Goal: Task Accomplishment & Management: Manage account settings

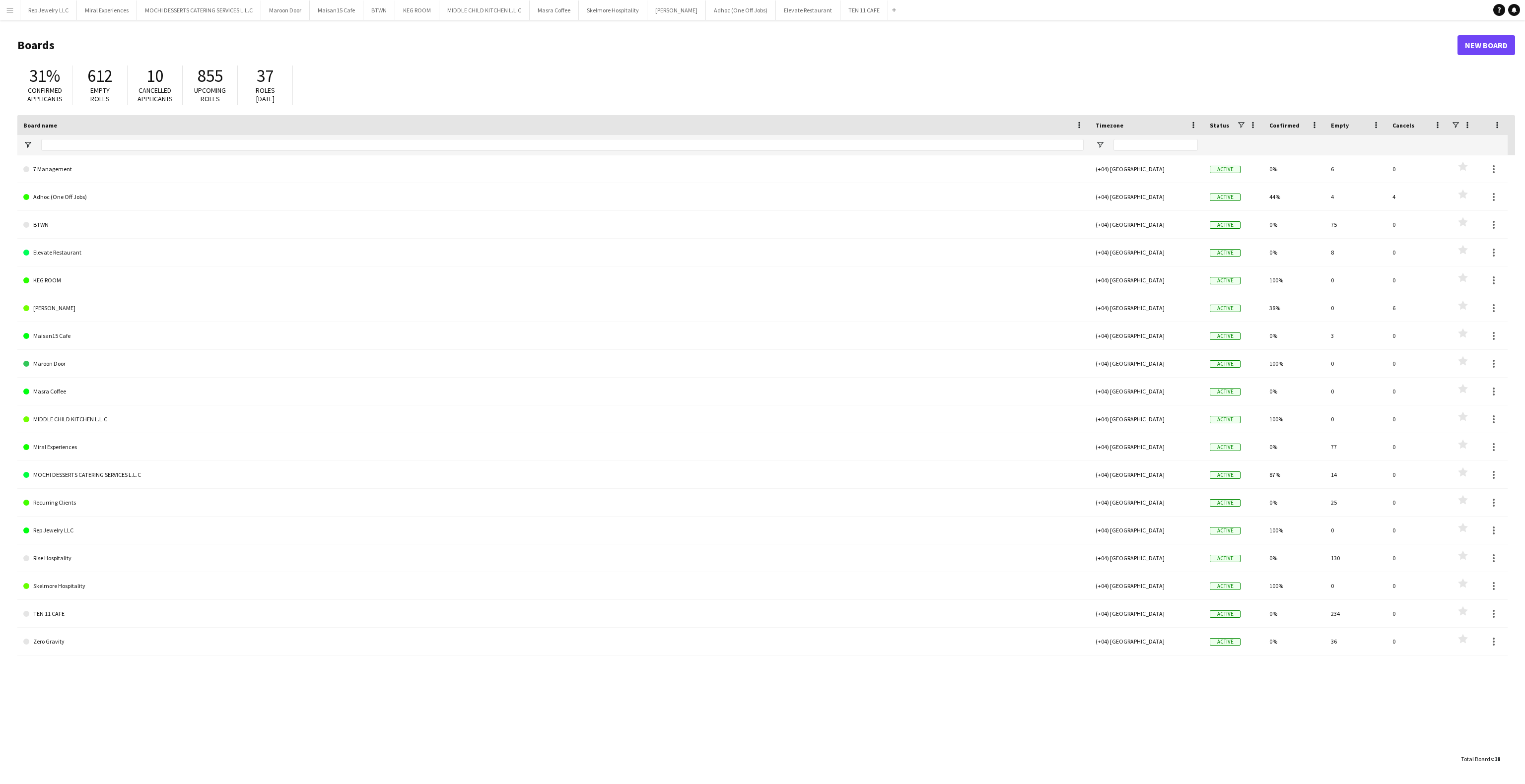
click at [10, 10] on app-icon "Menu" at bounding box center [10, 10] width 8 height 8
click at [77, 61] on div "Workforce Workforce" at bounding box center [50, 54] width 99 height 20
click at [171, 69] on link "Recruiting" at bounding box center [149, 73] width 99 height 20
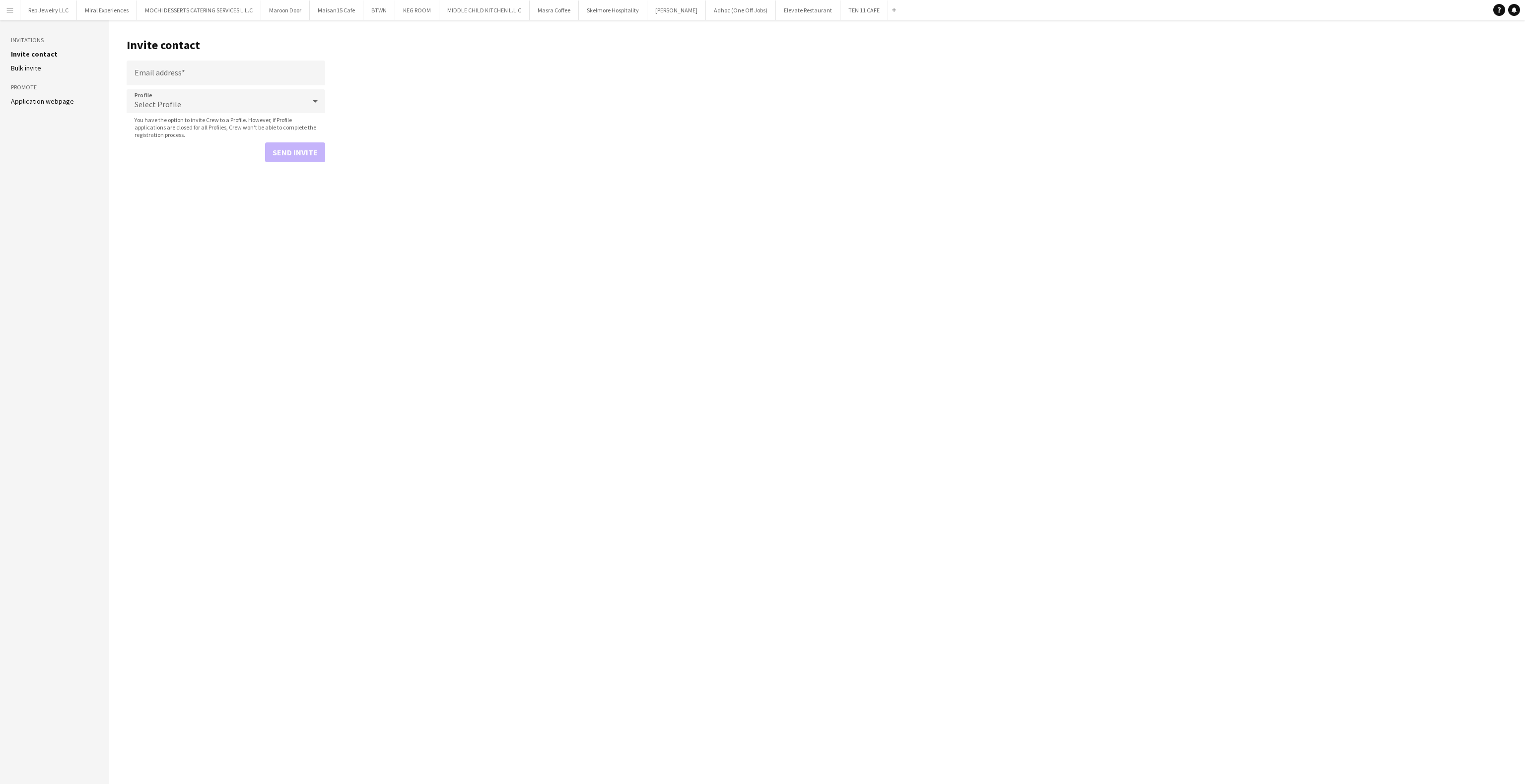
click at [10, 10] on app-icon "Menu" at bounding box center [10, 10] width 8 height 8
click at [66, 60] on div "Workforce Workforce" at bounding box center [50, 54] width 99 height 20
click at [156, 52] on link "My Workforce" at bounding box center [149, 54] width 99 height 20
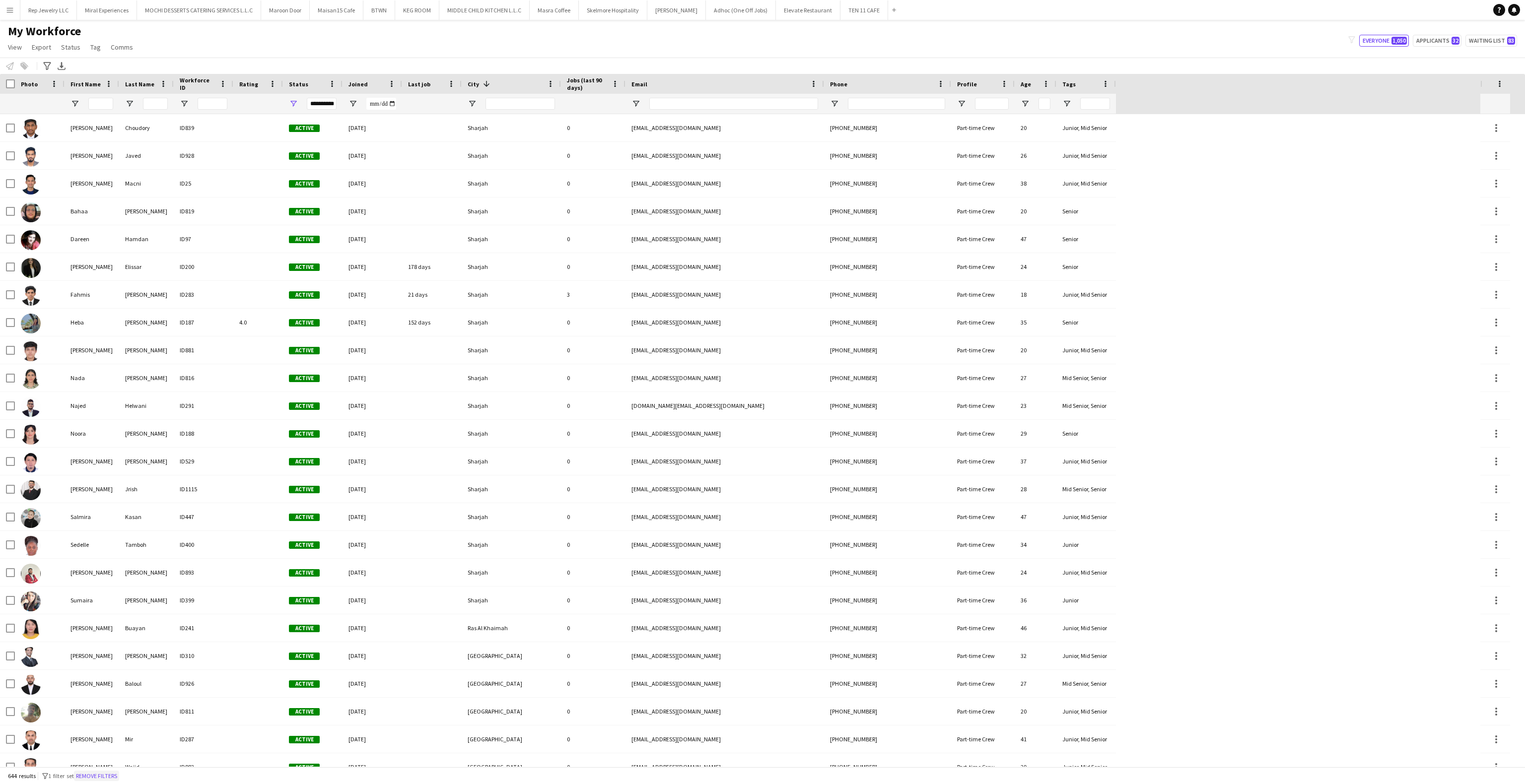
click at [97, 775] on button "Remove filters" at bounding box center [97, 776] width 45 height 11
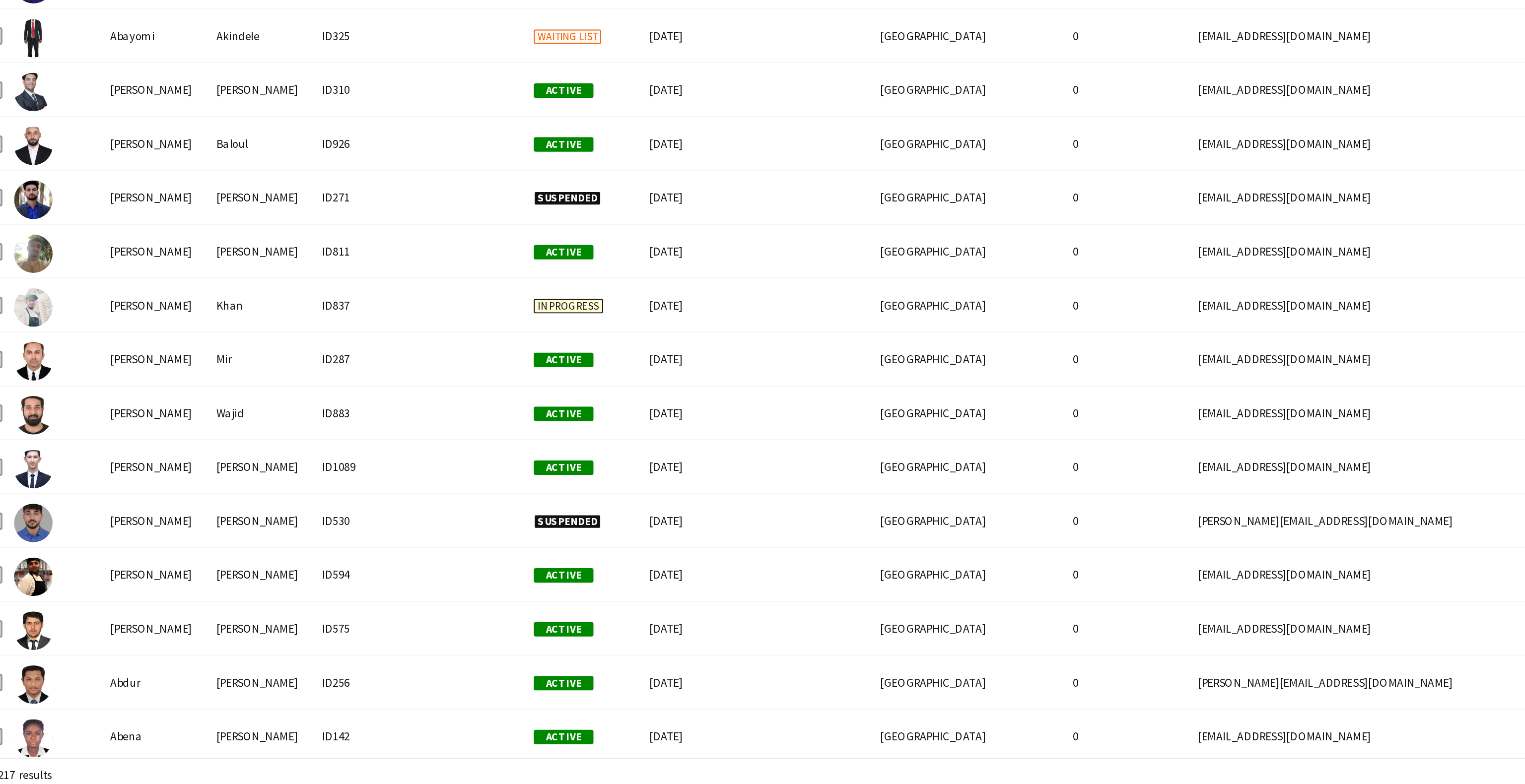
scroll to position [707, 0]
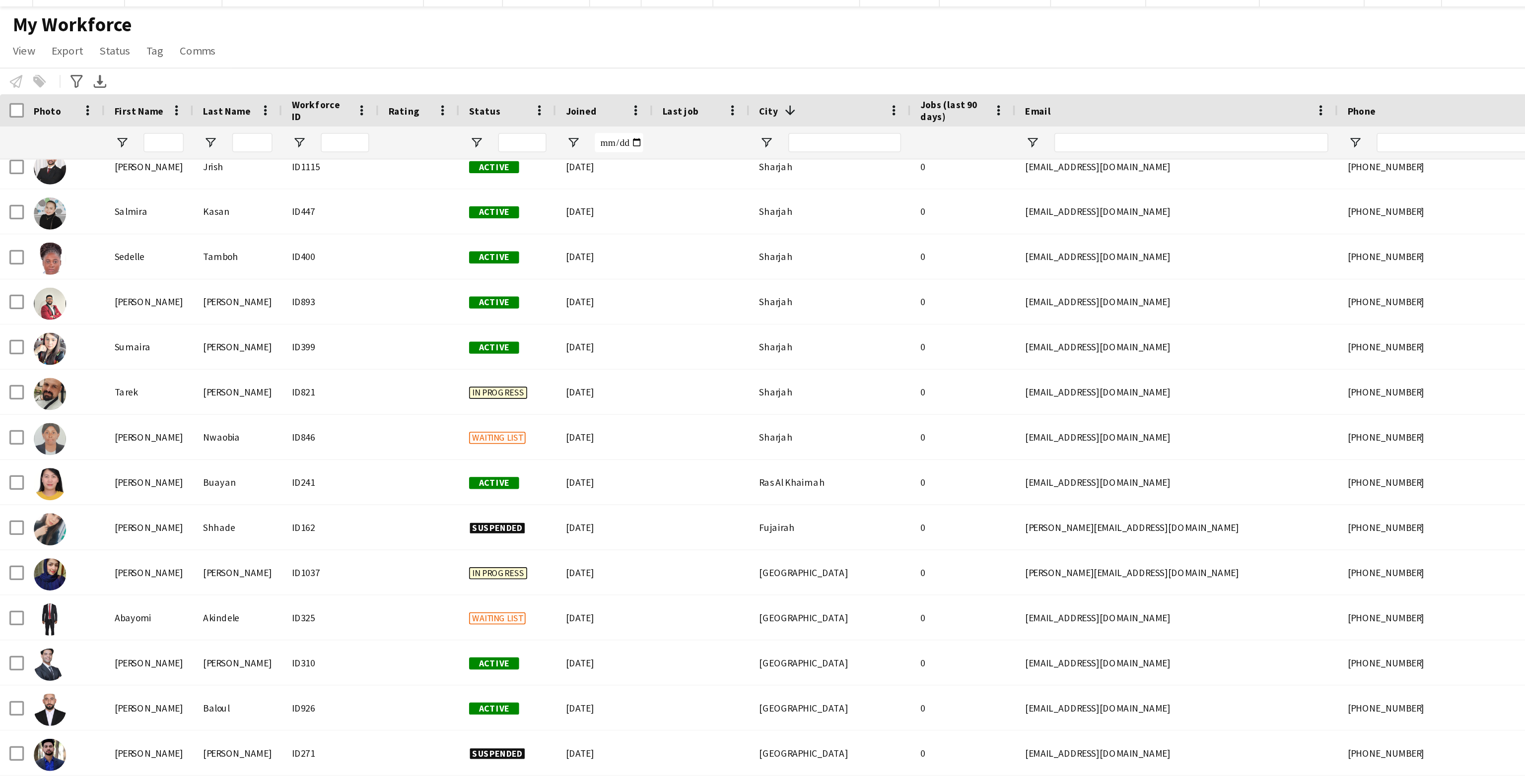
click at [855, 282] on div "+971523104224" at bounding box center [888, 285] width 127 height 27
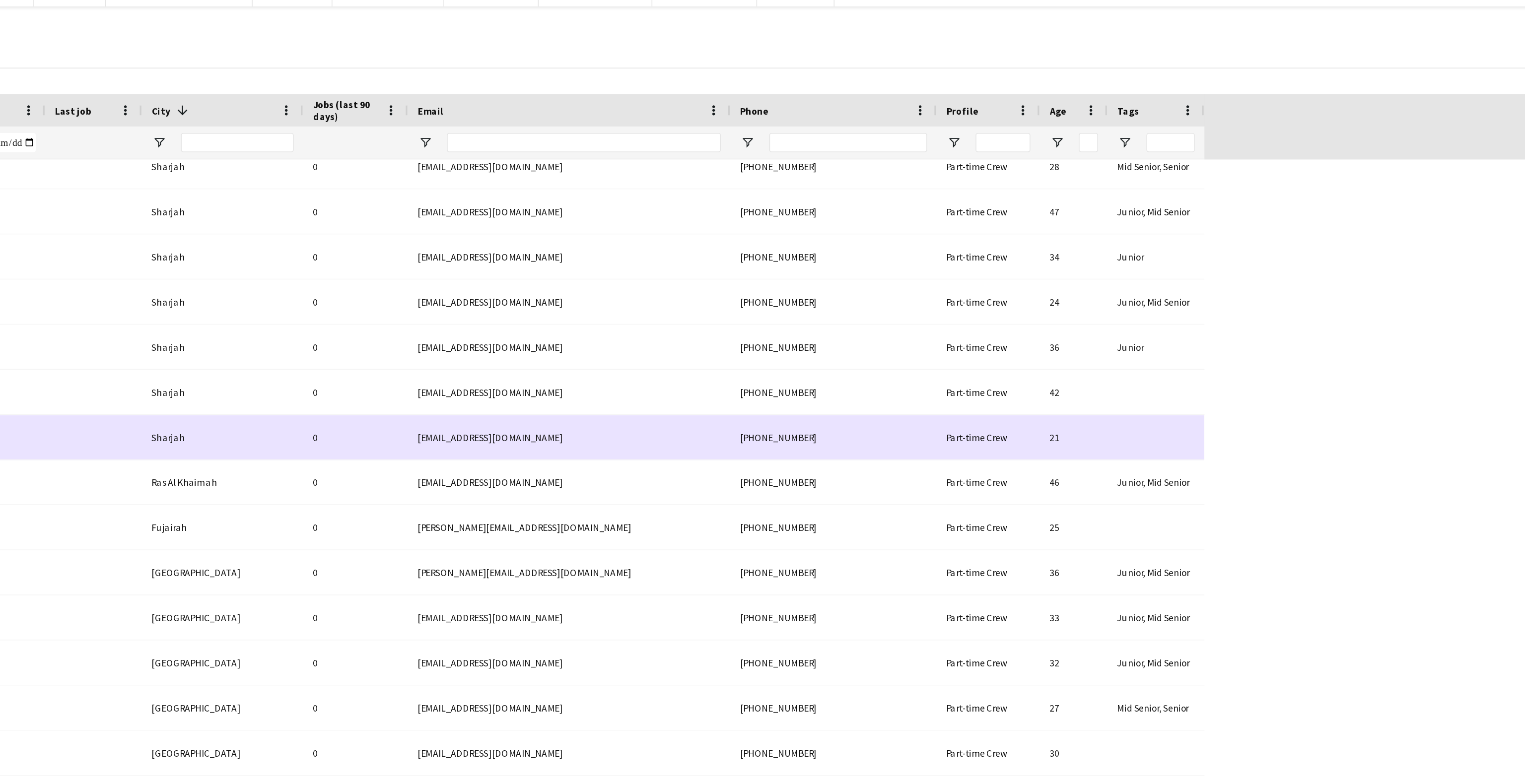
click at [1070, 117] on div "Mid Senior, Senior" at bounding box center [1086, 118] width 60 height 27
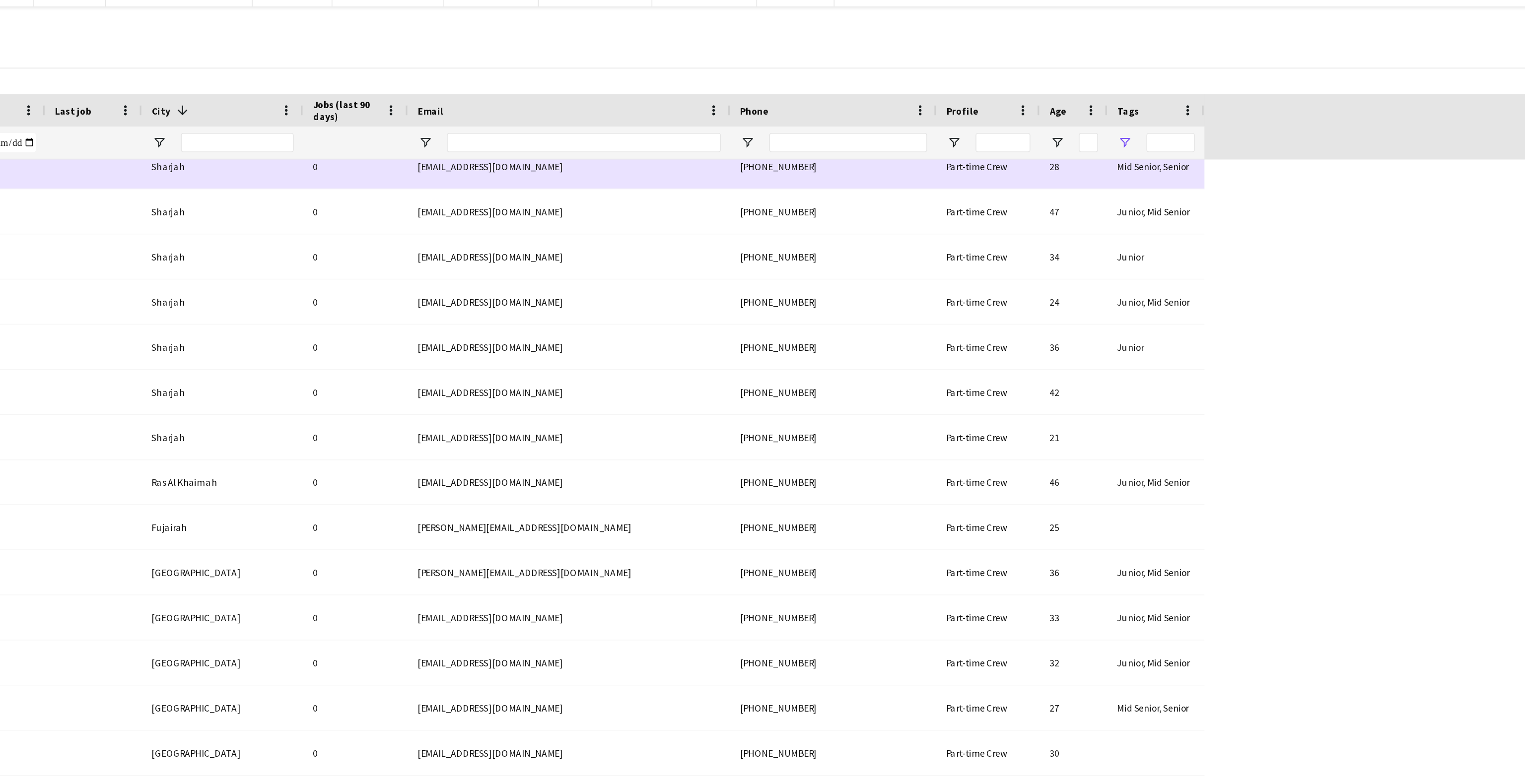
click at [1070, 102] on span "Open Filter Menu" at bounding box center [1067, 103] width 9 height 9
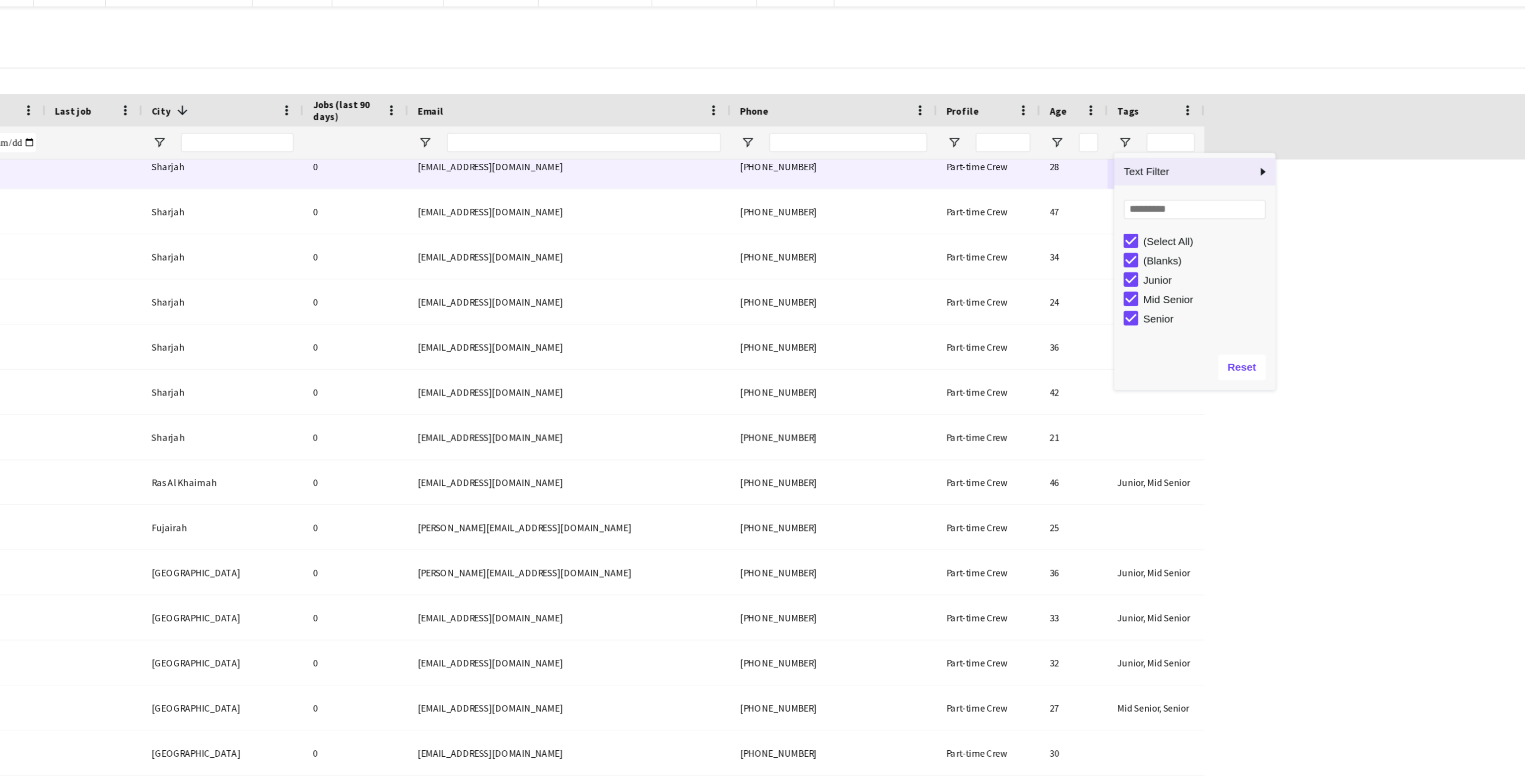
click at [1105, 172] on div "(Blanks)" at bounding box center [1117, 176] width 78 height 7
type input "**********"
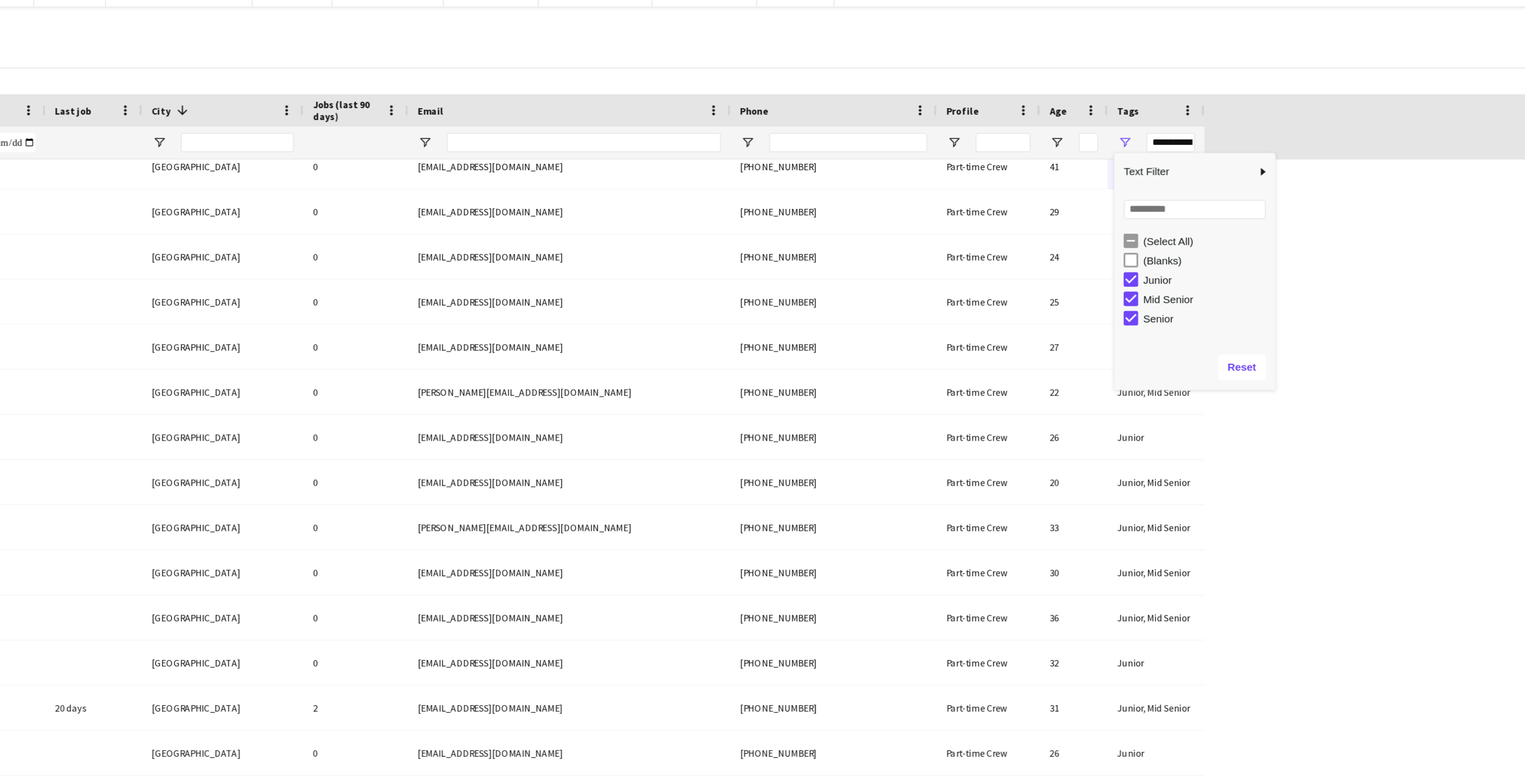
click at [1101, 165] on div "(Select All)" at bounding box center [1117, 165] width 78 height 7
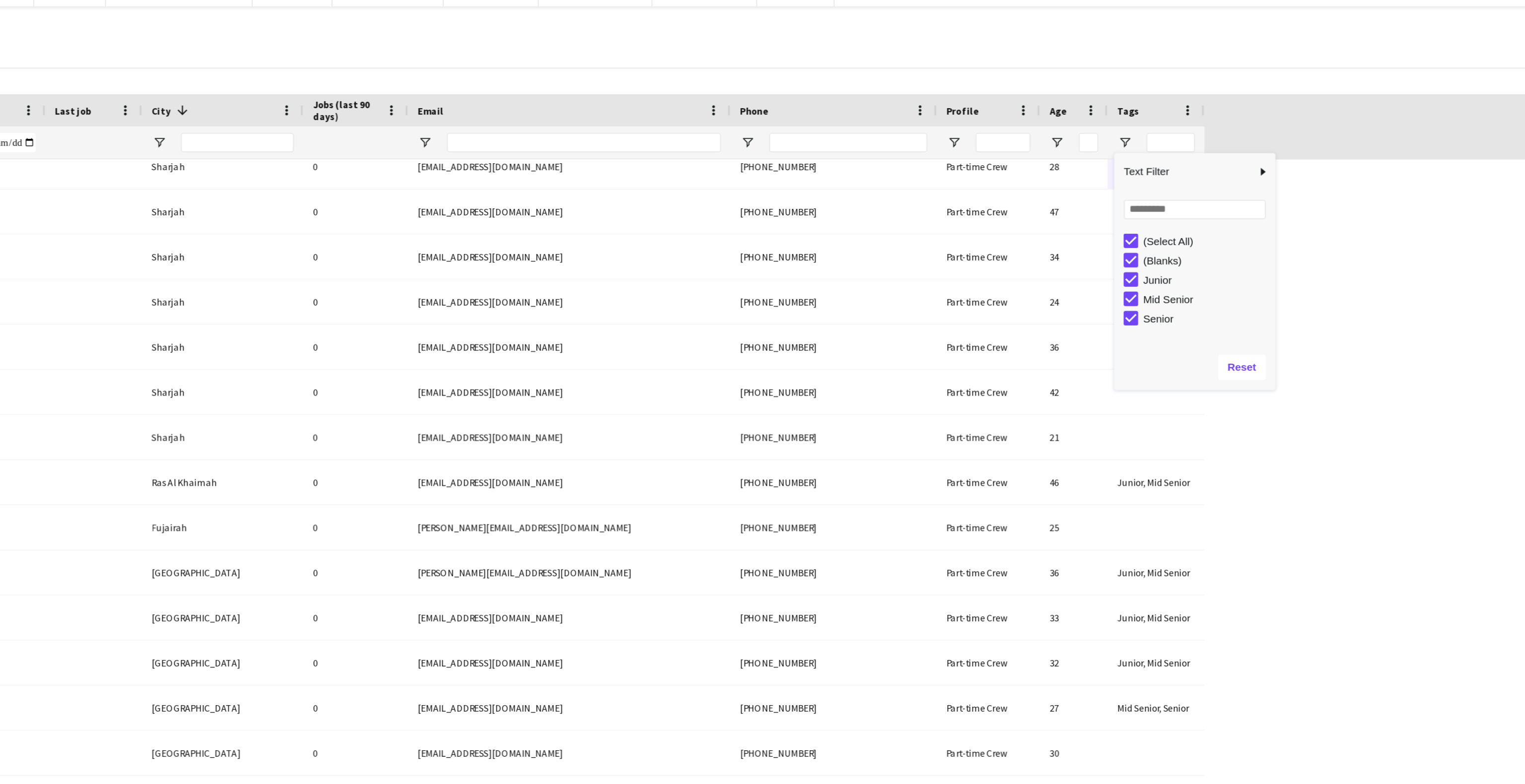
click at [1102, 166] on div "(Select All)" at bounding box center [1117, 165] width 78 height 7
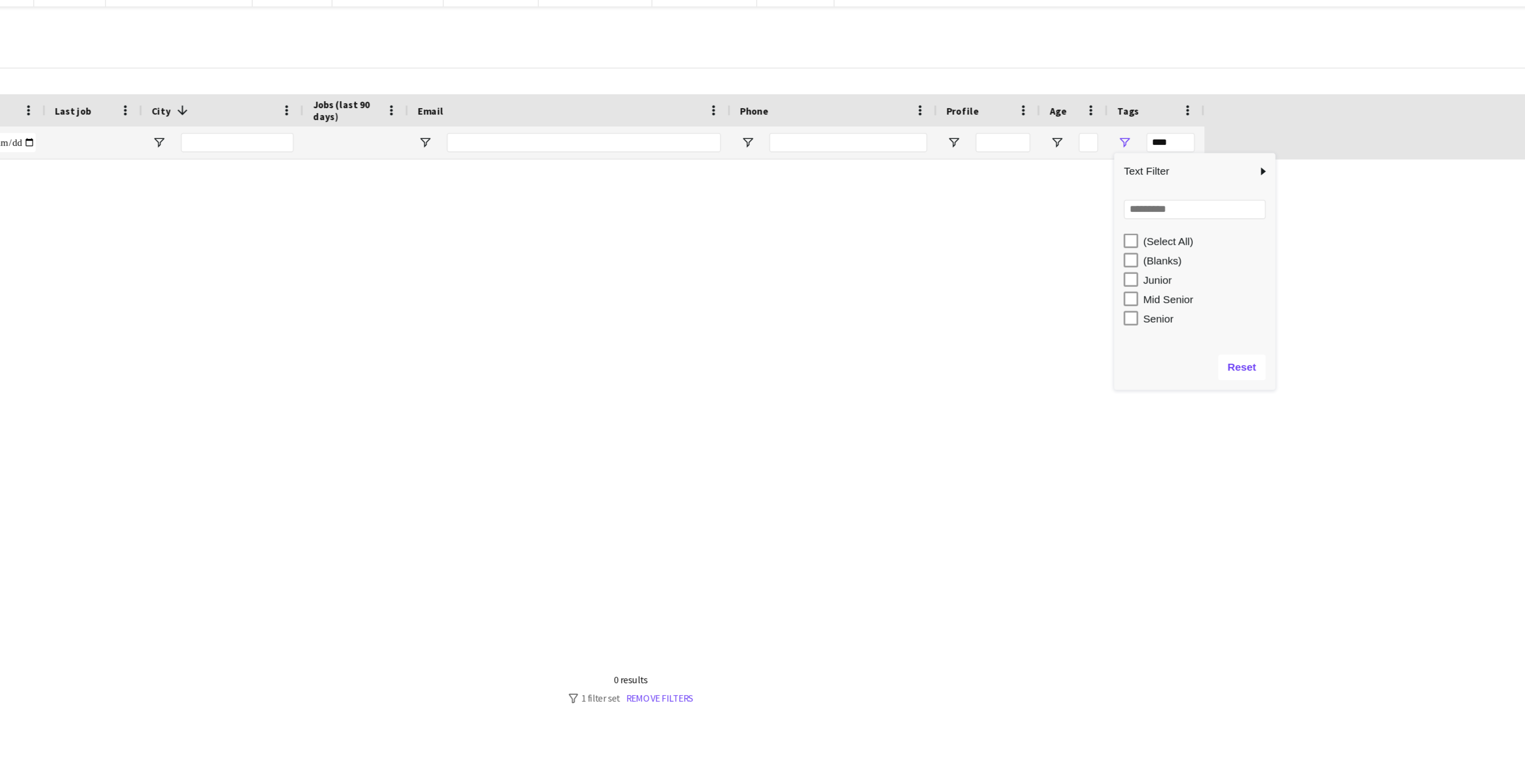
click at [1095, 216] on div "Senior" at bounding box center [1117, 212] width 78 height 7
type input "**********"
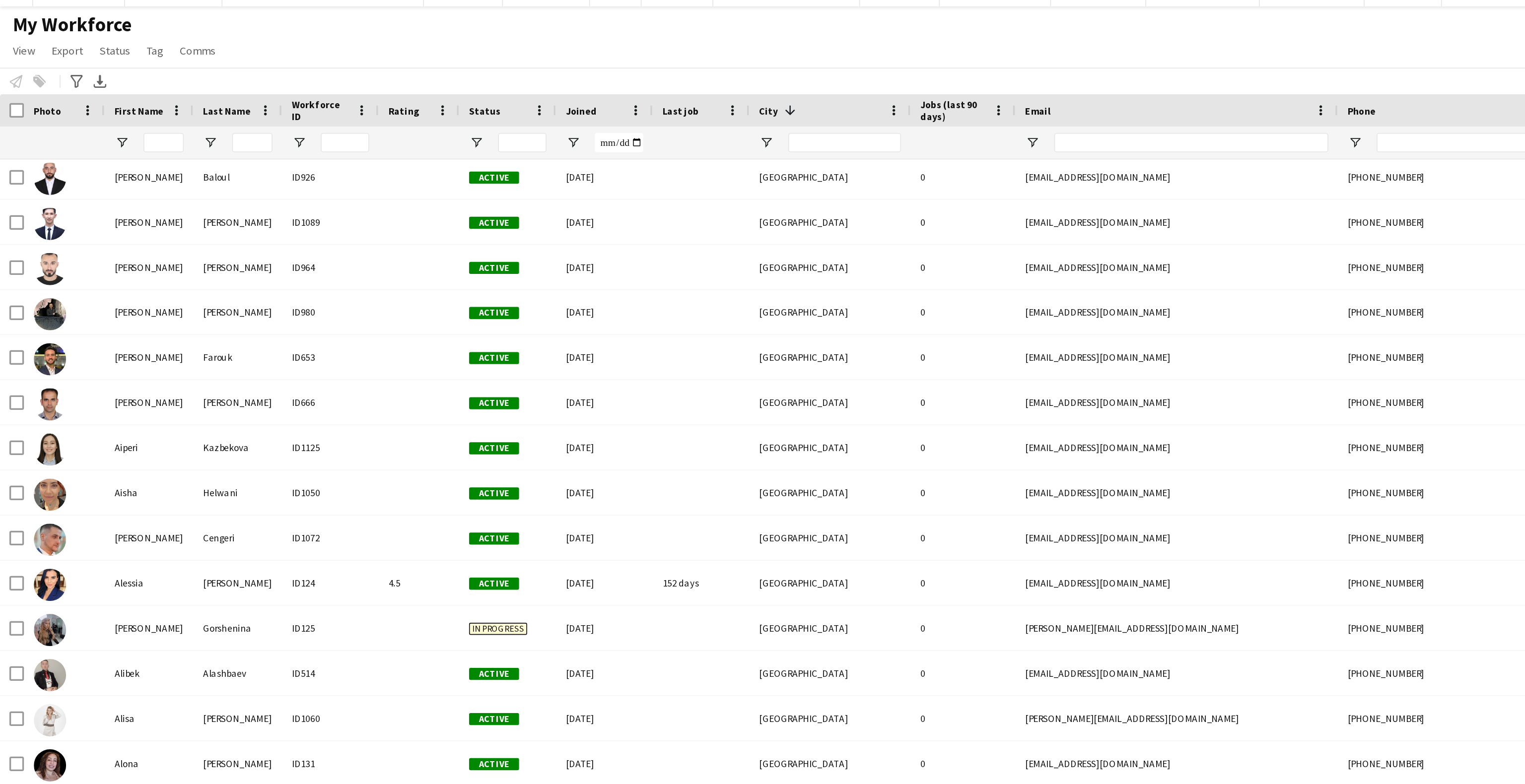
scroll to position [227, 0]
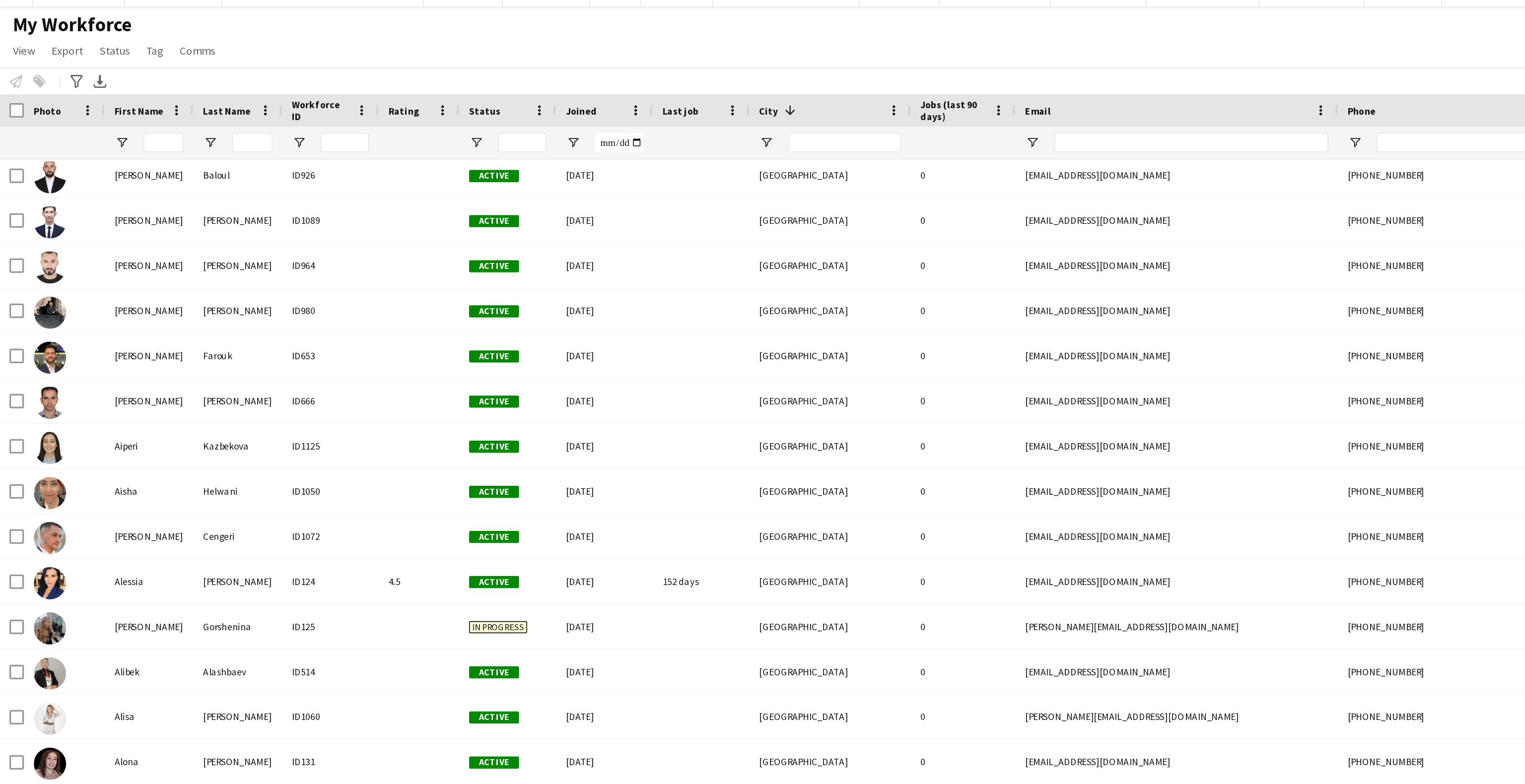
click at [96, 381] on div "Alessia" at bounding box center [92, 373] width 55 height 27
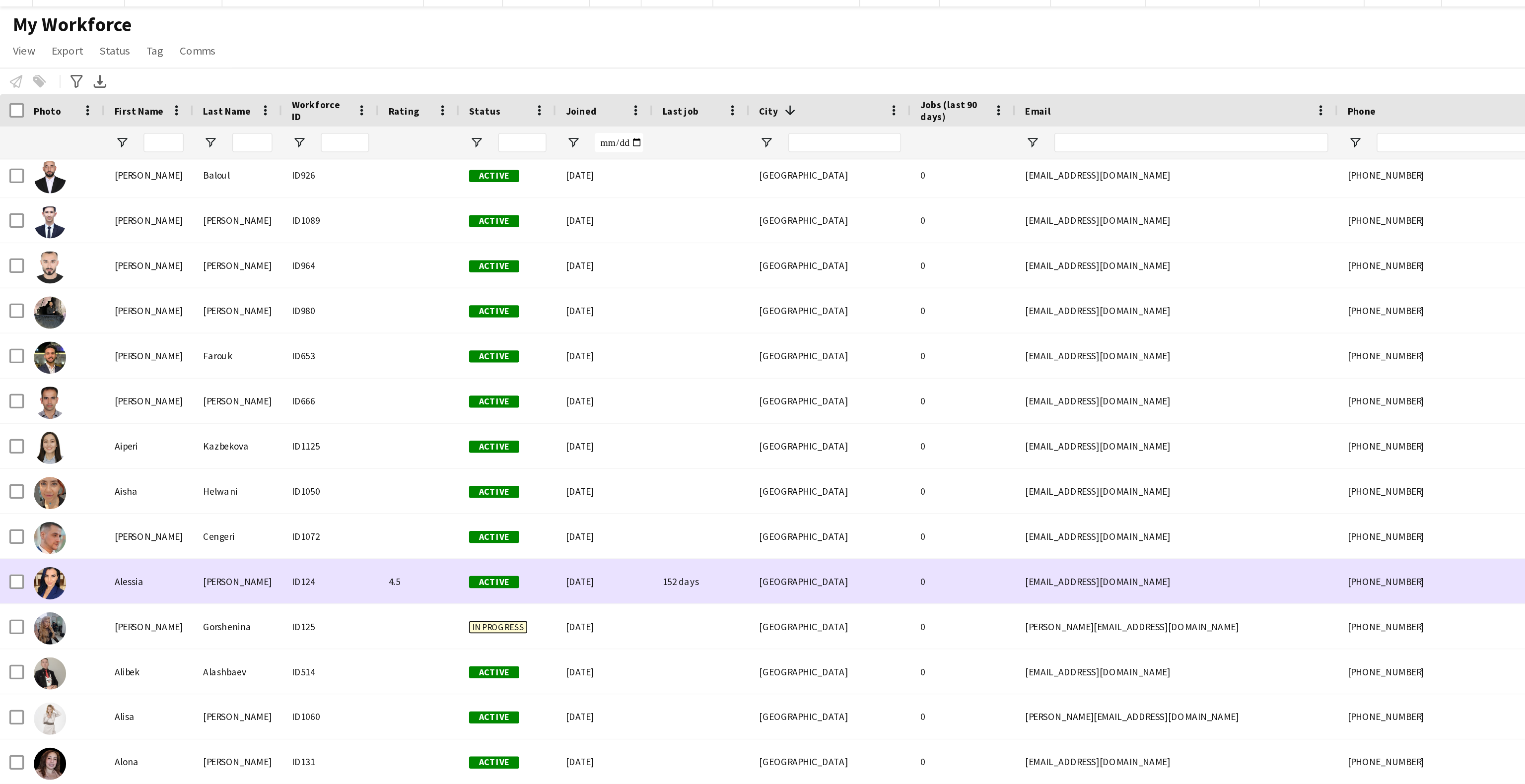
click at [121, 379] on div "[PERSON_NAME]" at bounding box center [146, 373] width 55 height 27
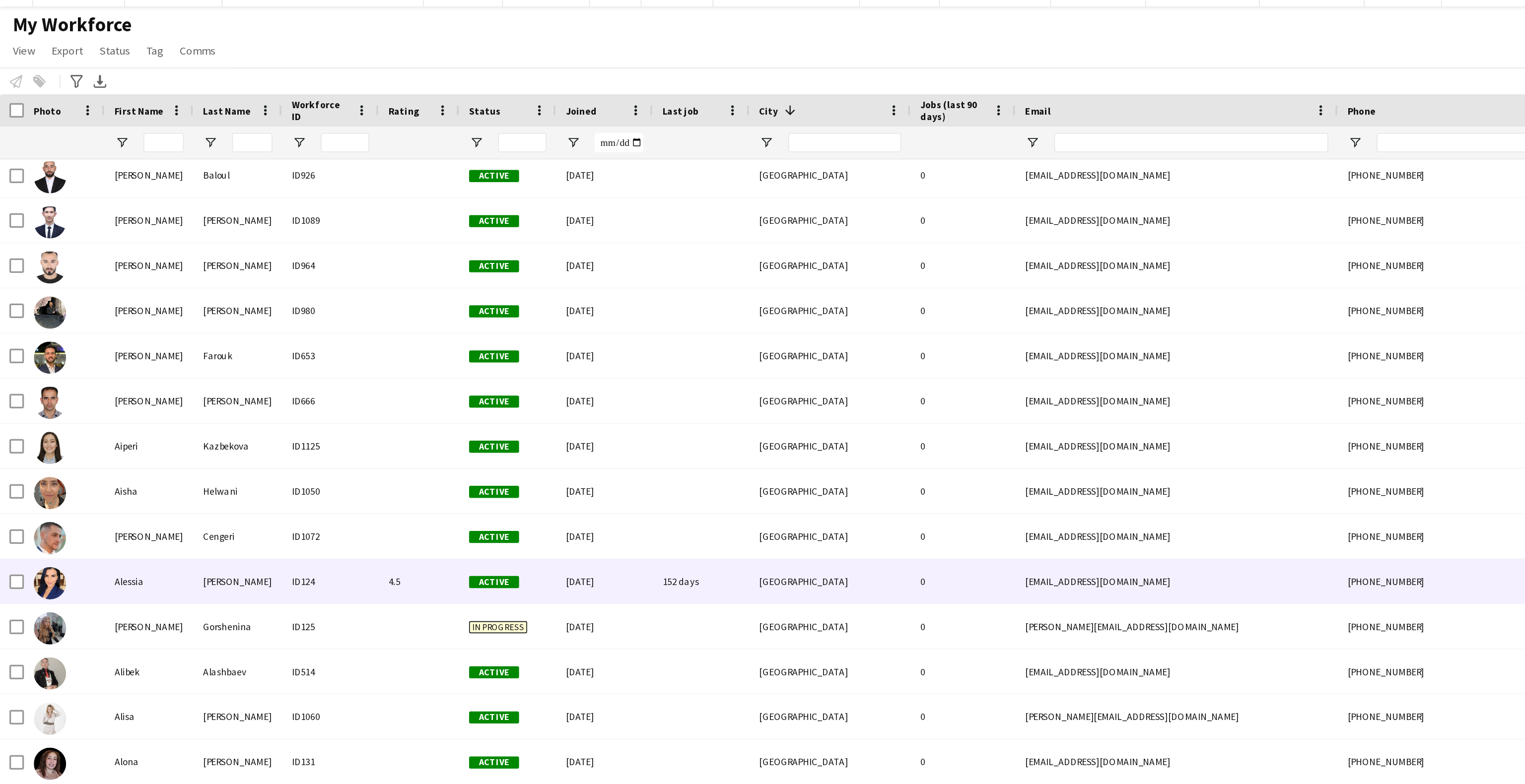
click at [31, 387] on div at bounding box center [30, 375] width 20 height 28
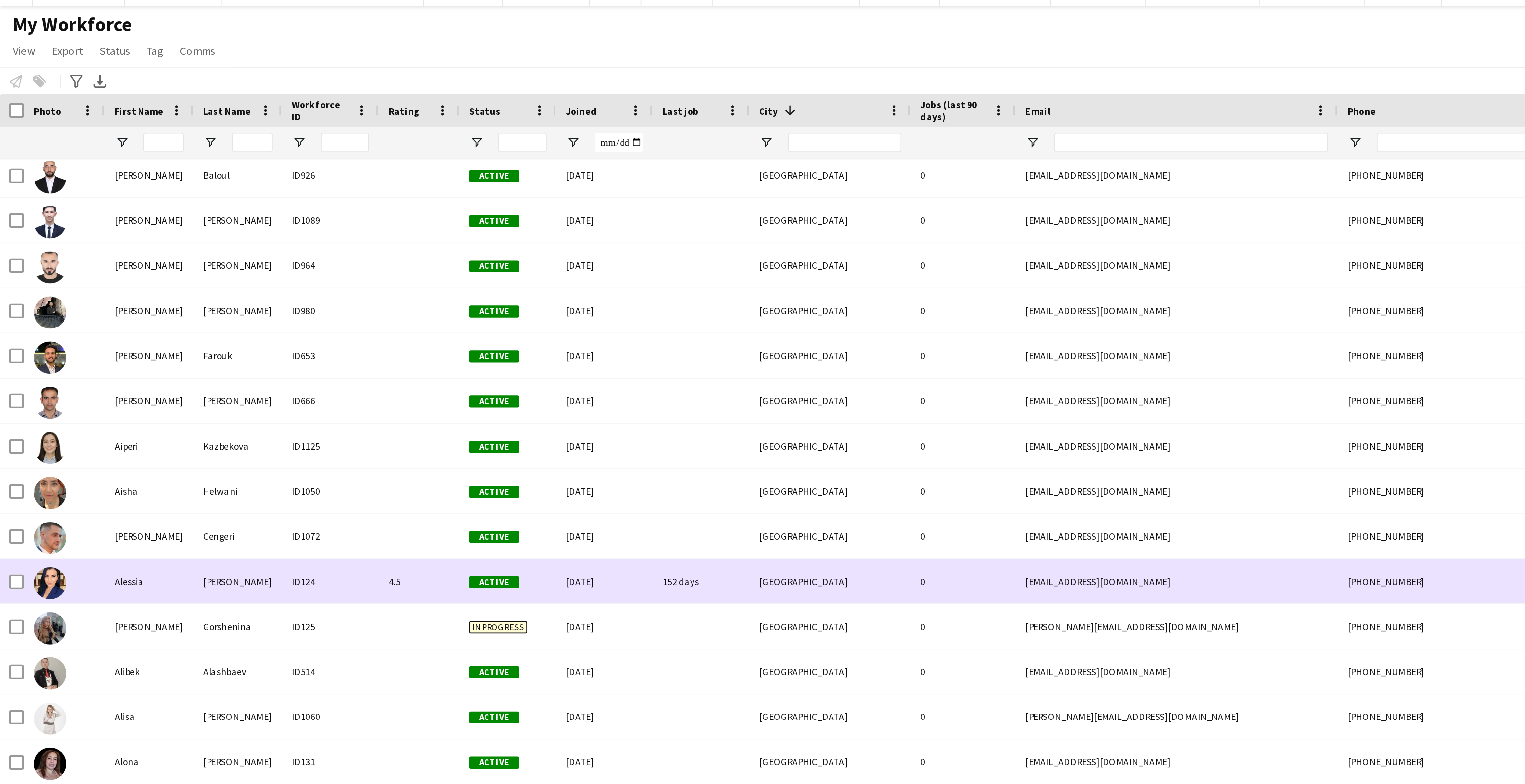
click at [26, 368] on img at bounding box center [30, 375] width 20 height 20
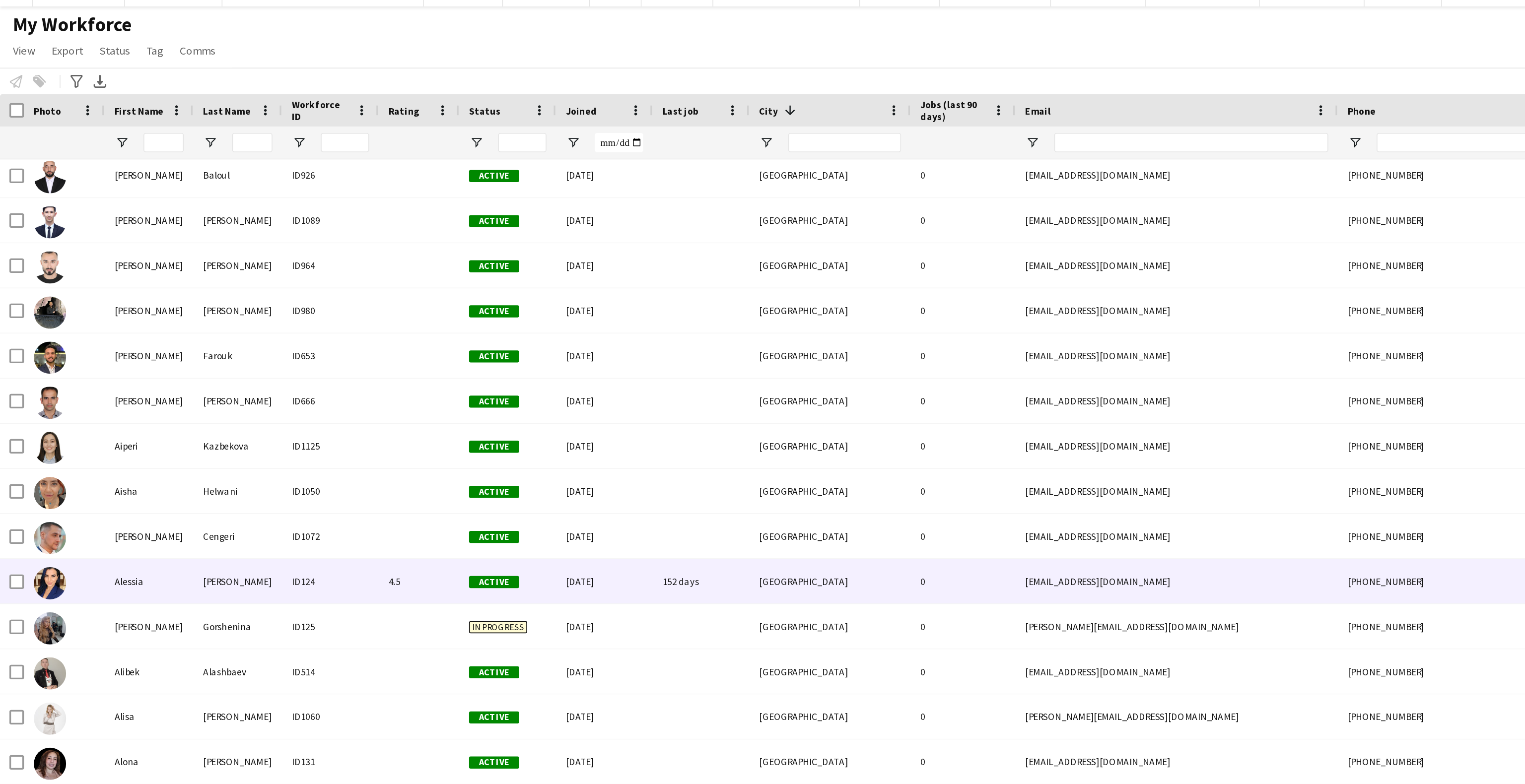
click at [26, 368] on img at bounding box center [30, 375] width 20 height 20
click at [33, 369] on img at bounding box center [30, 375] width 20 height 20
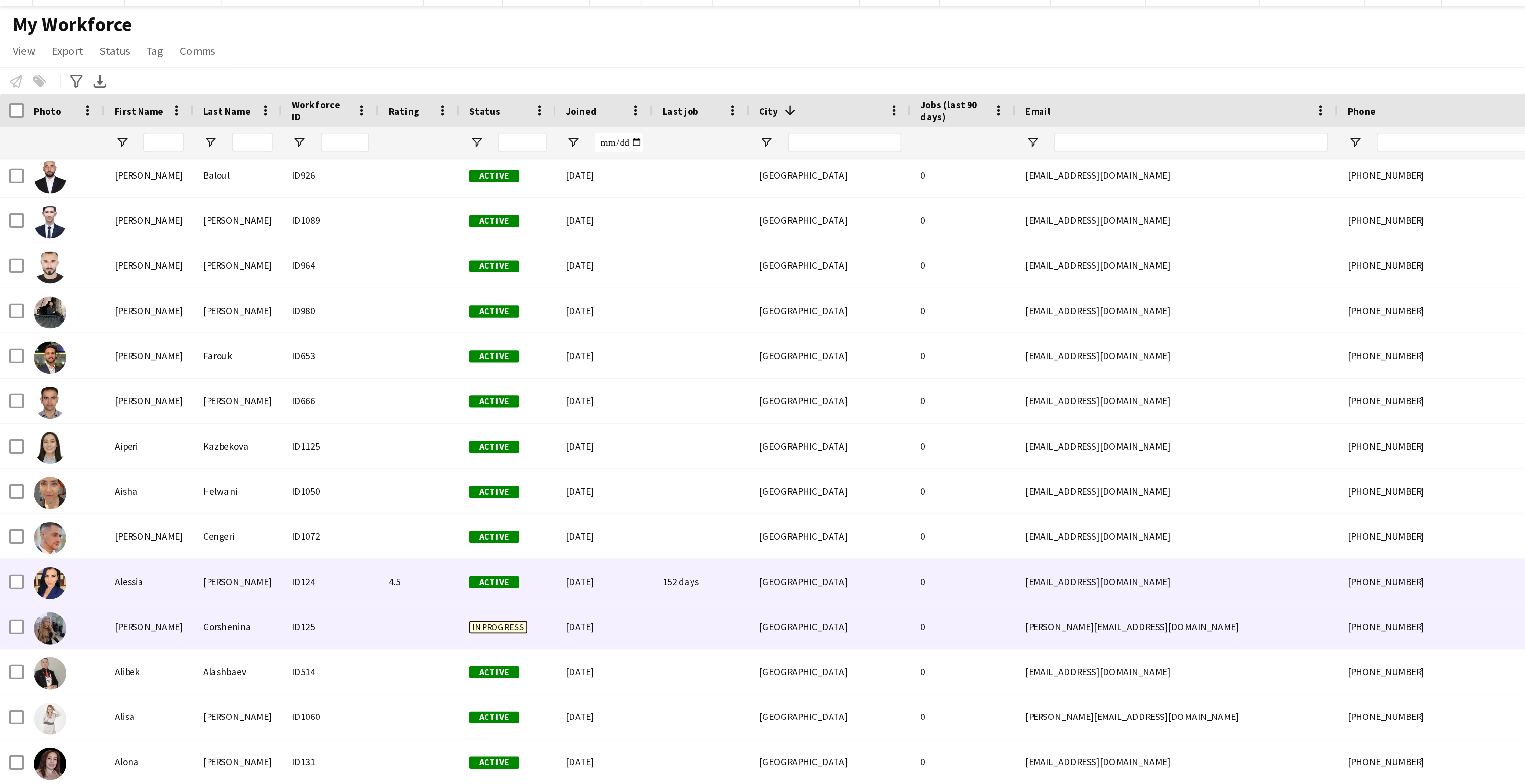
click at [41, 404] on div at bounding box center [40, 401] width 50 height 27
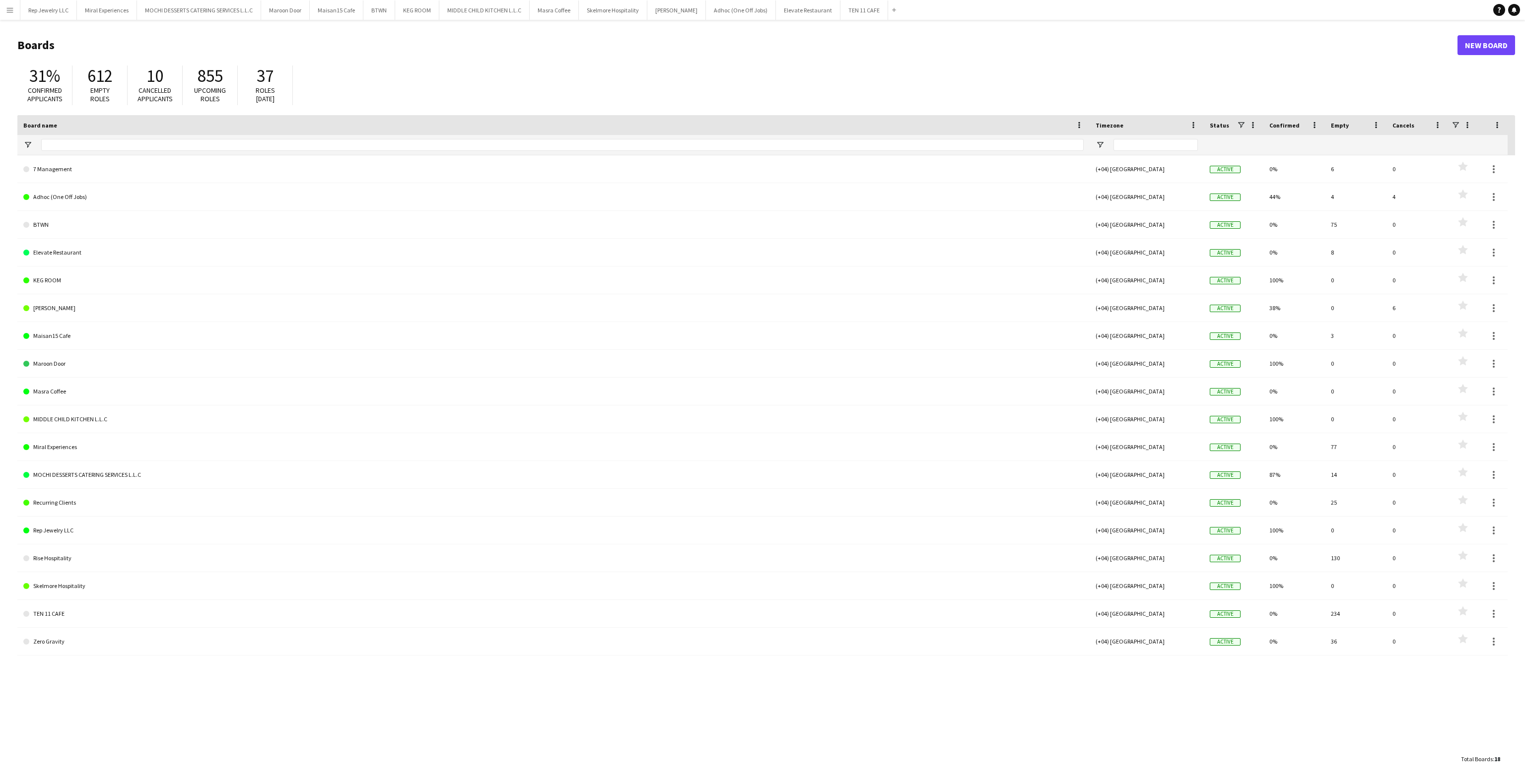
click at [10, 4] on button "Menu" at bounding box center [10, 10] width 20 height 20
click at [125, 52] on link "My Workforce" at bounding box center [149, 54] width 99 height 20
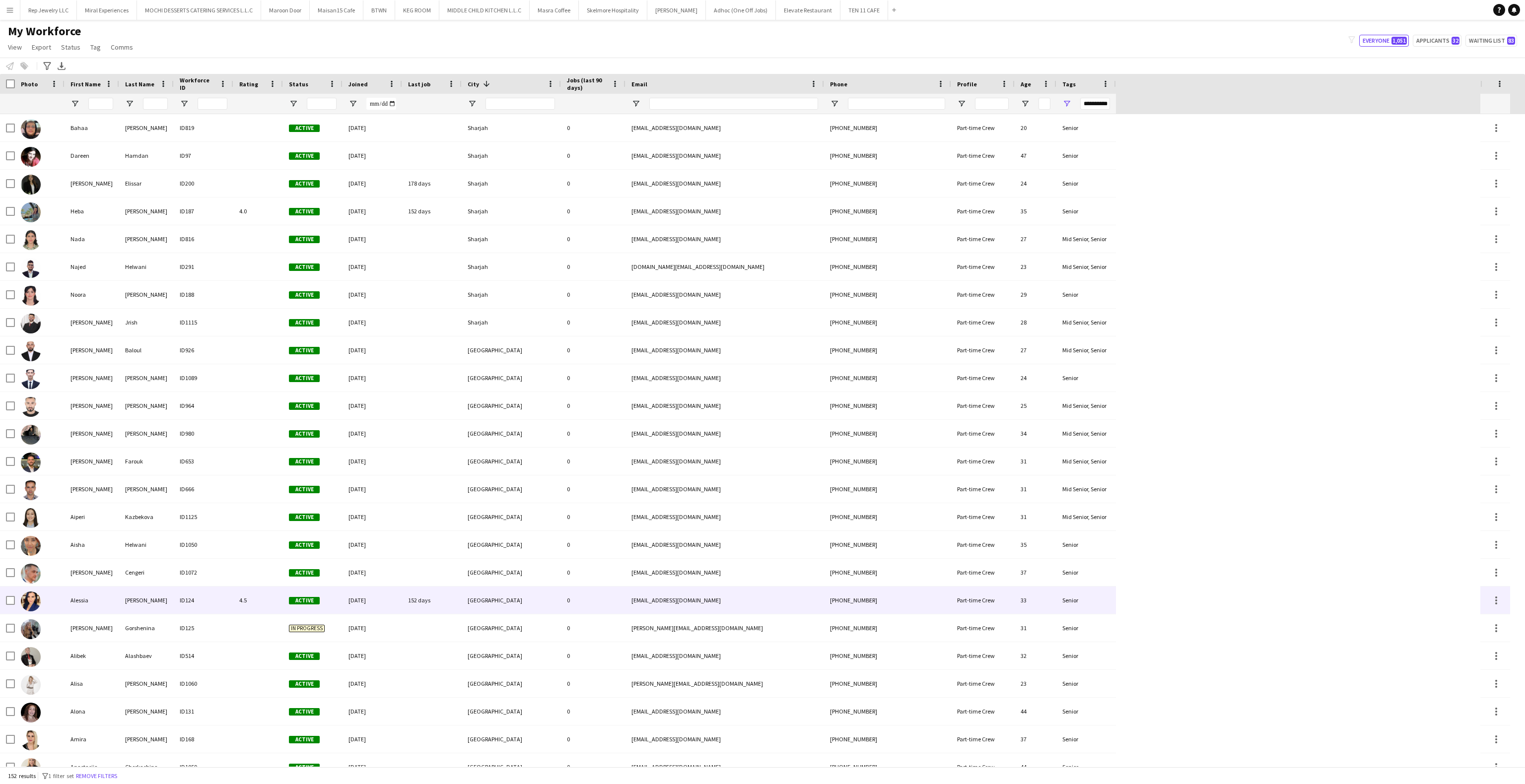
click at [57, 598] on div at bounding box center [40, 600] width 50 height 27
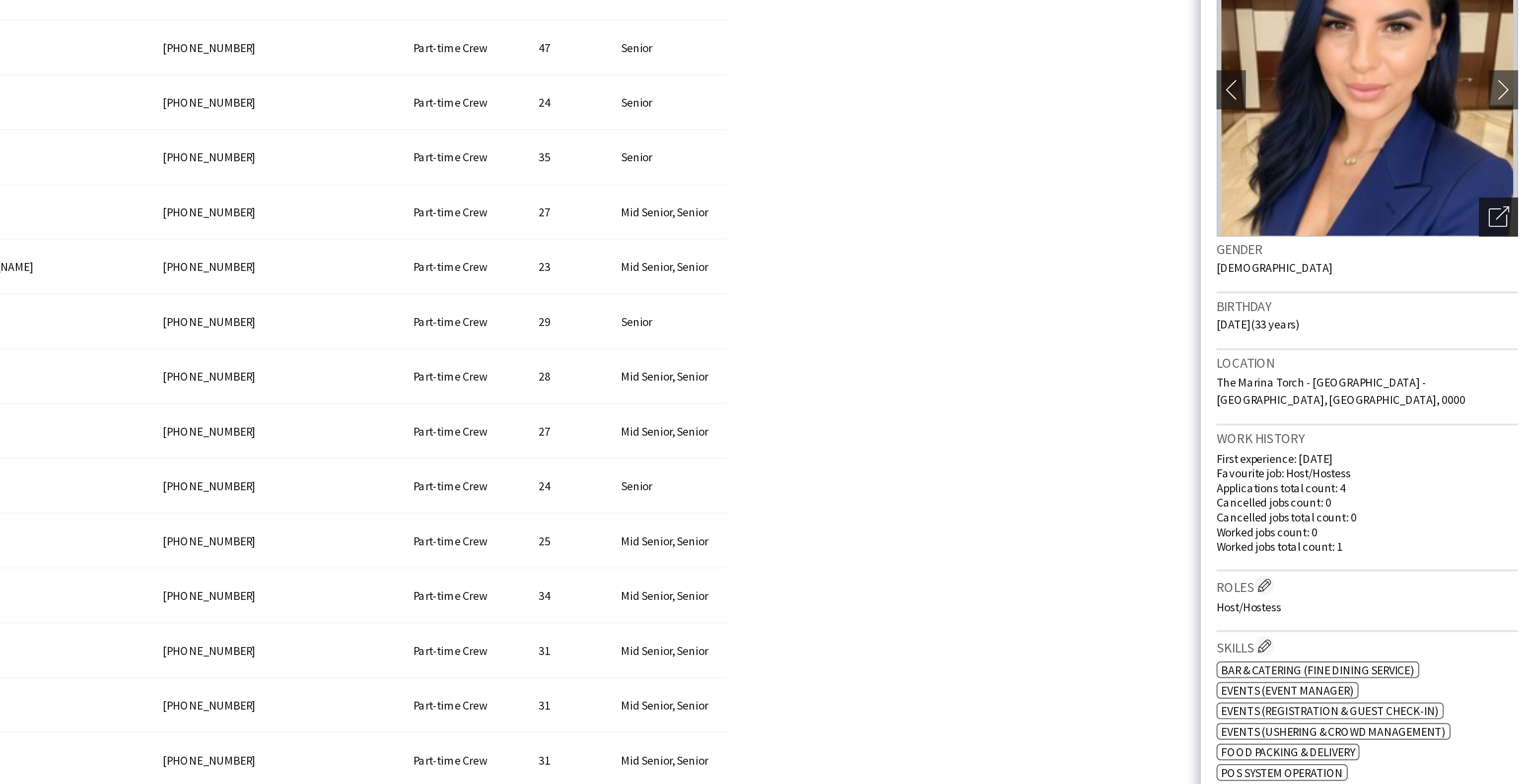
click at [1503, 233] on icon "Open photos pop-in" at bounding box center [1507, 238] width 10 height 10
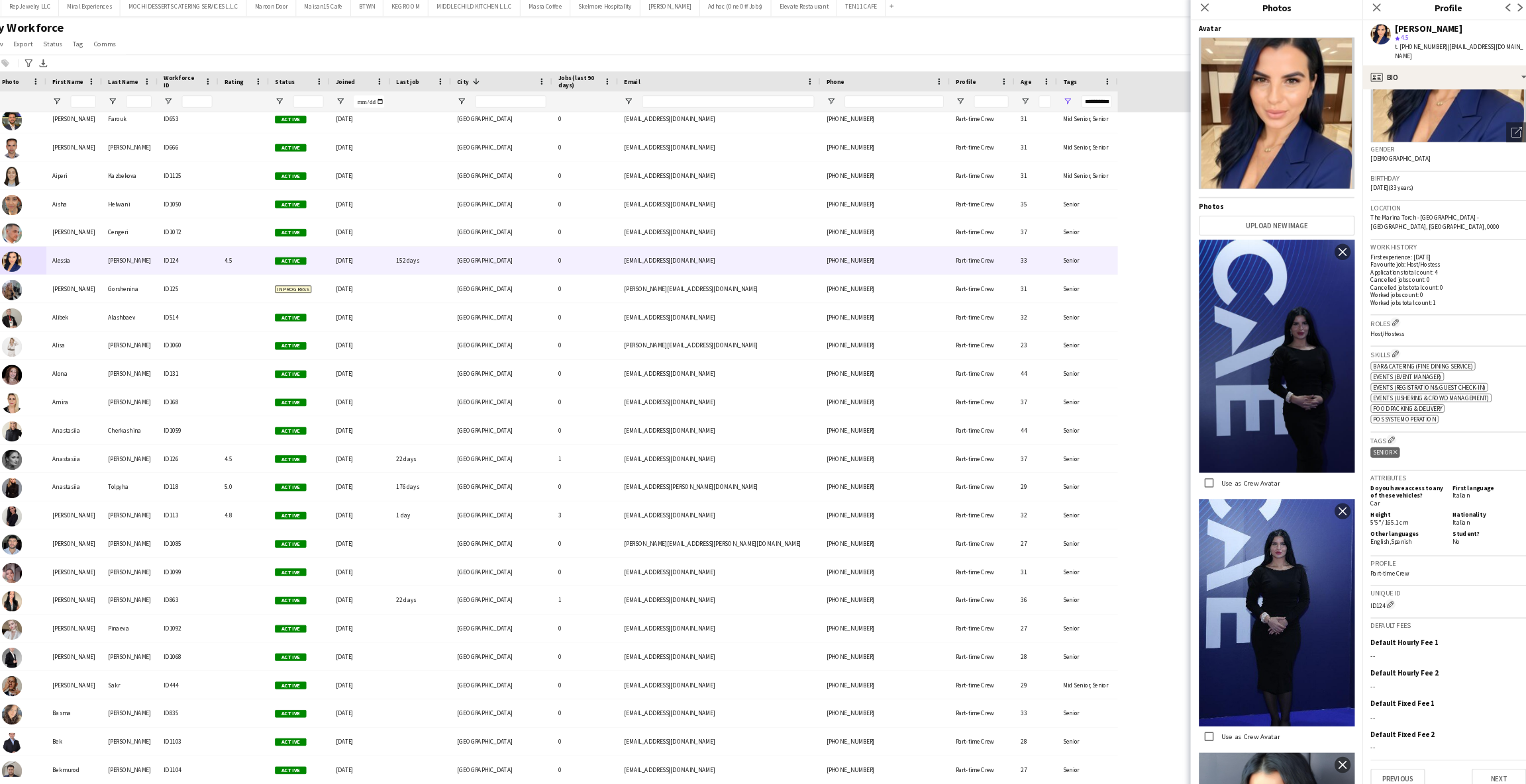
scroll to position [139, 0]
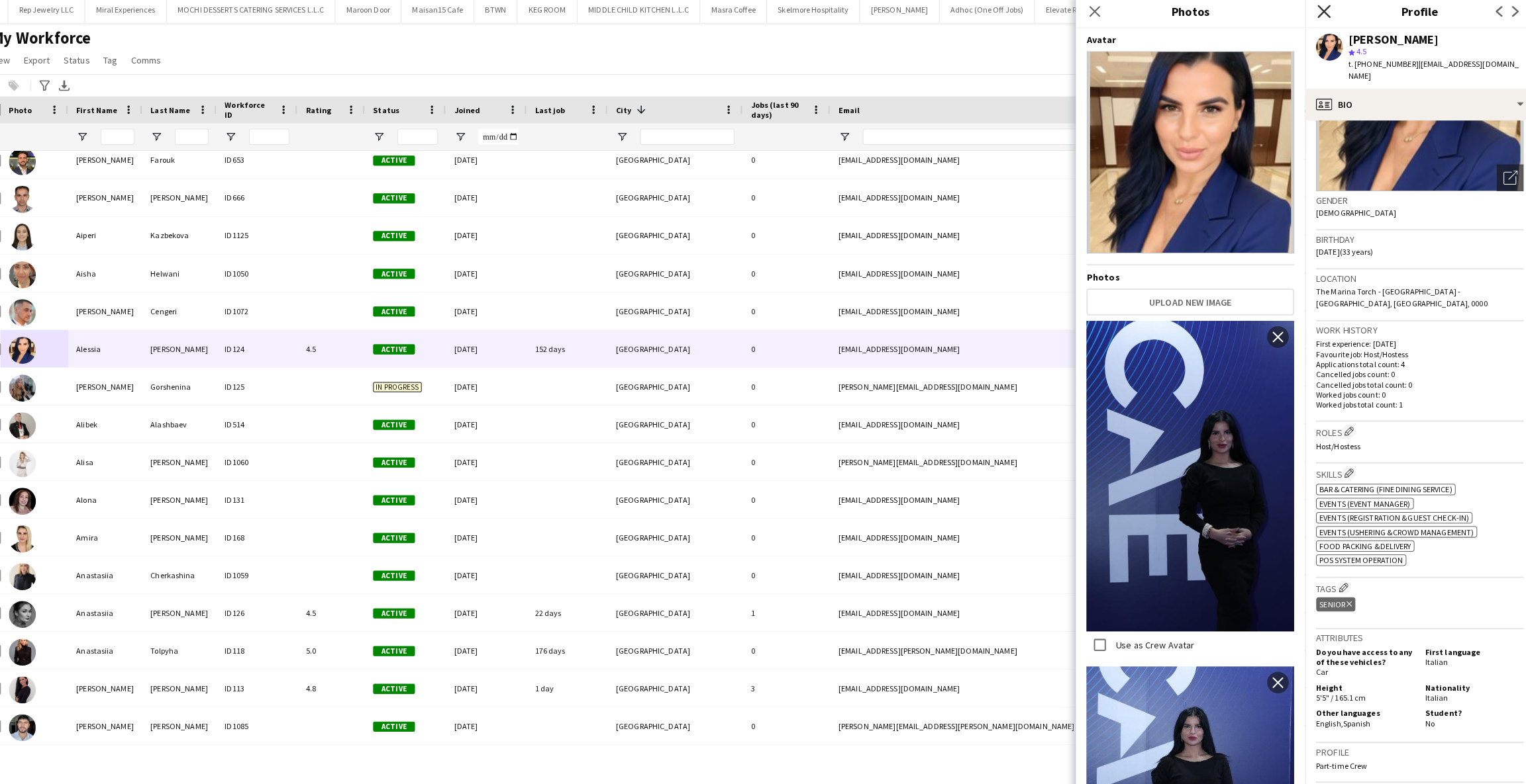
click at [1319, 17] on icon "Close pop-in" at bounding box center [1319, 15] width 13 height 13
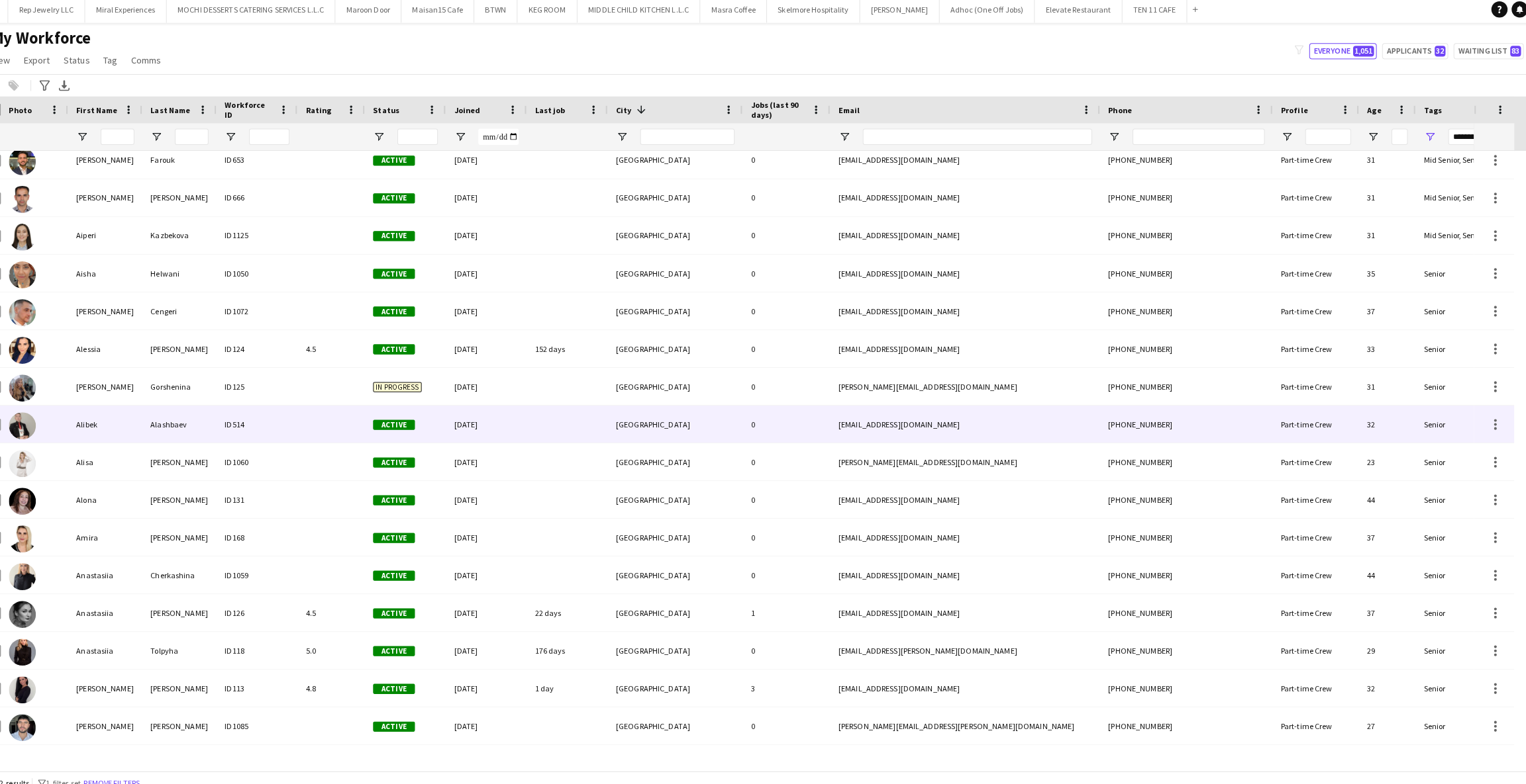
click at [126, 428] on div "Alibek" at bounding box center [122, 420] width 73 height 36
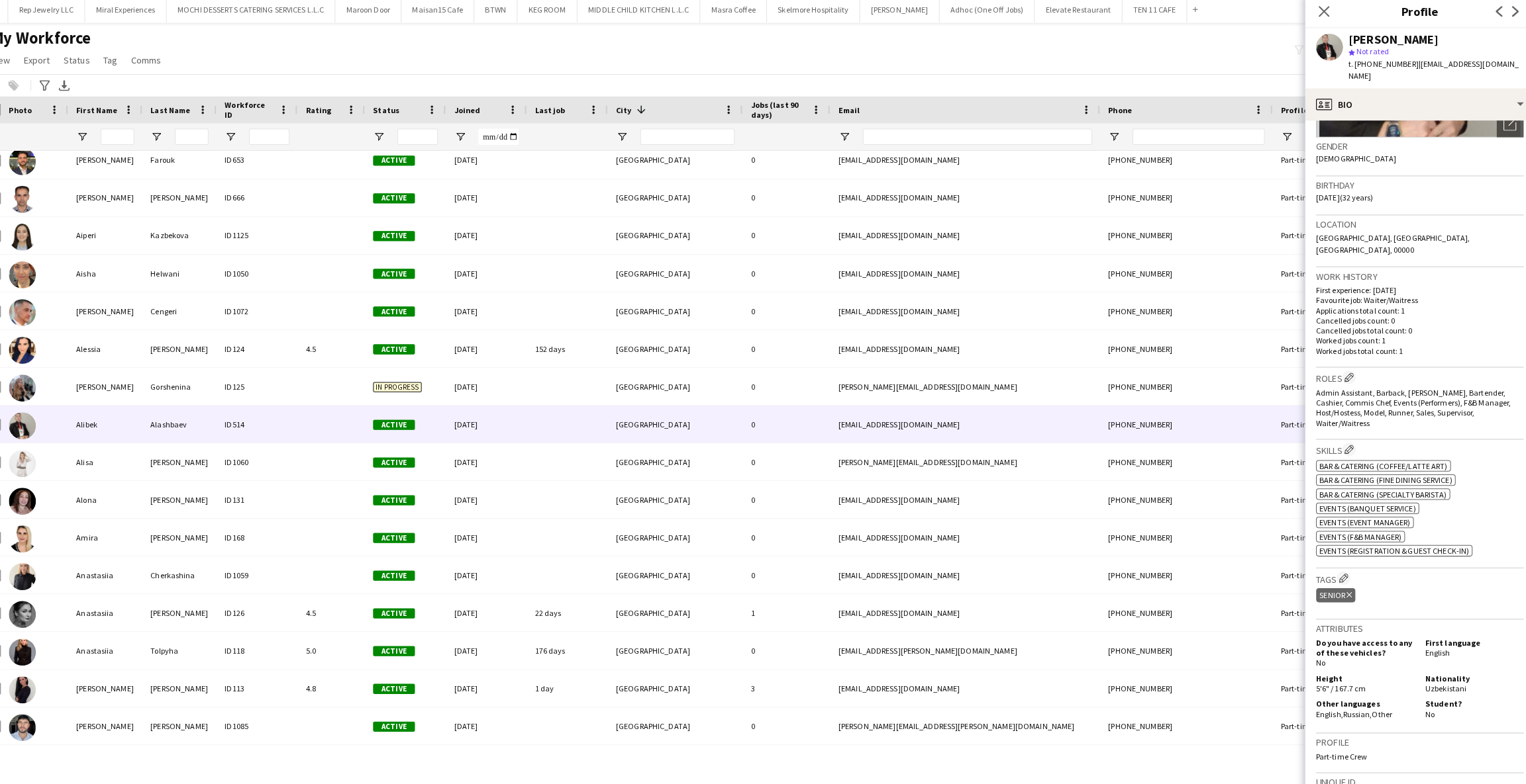
scroll to position [202, 0]
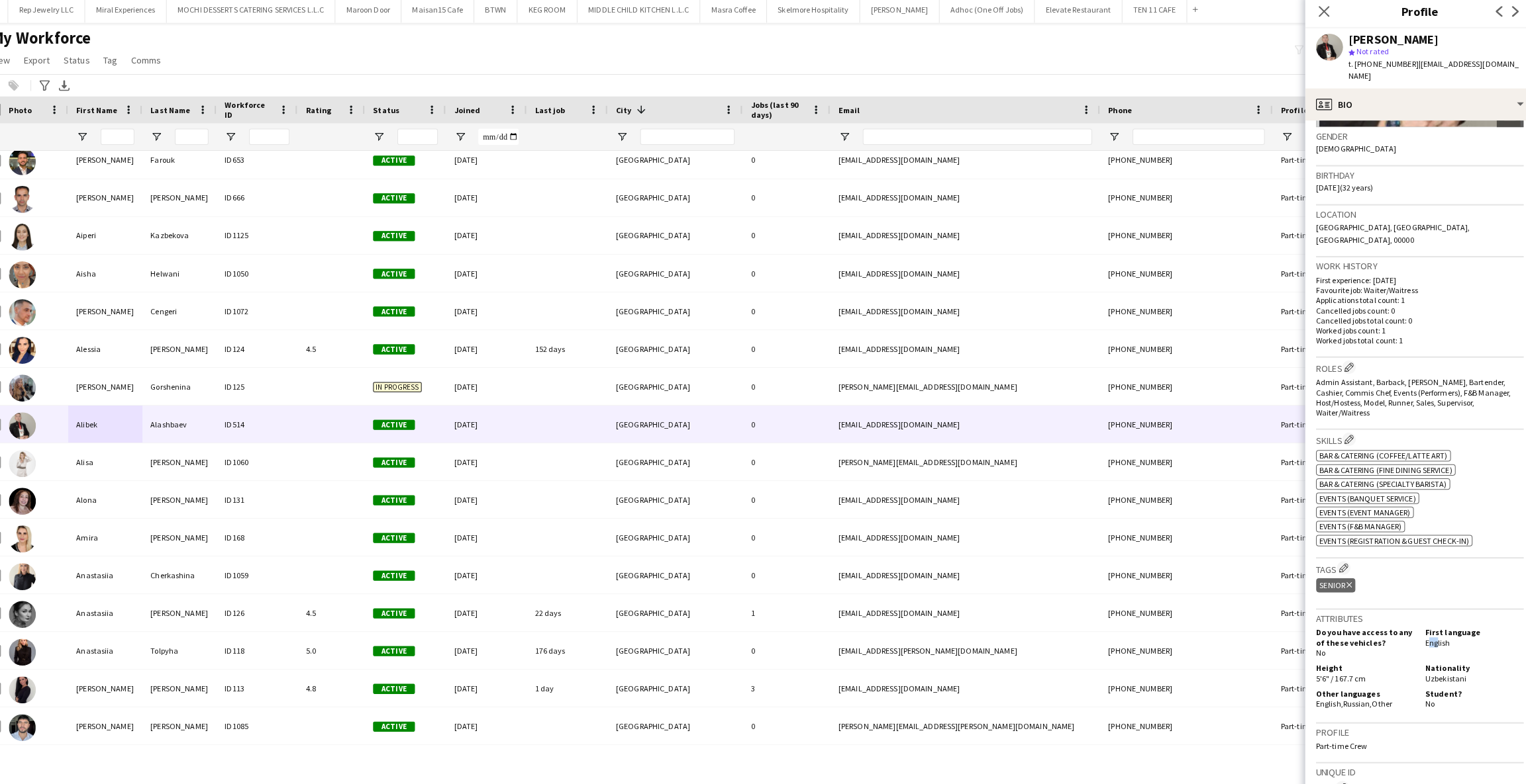
drag, startPoint x: 1409, startPoint y: 616, endPoint x: 1408, endPoint y: 642, distance: 26.0
click at [1418, 621] on div "First language English" at bounding box center [1464, 635] width 102 height 30
drag, startPoint x: 1408, startPoint y: 642, endPoint x: 1422, endPoint y: 632, distance: 17.2
click at [1440, 655] on div "Nationality Uzbekistani" at bounding box center [1464, 665] width 102 height 20
drag, startPoint x: 1421, startPoint y: 615, endPoint x: 1455, endPoint y: 613, distance: 34.1
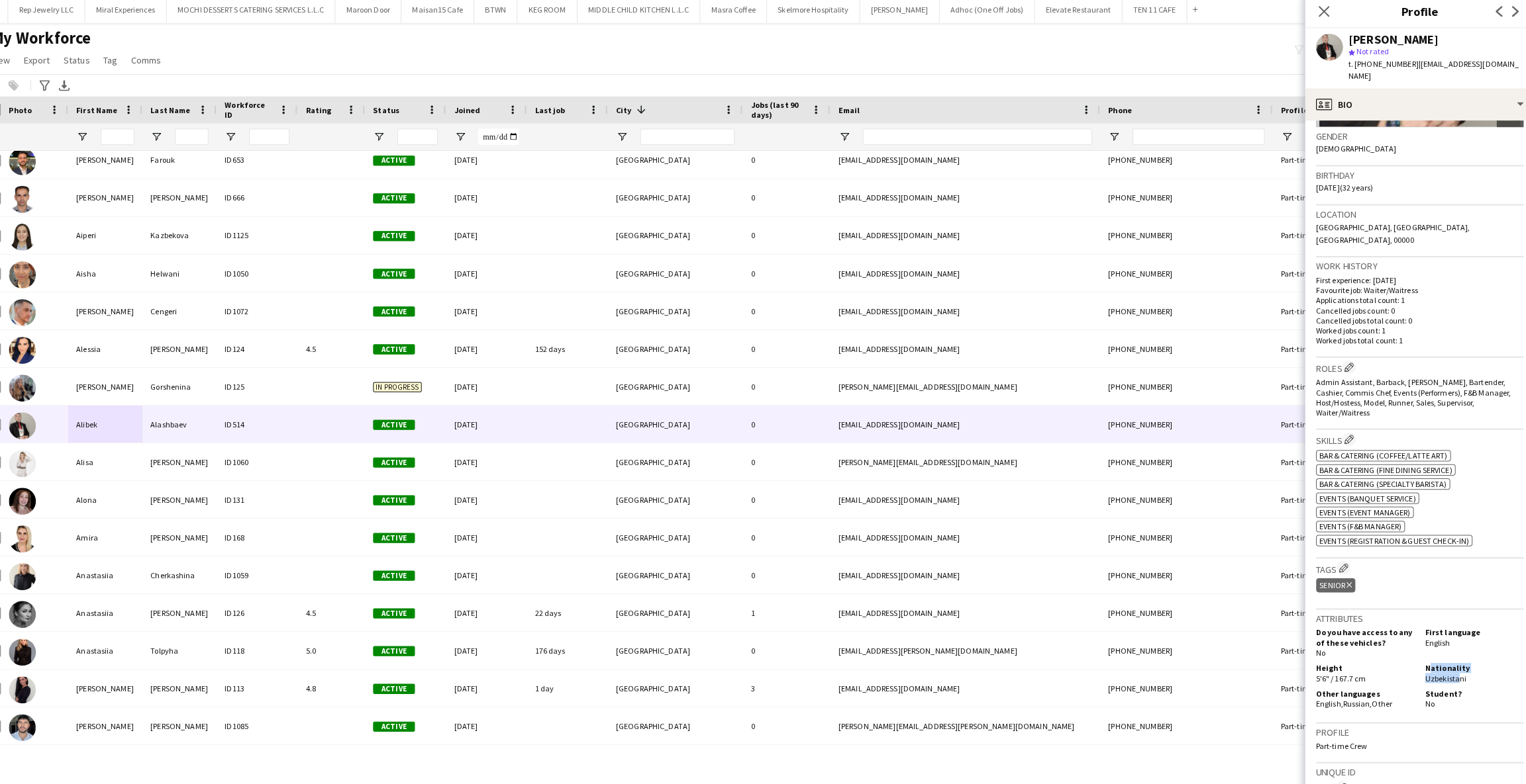
click at [1455, 620] on div "First language English" at bounding box center [1464, 635] width 102 height 30
drag, startPoint x: 1344, startPoint y: 672, endPoint x: 1366, endPoint y: 675, distance: 22.2
click at [1366, 680] on div "Other languages English , Russian , Other" at bounding box center [1362, 690] width 102 height 20
drag, startPoint x: 1365, startPoint y: 646, endPoint x: 1348, endPoint y: 643, distance: 17.3
click at [1354, 655] on div "Height 5'6" / 167.7 cm" at bounding box center [1362, 665] width 102 height 20
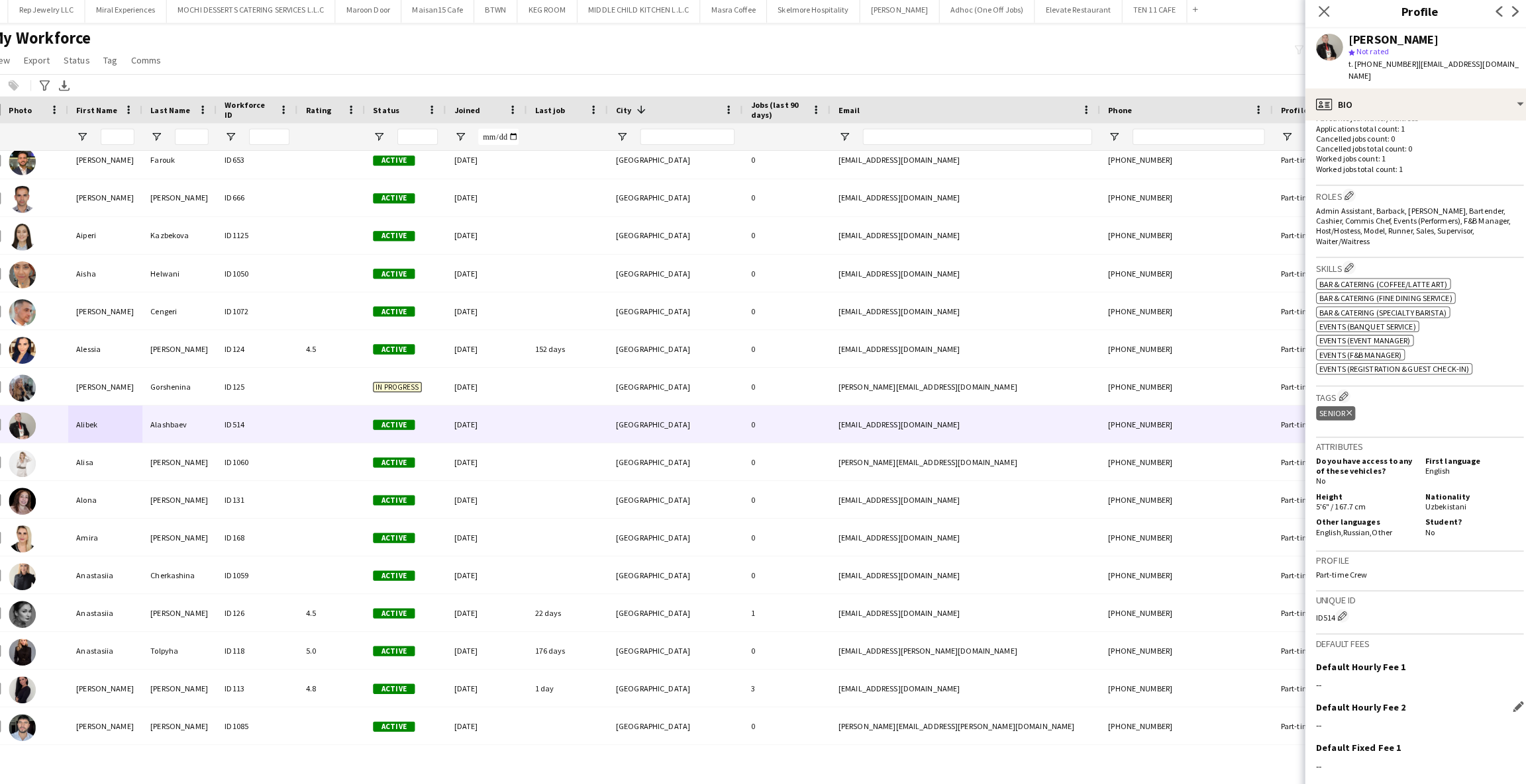
scroll to position [427, 0]
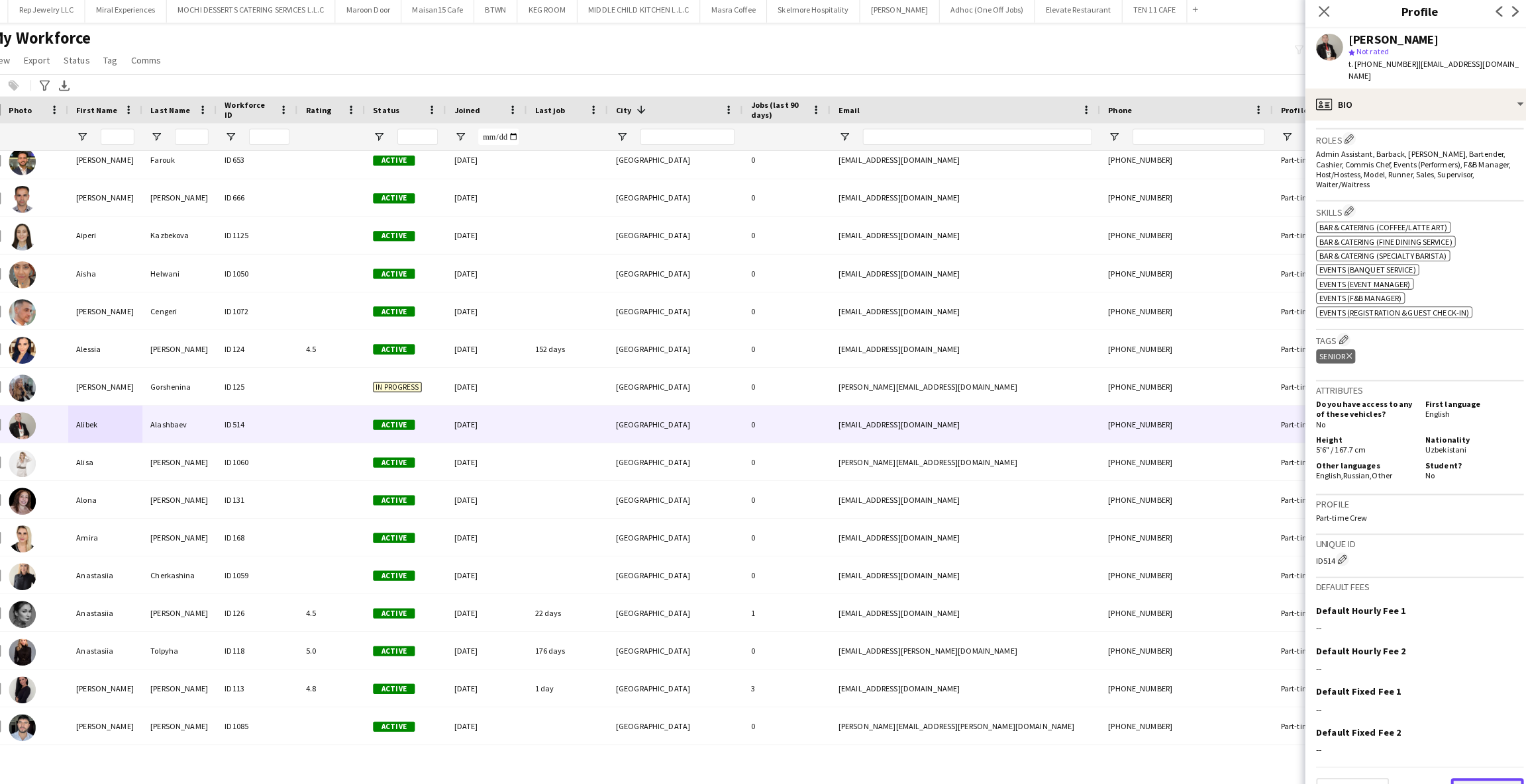
click at [1444, 769] on button "Next" at bounding box center [1479, 782] width 71 height 27
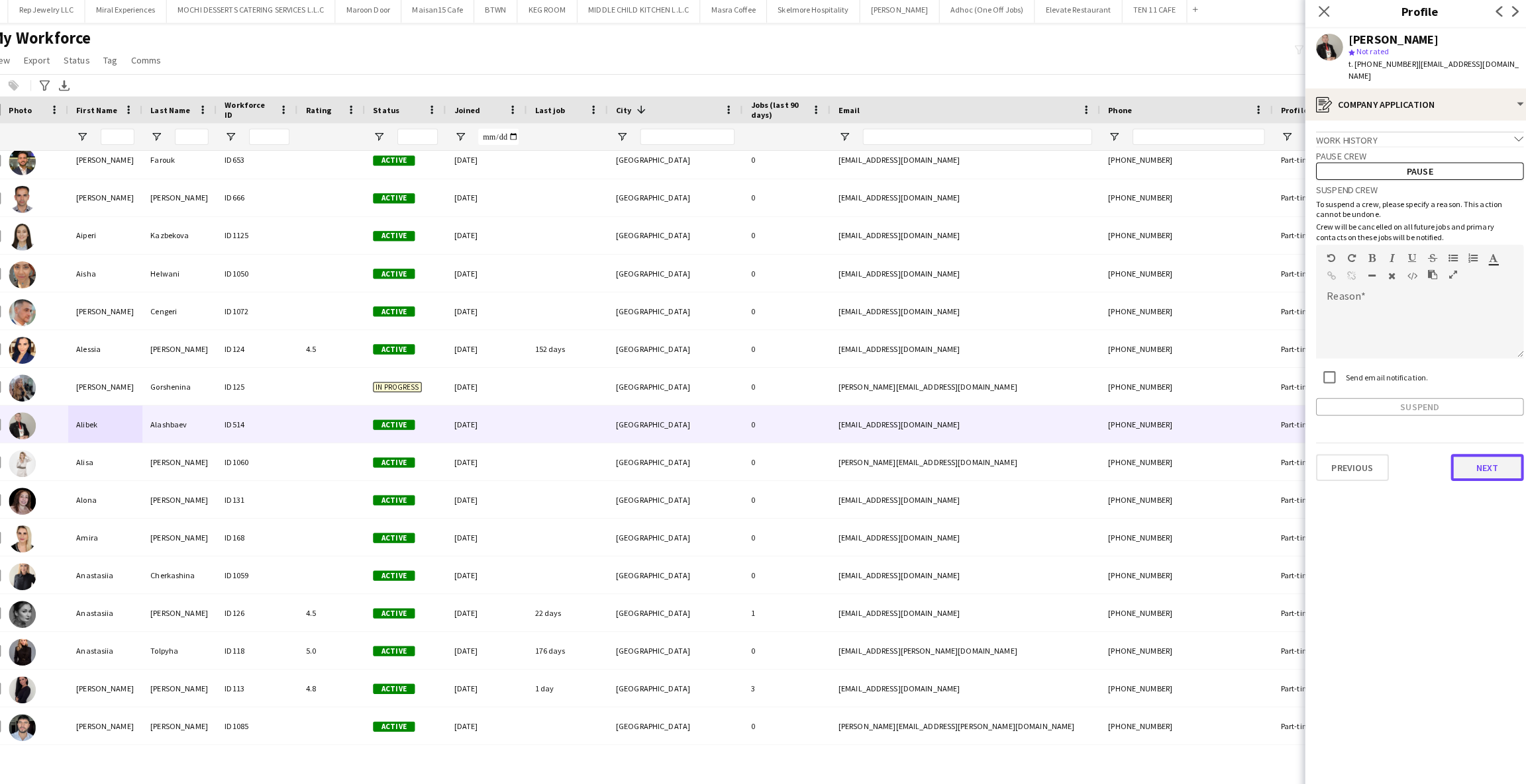
click at [1464, 454] on button "Next" at bounding box center [1479, 463] width 71 height 27
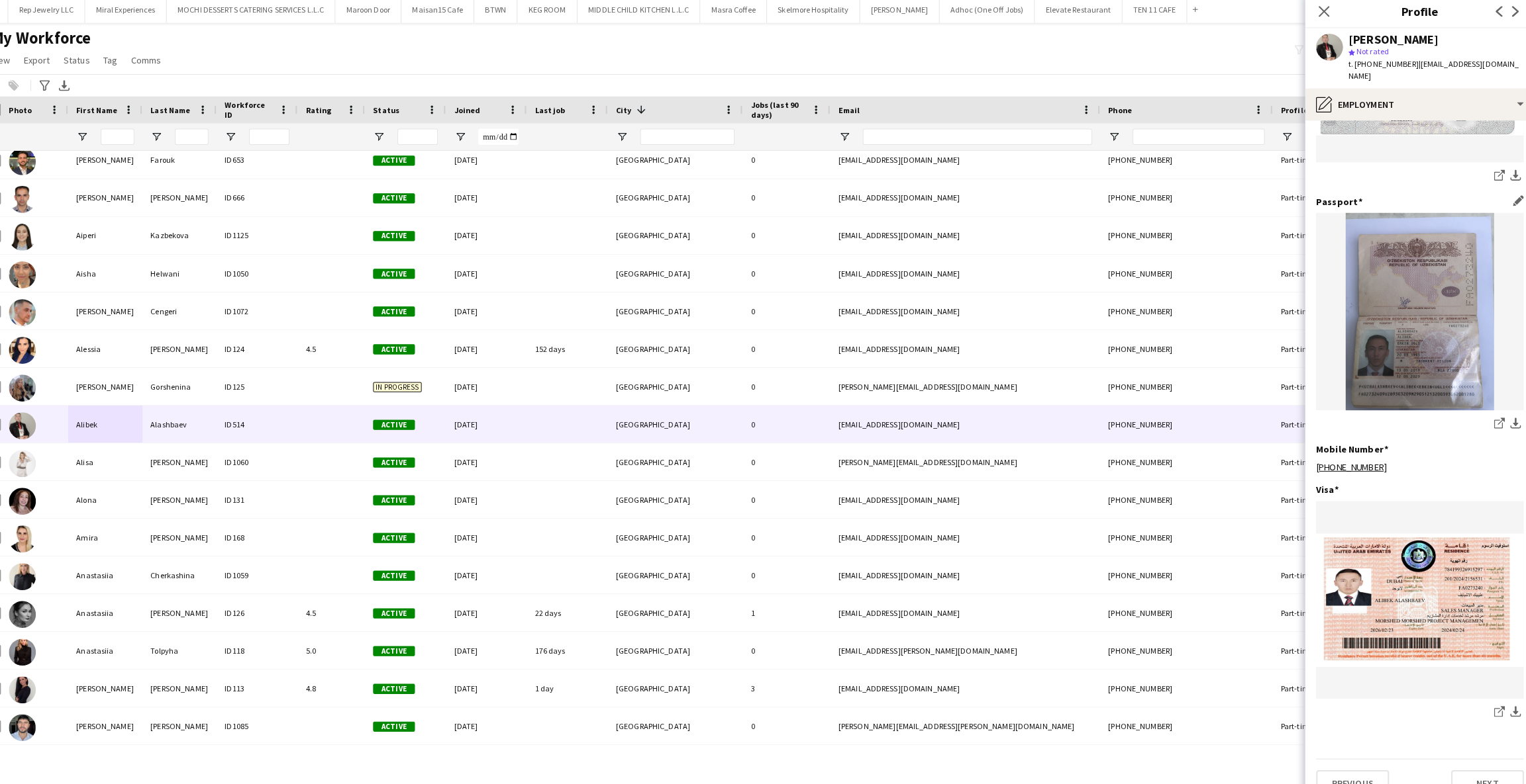
scroll to position [407, 0]
click at [1445, 760] on button "Next" at bounding box center [1479, 773] width 71 height 27
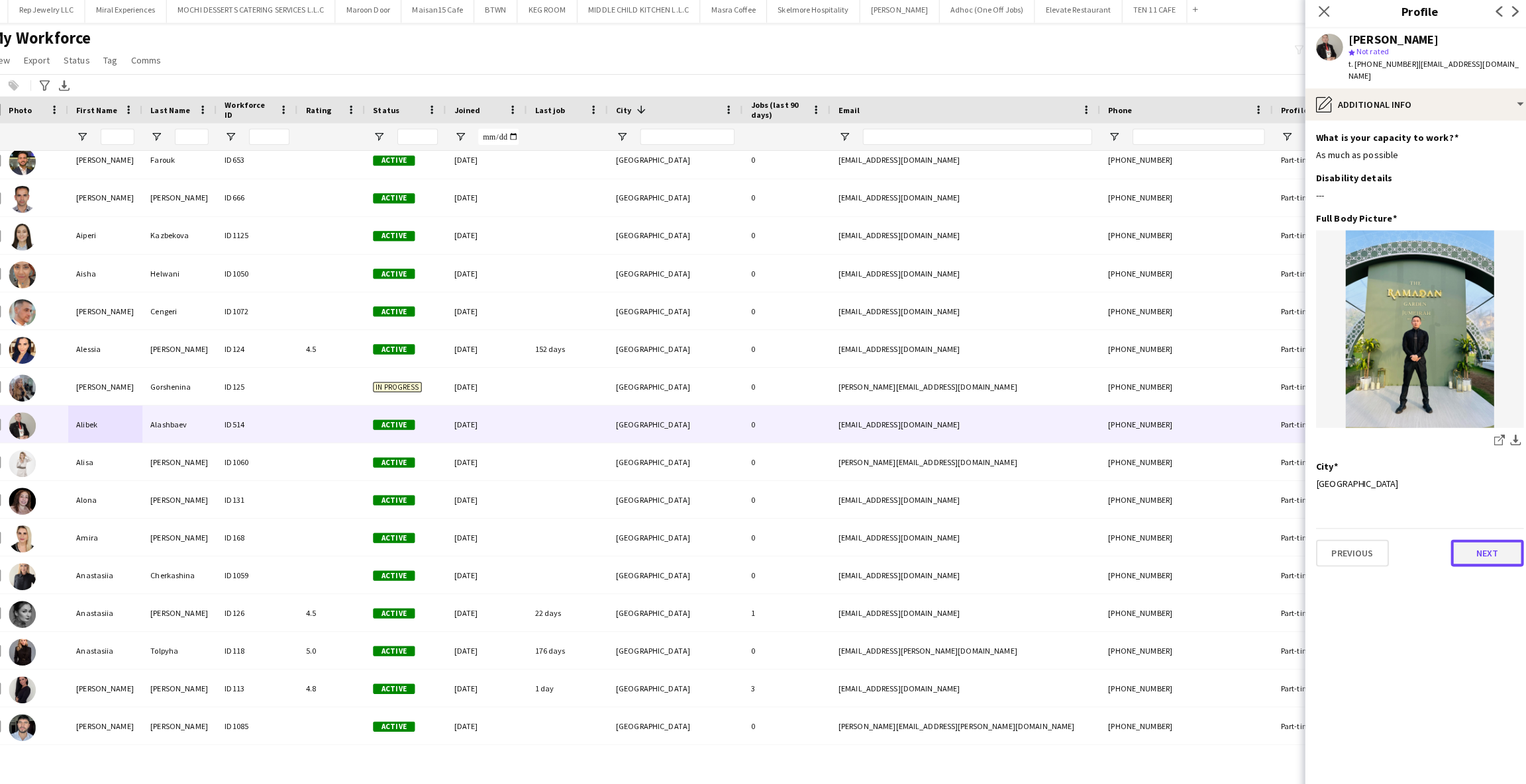
click at [1470, 534] on button "Next" at bounding box center [1479, 547] width 71 height 27
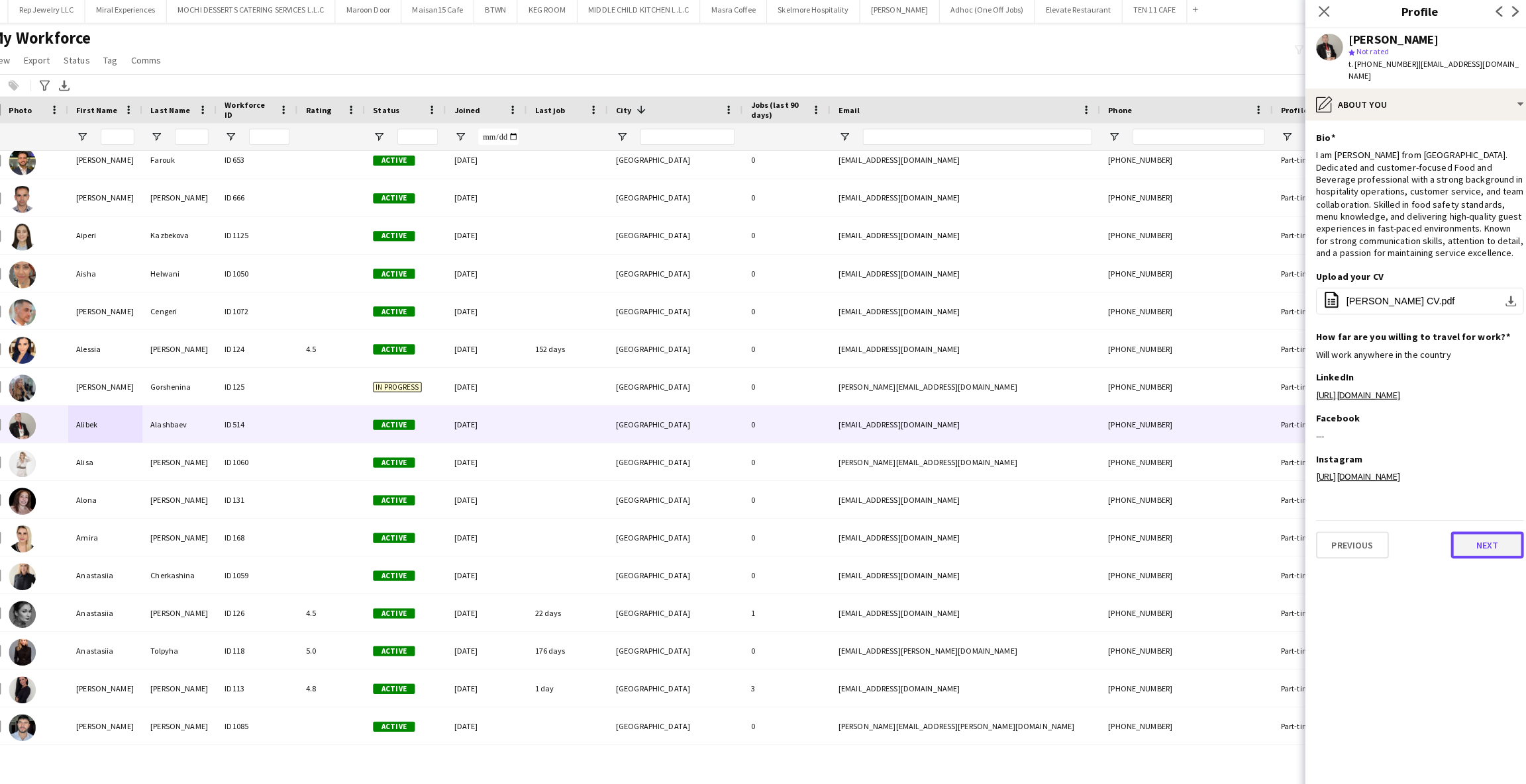
click at [1474, 552] on button "Next" at bounding box center [1479, 539] width 71 height 27
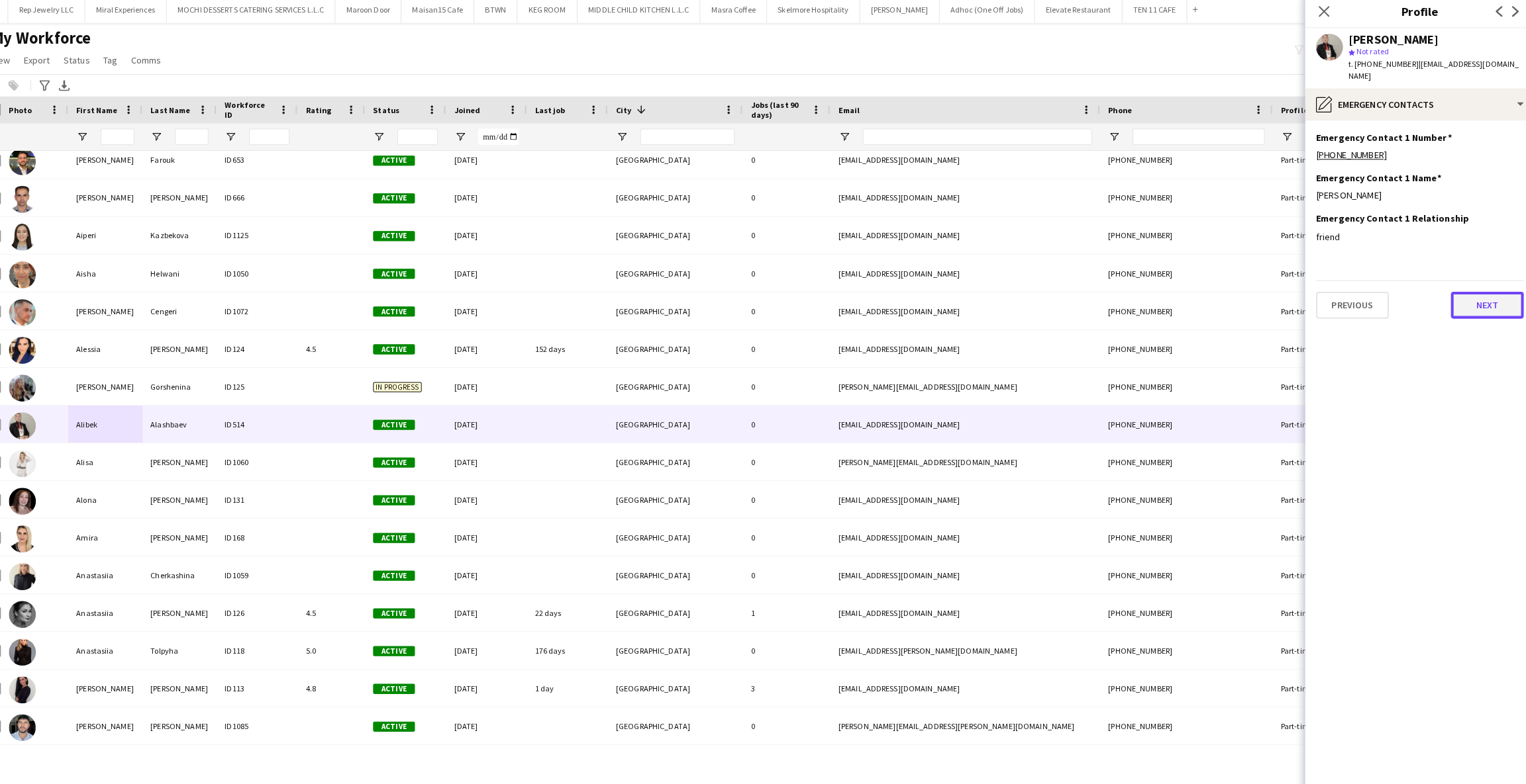
click at [1478, 291] on button "Next" at bounding box center [1479, 304] width 71 height 27
click at [1480, 300] on button "Next" at bounding box center [1479, 304] width 71 height 27
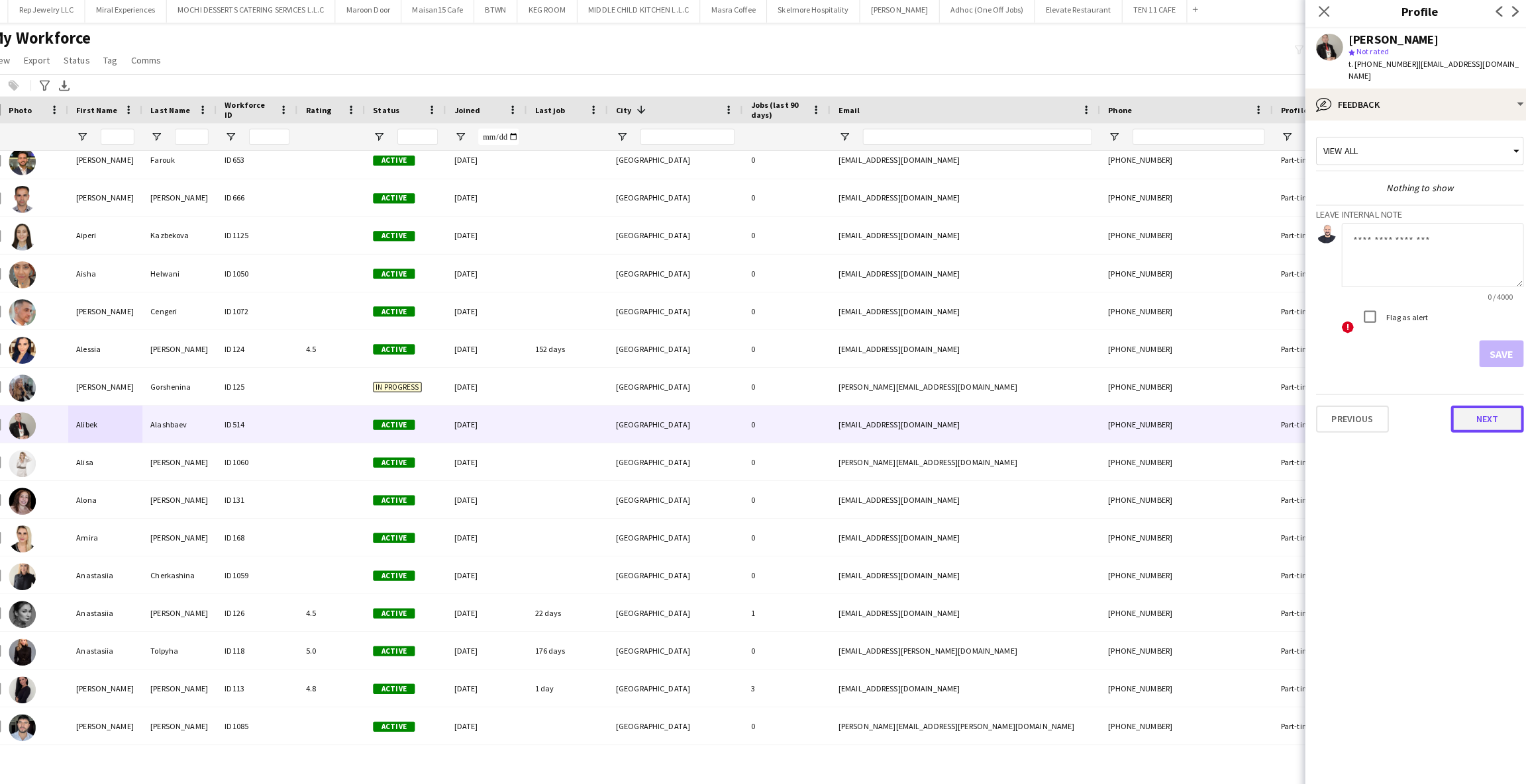
click at [1464, 403] on button "Next" at bounding box center [1479, 415] width 71 height 27
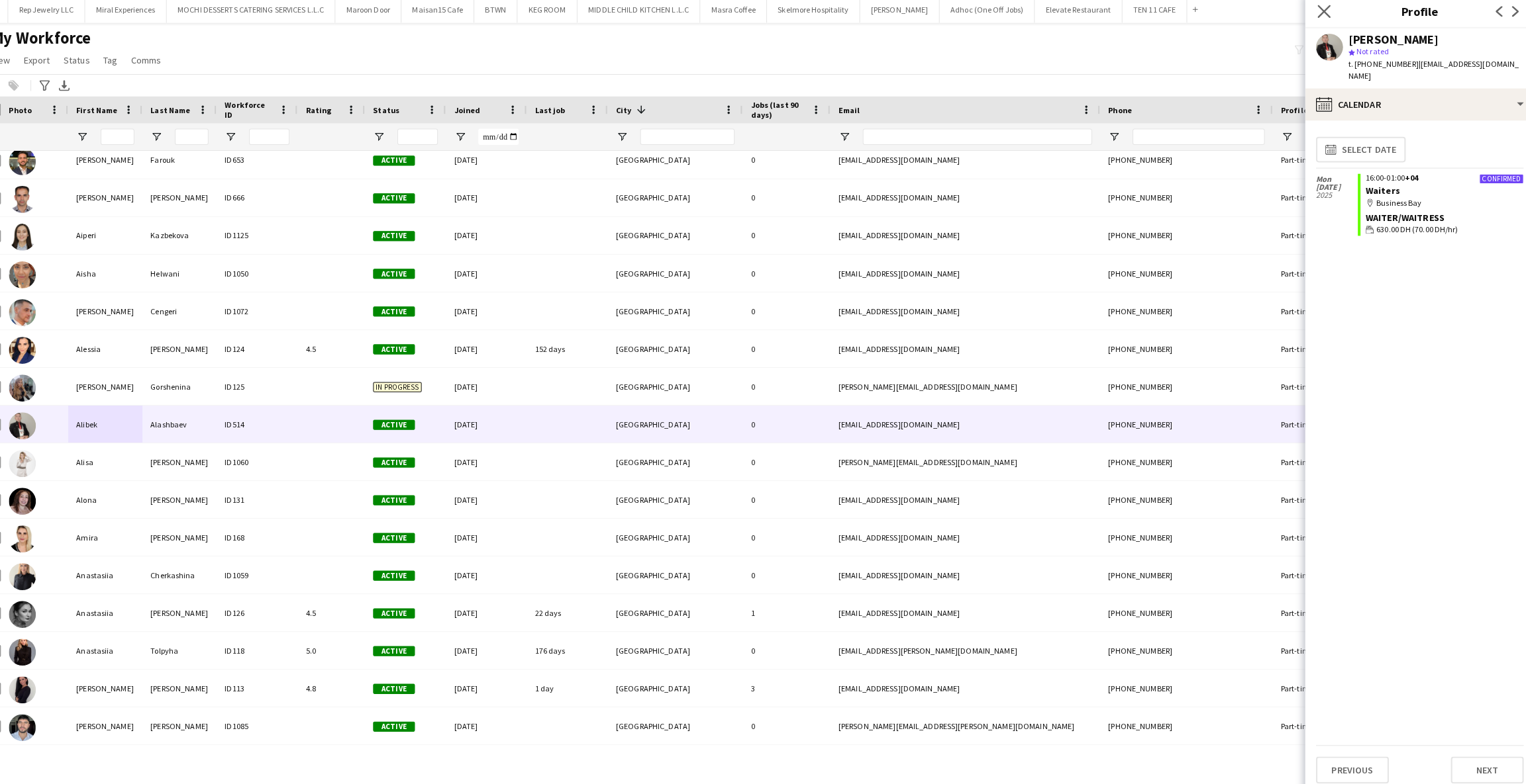
click at [1313, 19] on icon "Close pop-in" at bounding box center [1319, 15] width 13 height 13
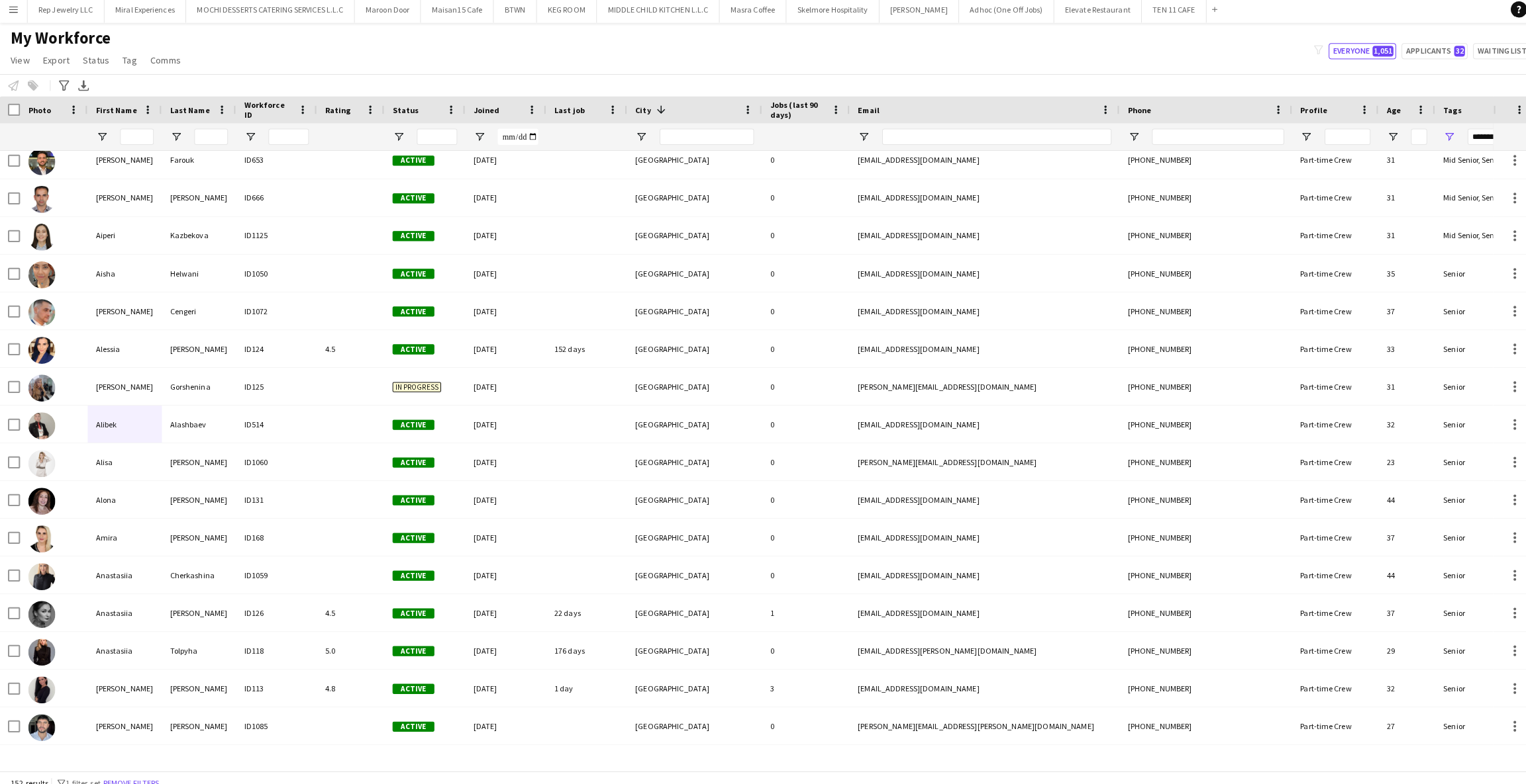
click at [11, 9] on app-icon "Menu" at bounding box center [13, 13] width 11 height 11
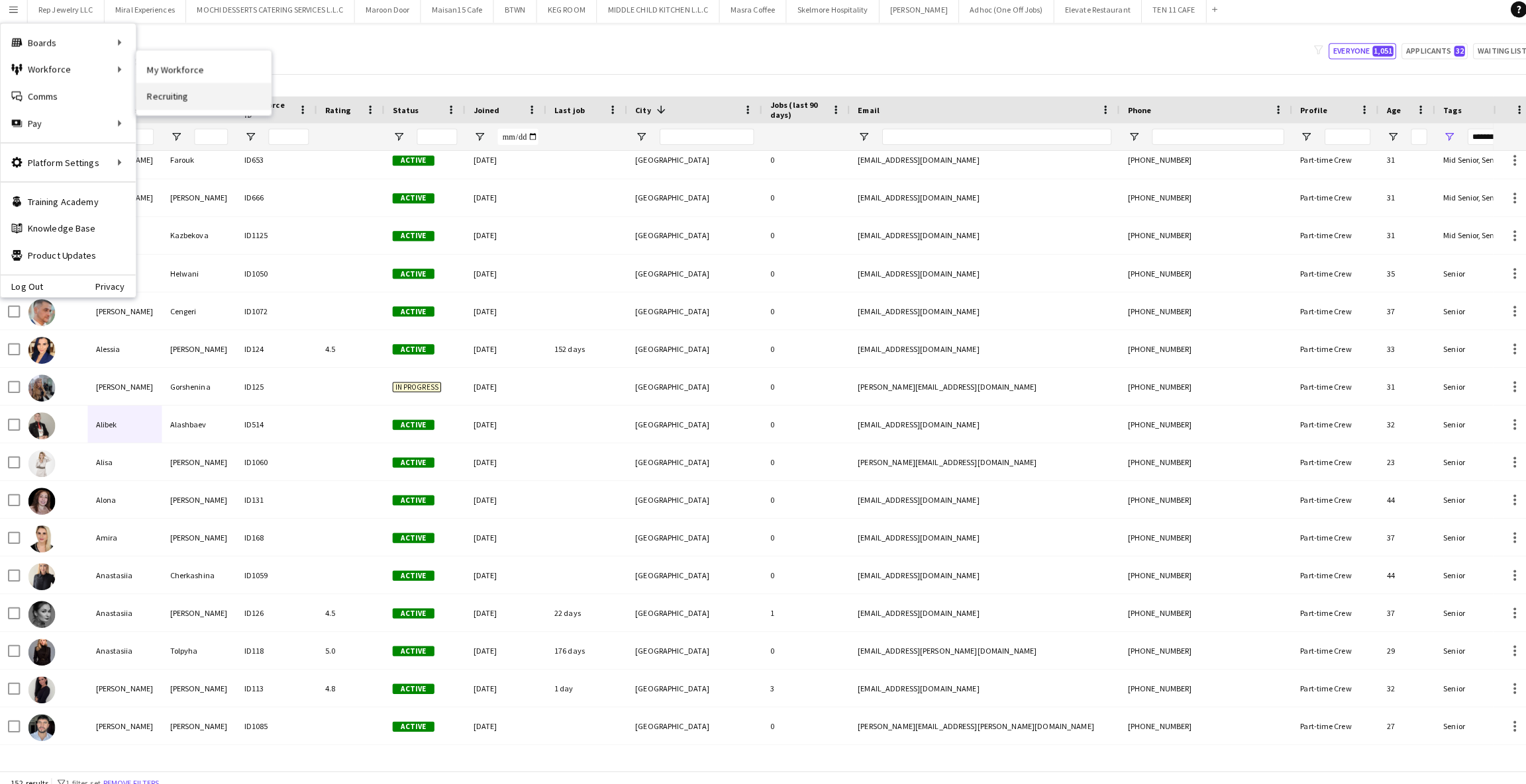
click at [176, 100] on link "Recruiting" at bounding box center [199, 98] width 132 height 27
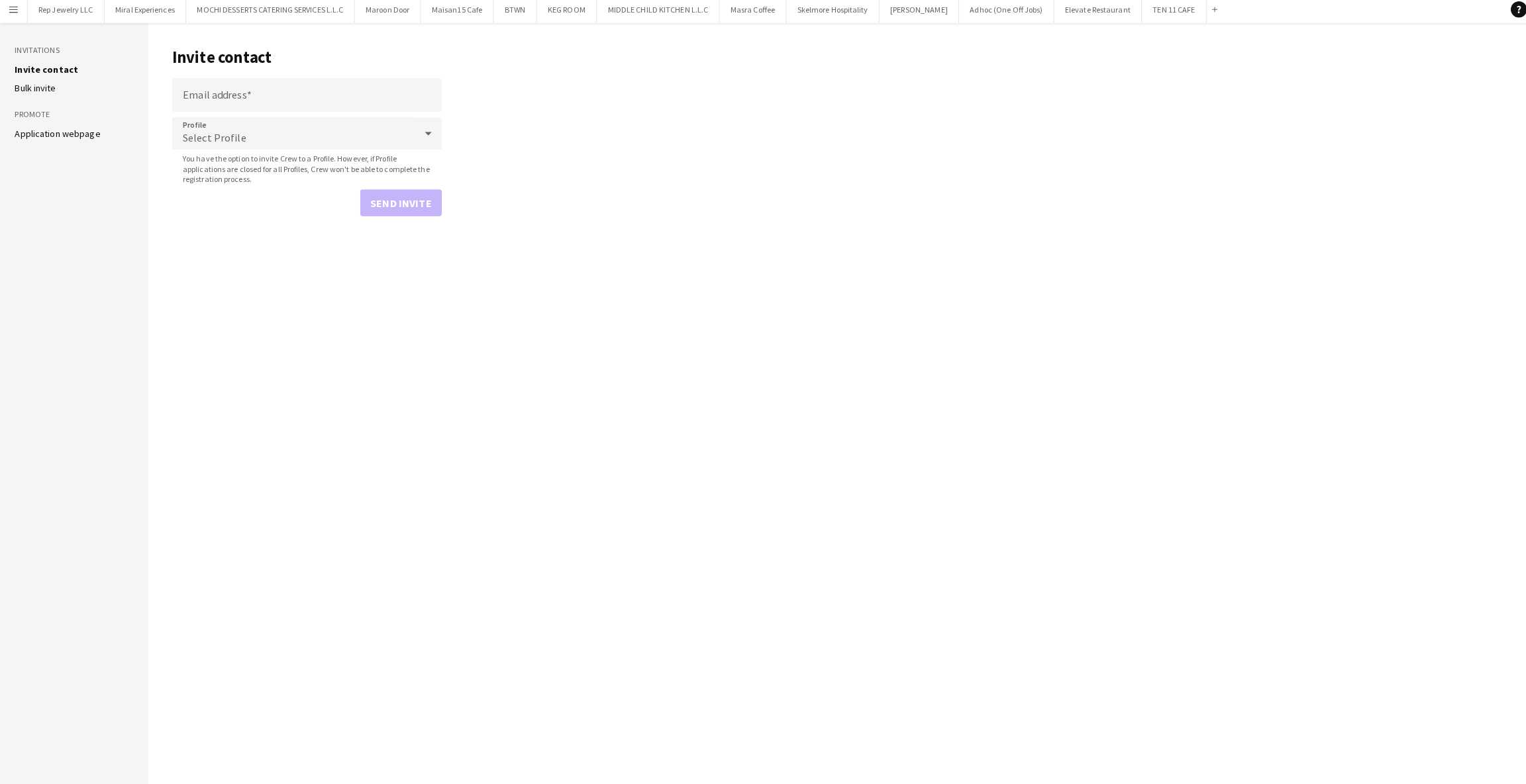
click at [73, 135] on link "Application webpage" at bounding box center [57, 134] width 84 height 12
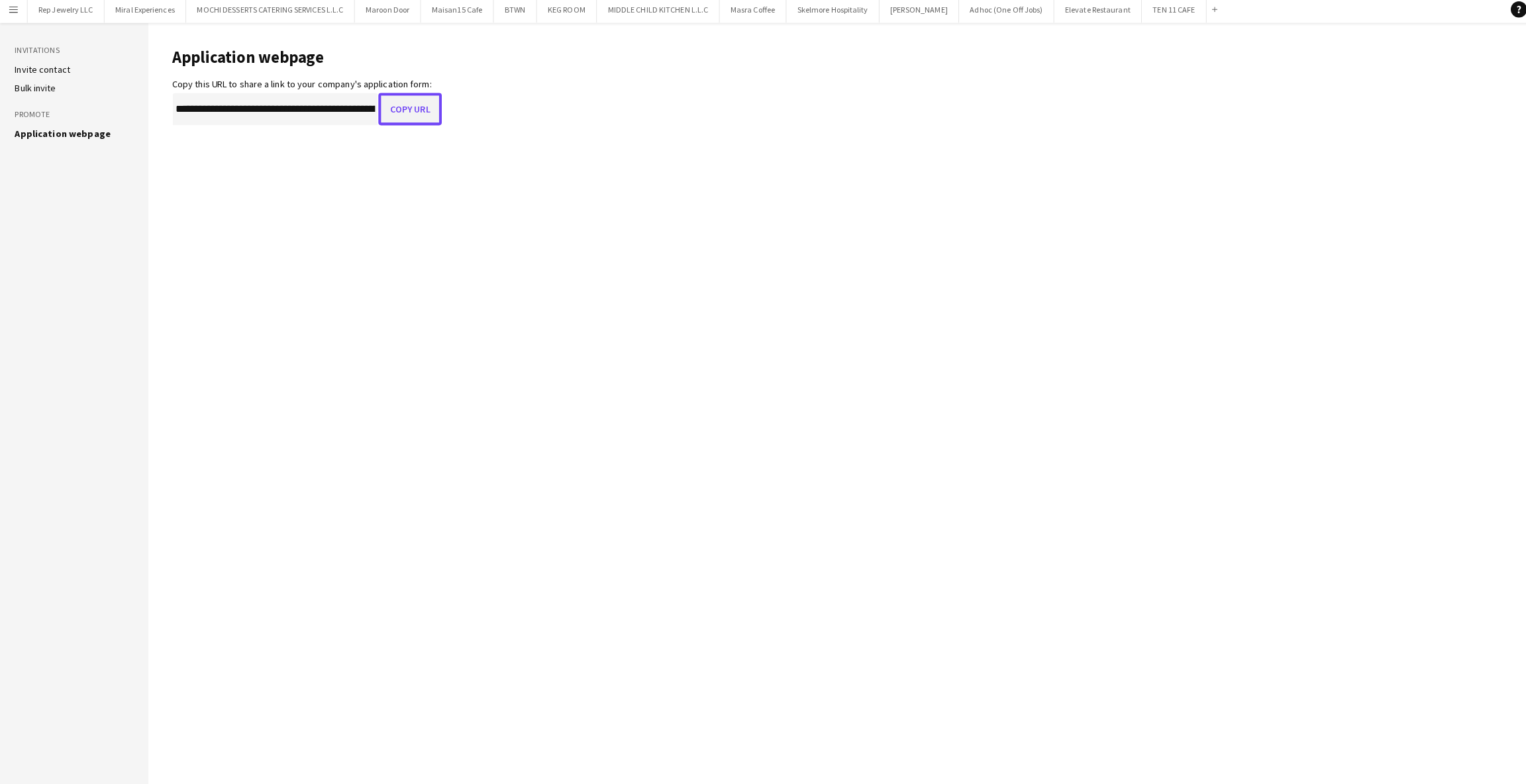
click at [393, 117] on button "Copy URL" at bounding box center [402, 111] width 62 height 32
click at [2, 13] on button "Menu" at bounding box center [13, 13] width 27 height 27
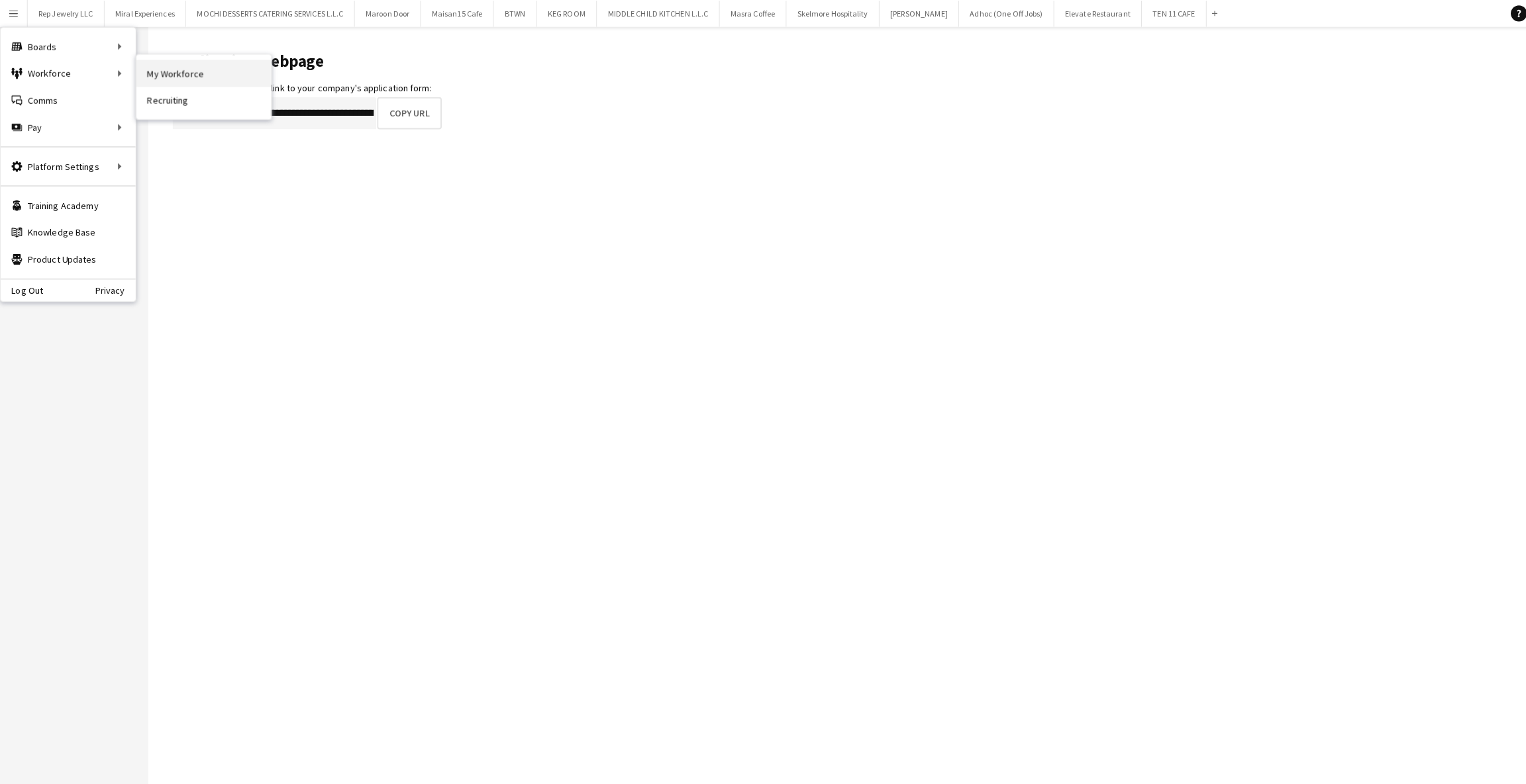
click at [165, 79] on link "My Workforce" at bounding box center [199, 72] width 132 height 27
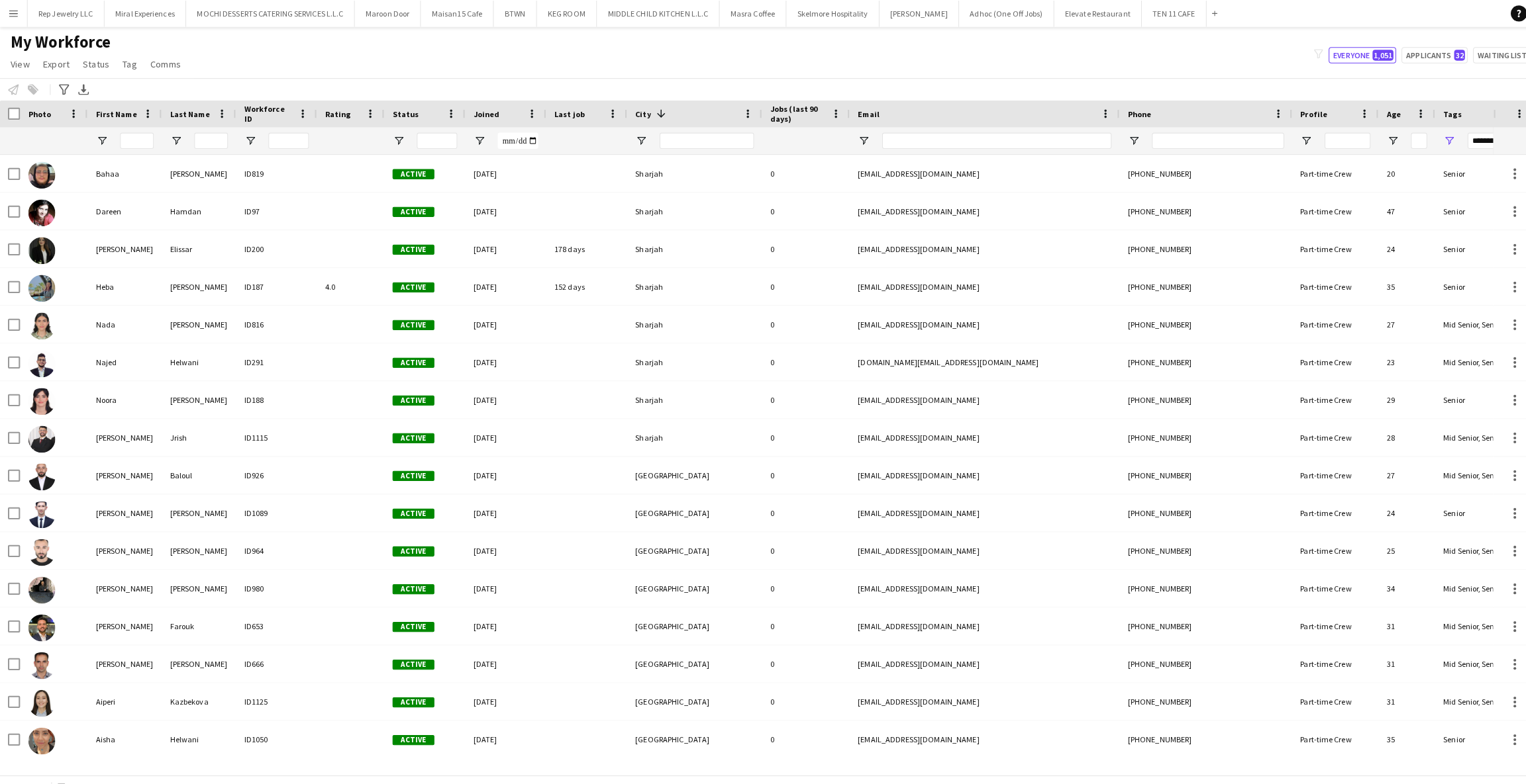
click at [19, 20] on button "Menu" at bounding box center [13, 13] width 27 height 27
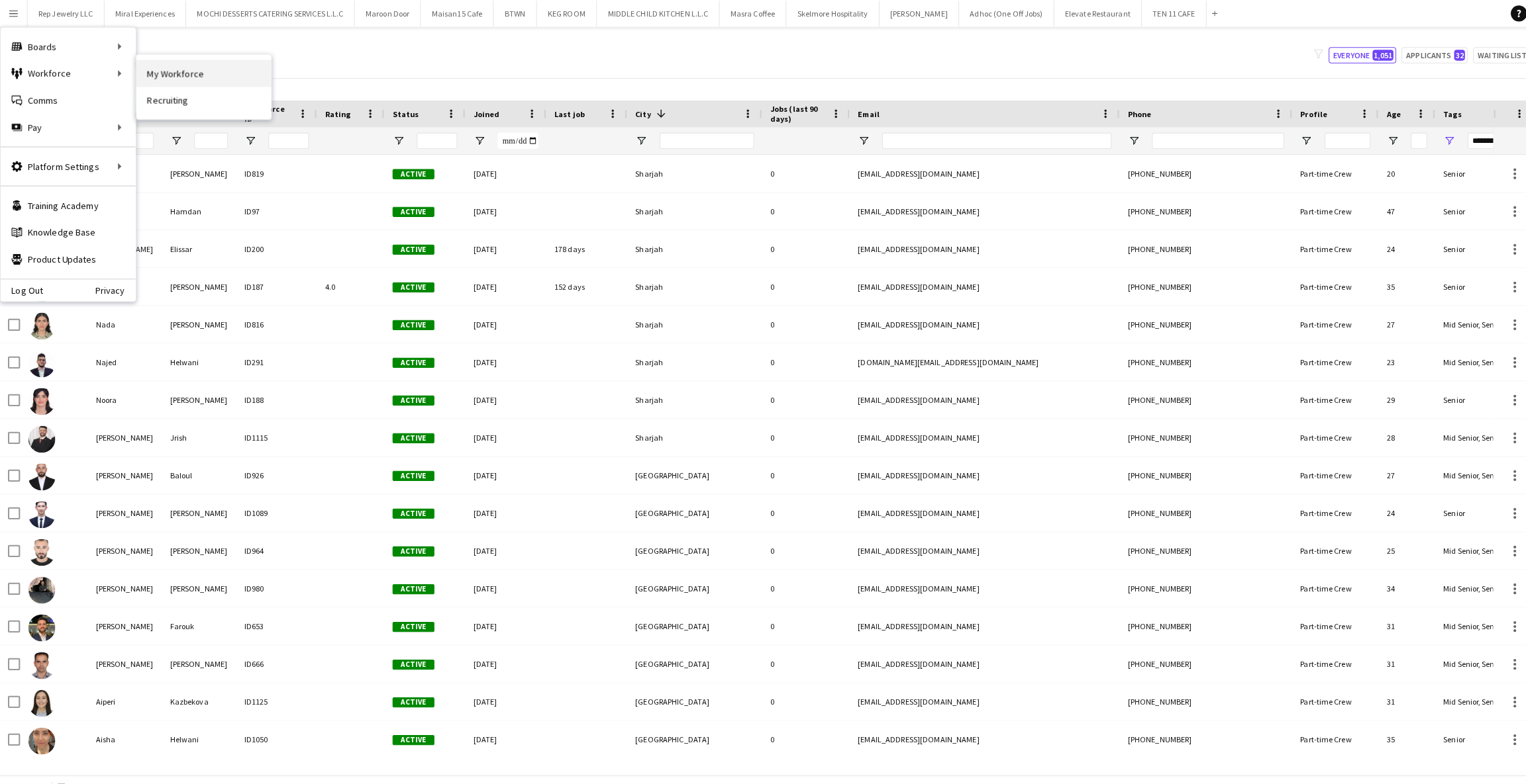
click at [160, 75] on link "My Workforce" at bounding box center [199, 72] width 132 height 27
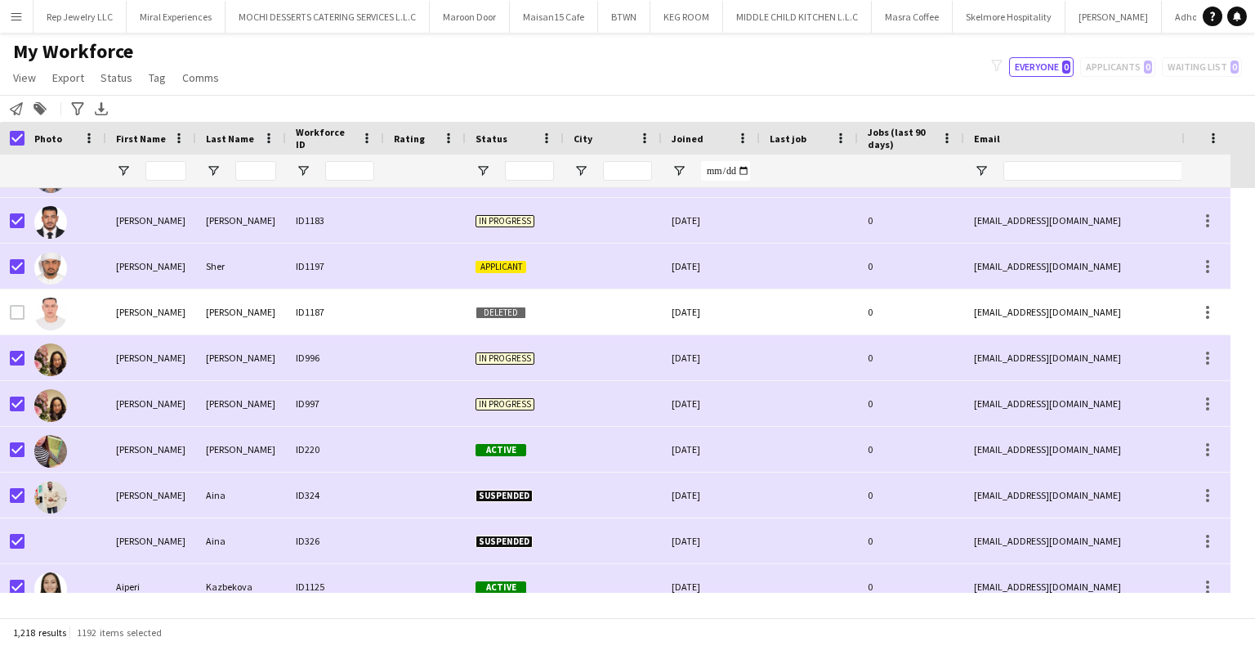
click at [922, 62] on div "My Workforce View Views Default view New view Update view Delete view Edit name…" at bounding box center [627, 67] width 1255 height 56
drag, startPoint x: 20, startPoint y: 633, endPoint x: 42, endPoint y: 639, distance: 23.8
click at [42, 639] on div "1,218 results 1192 items selected" at bounding box center [627, 632] width 1255 height 28
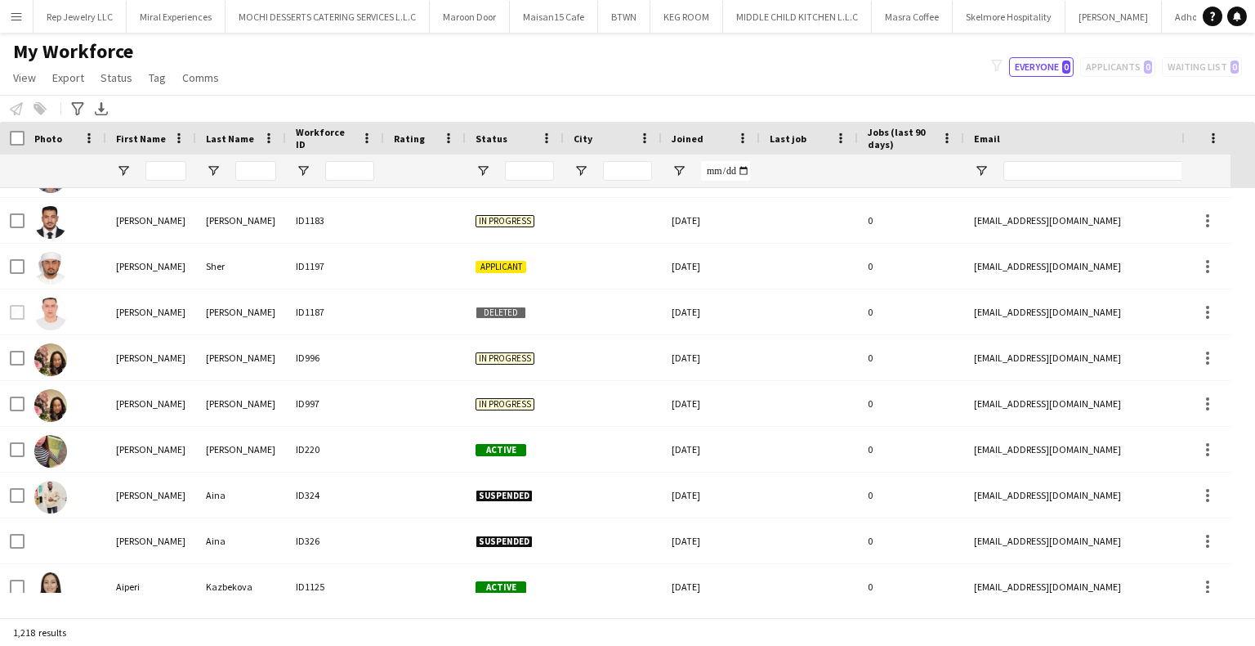
click at [471, 80] on div "My Workforce View Views Default view New view Update view Delete view Edit name…" at bounding box center [627, 67] width 1255 height 56
click at [480, 168] on span "Open Filter Menu" at bounding box center [483, 170] width 15 height 15
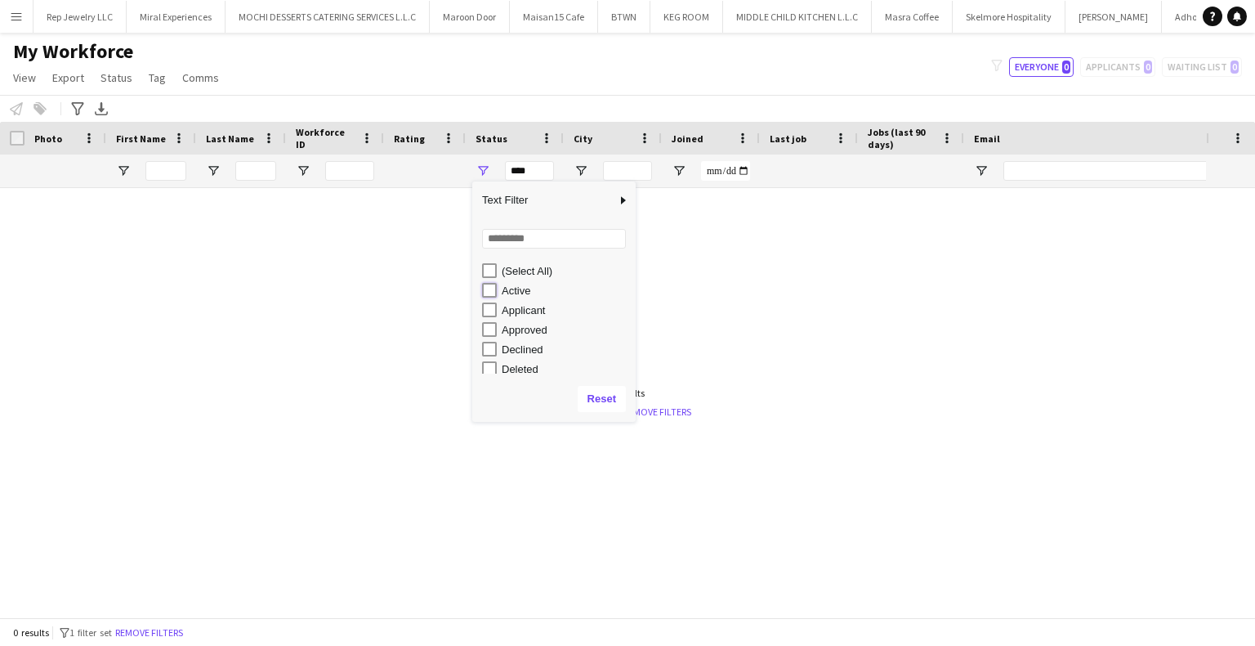
type input "**********"
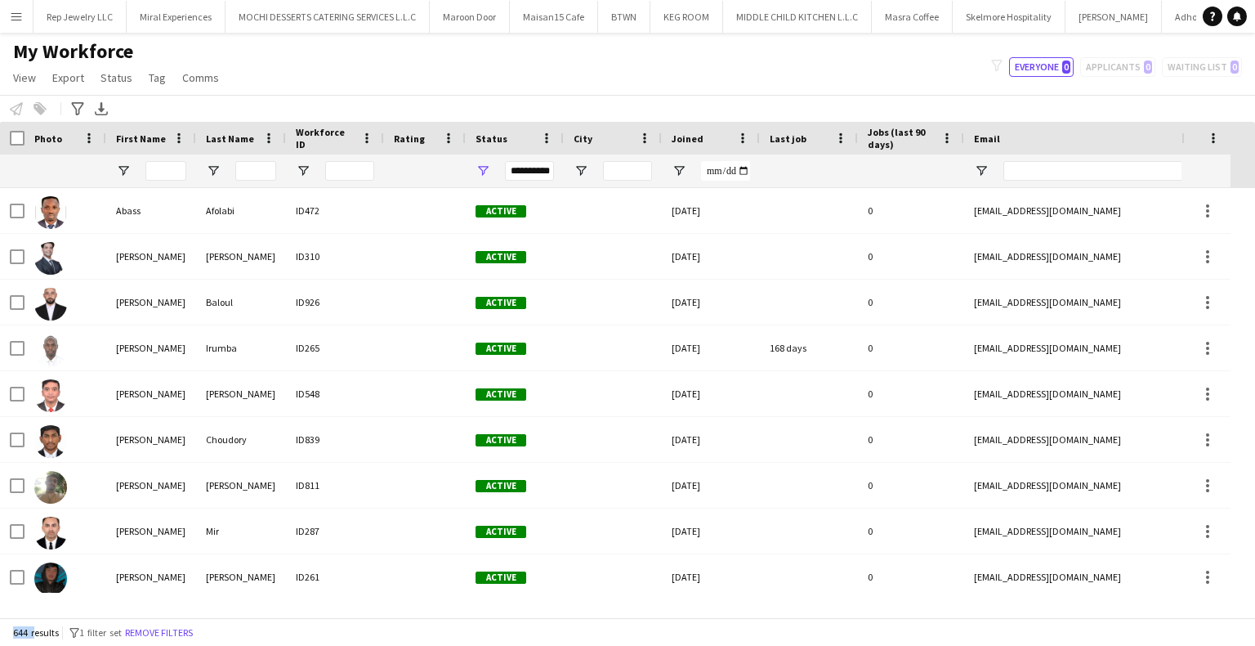
drag, startPoint x: 10, startPoint y: 637, endPoint x: 33, endPoint y: 639, distance: 22.9
click at [33, 639] on div "644 results filter-1 1 filter set Remove filters" at bounding box center [627, 632] width 1255 height 28
click at [24, 11] on button "Menu" at bounding box center [16, 16] width 33 height 33
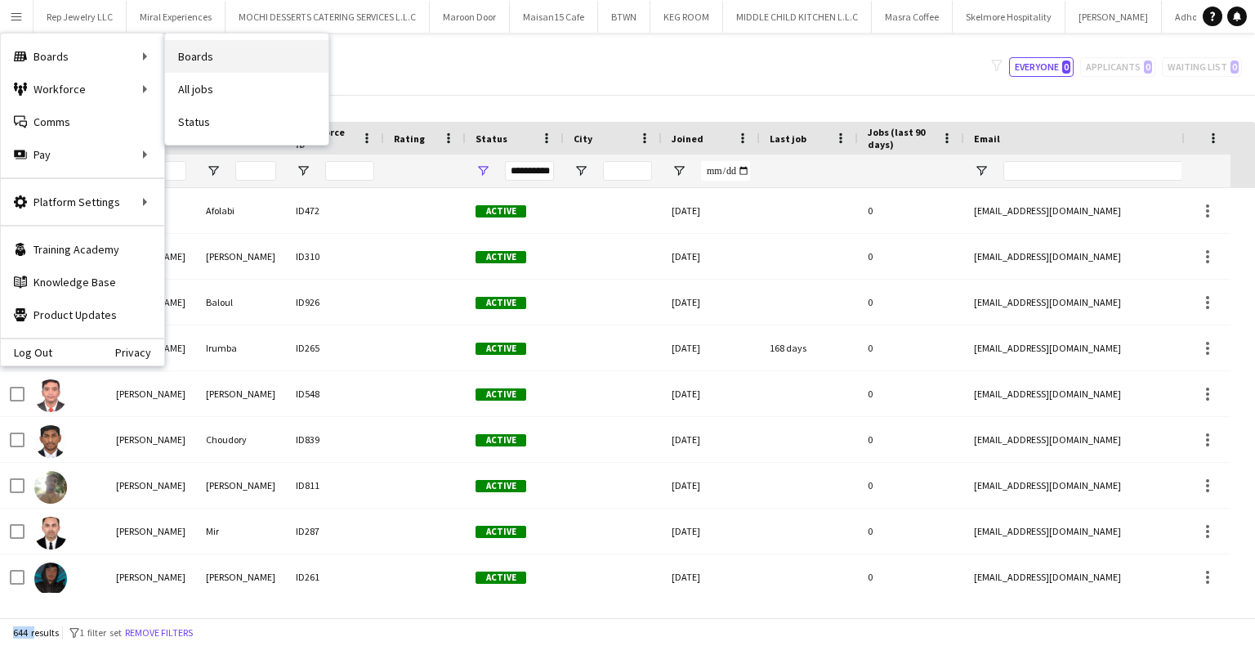
click at [190, 57] on link "Boards" at bounding box center [246, 56] width 163 height 33
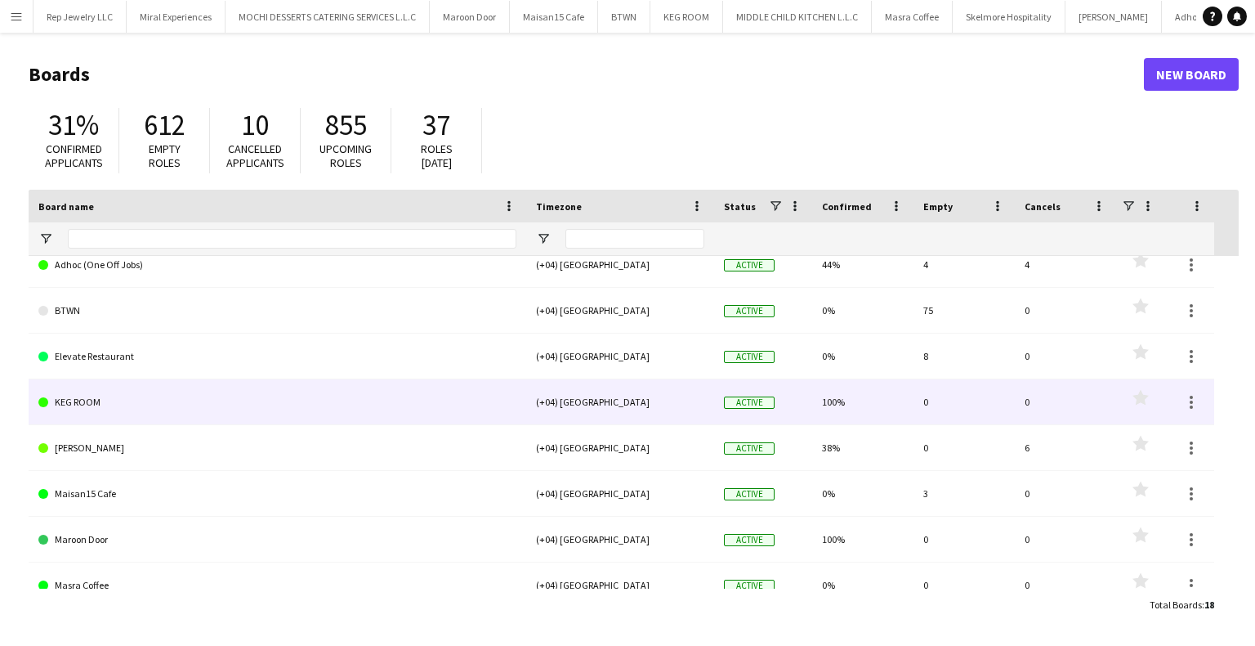
scroll to position [43, 0]
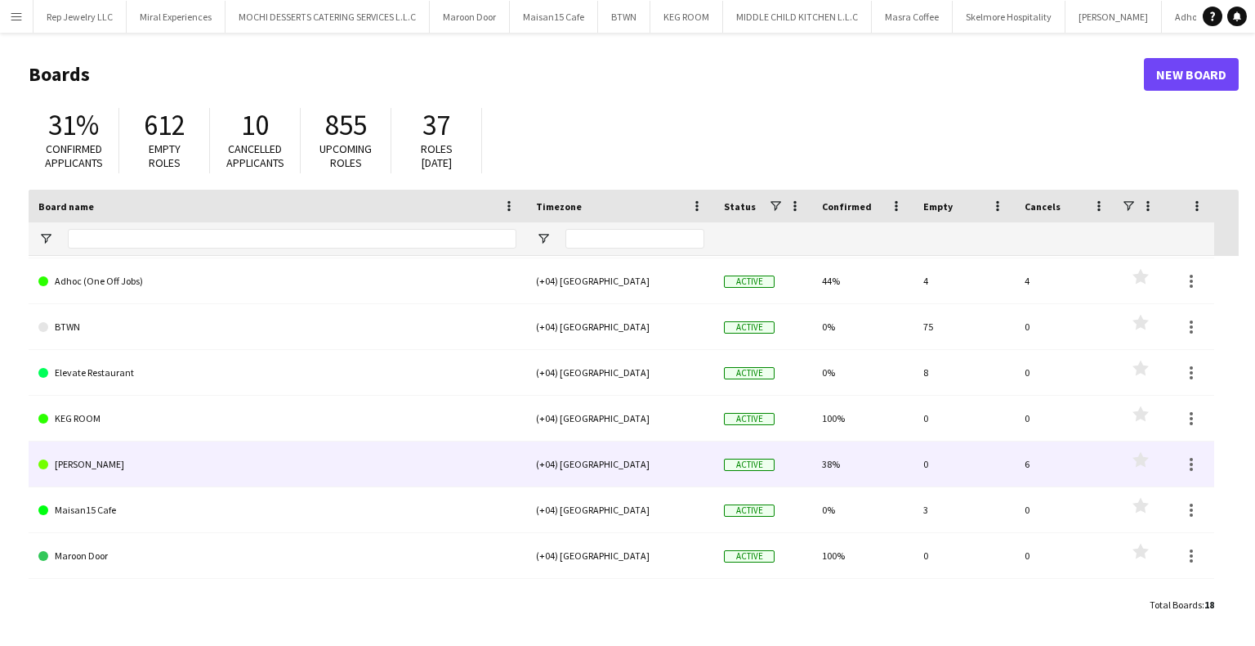
click at [86, 449] on link "[PERSON_NAME]" at bounding box center [277, 464] width 478 height 46
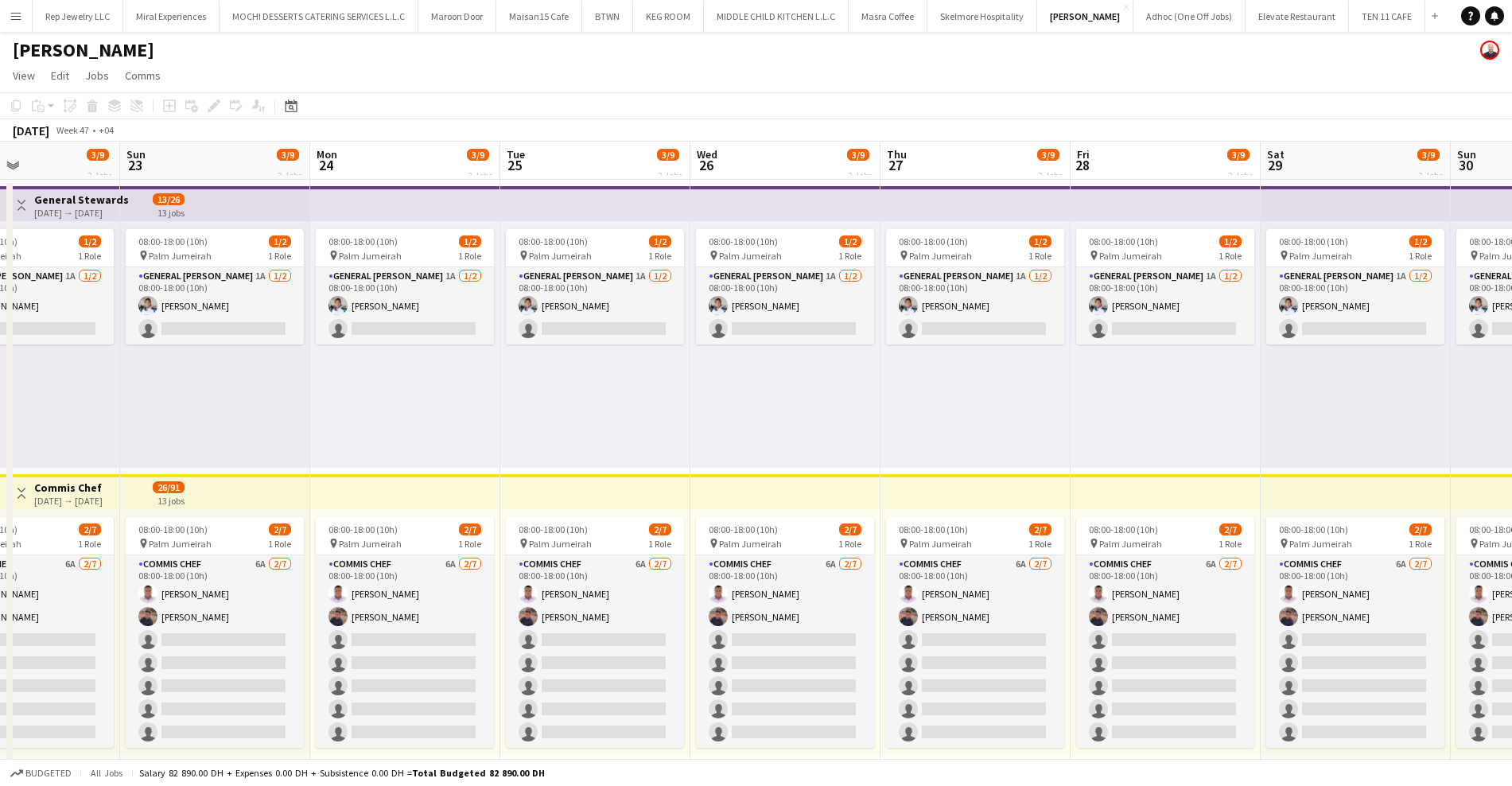
scroll to position [0, 685]
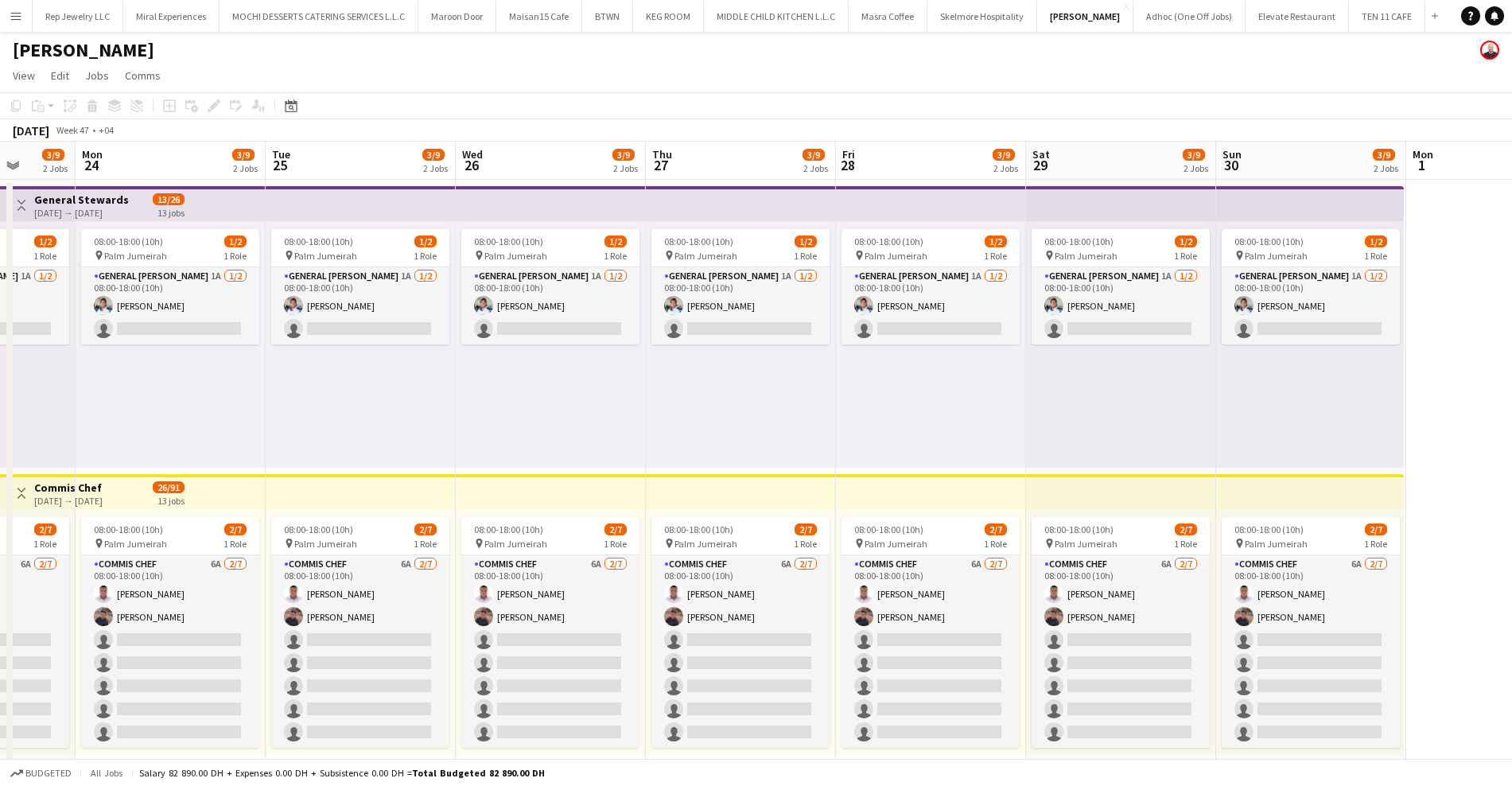
click at [911, 204] on app-top-bar at bounding box center [931, 204] width 190 height 35
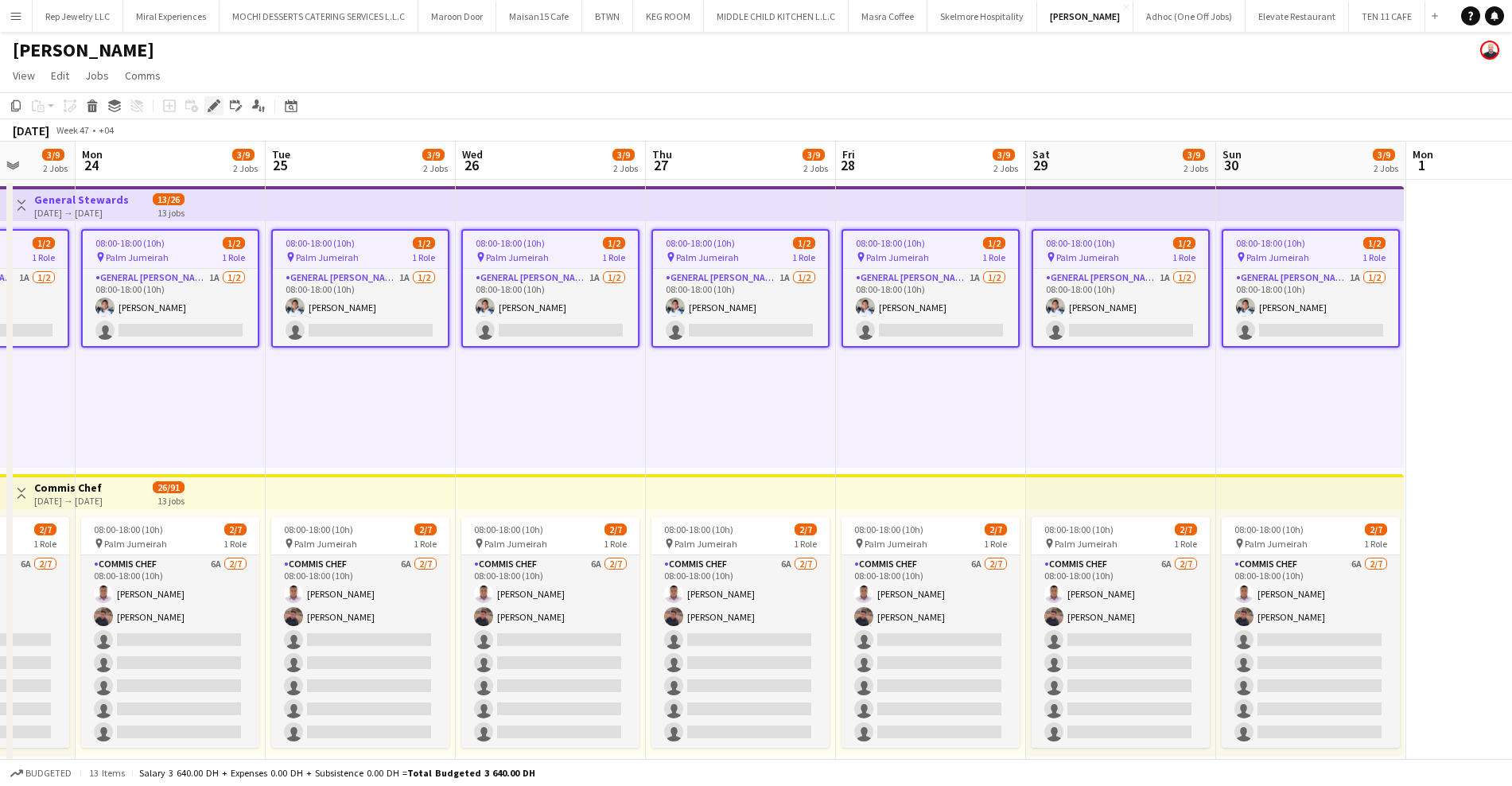
click at [215, 107] on icon "Edit" at bounding box center [213, 105] width 13 height 13
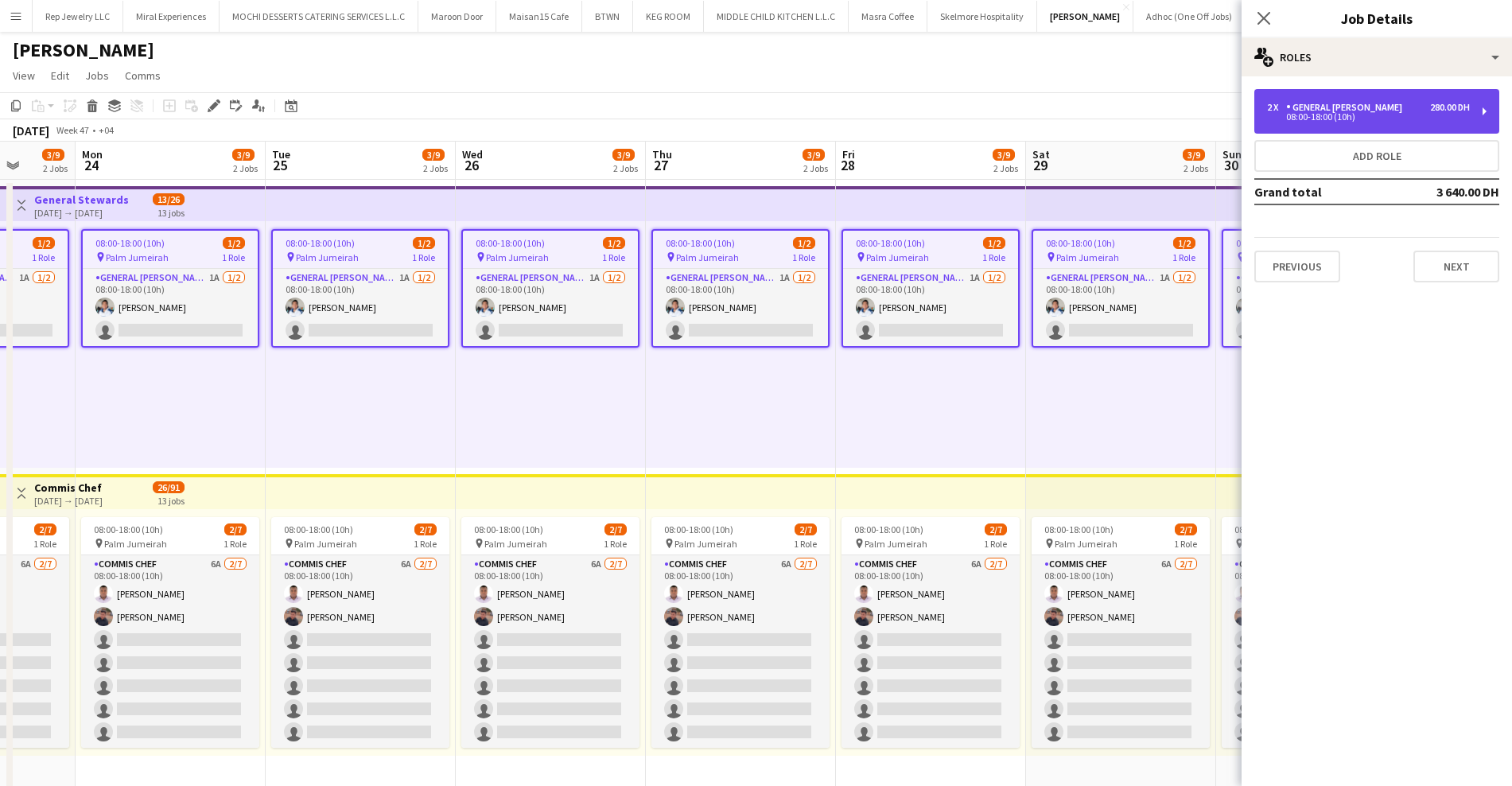
click at [1347, 108] on div "General [PERSON_NAME]" at bounding box center [1347, 107] width 123 height 11
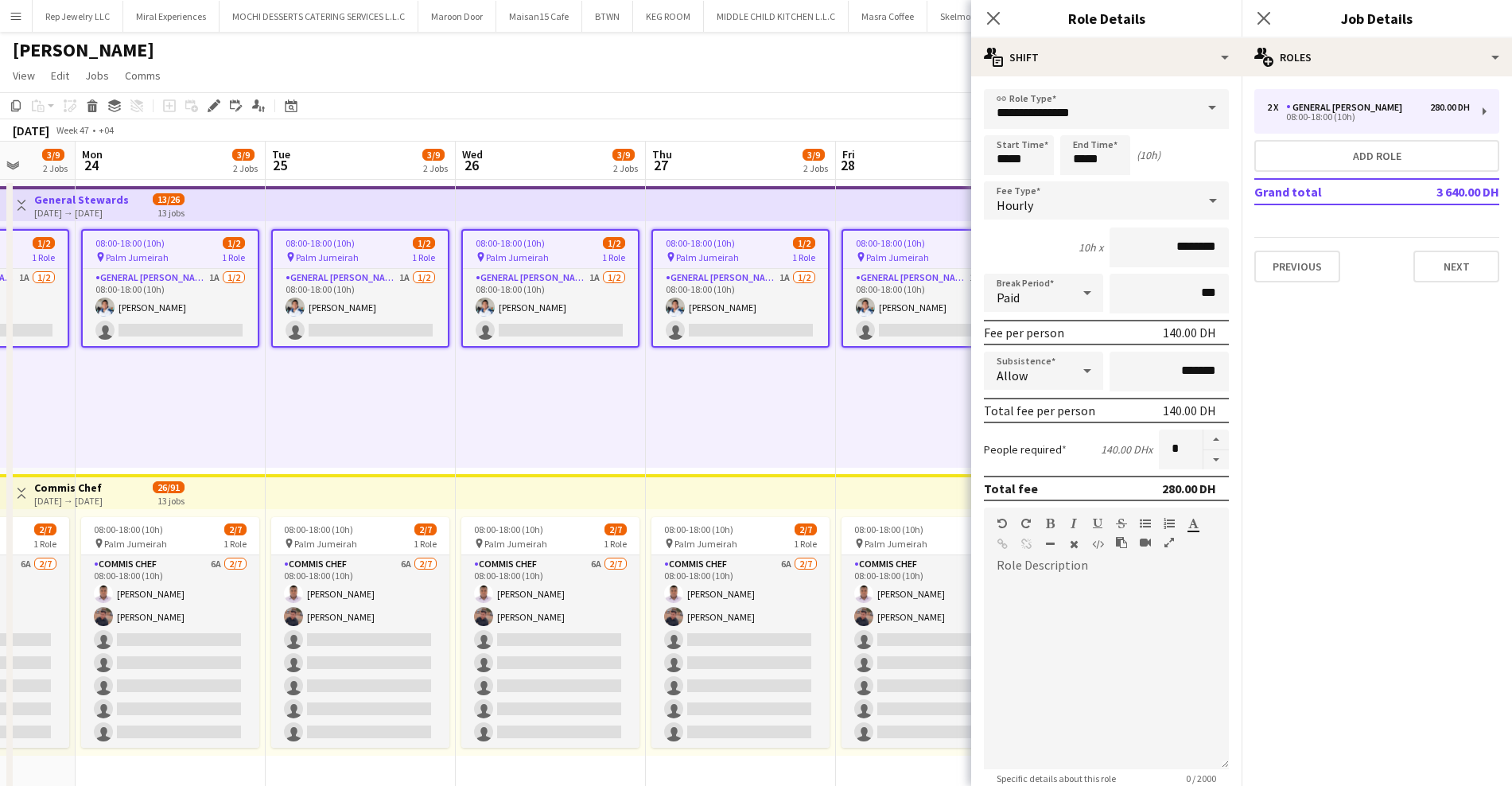
click at [1034, 213] on div "Hourly" at bounding box center [1090, 200] width 213 height 38
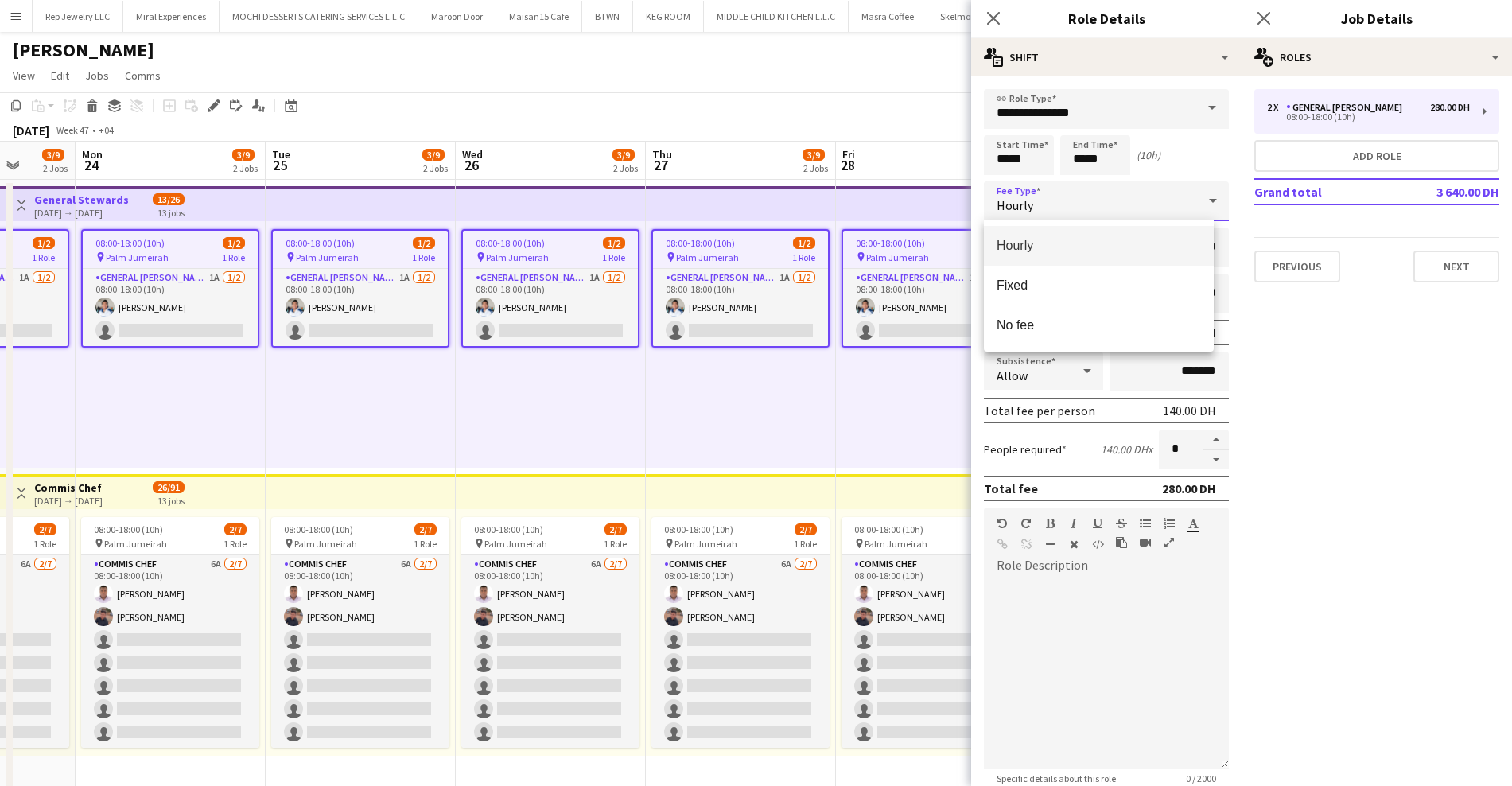
click at [1034, 213] on div at bounding box center [756, 393] width 1512 height 786
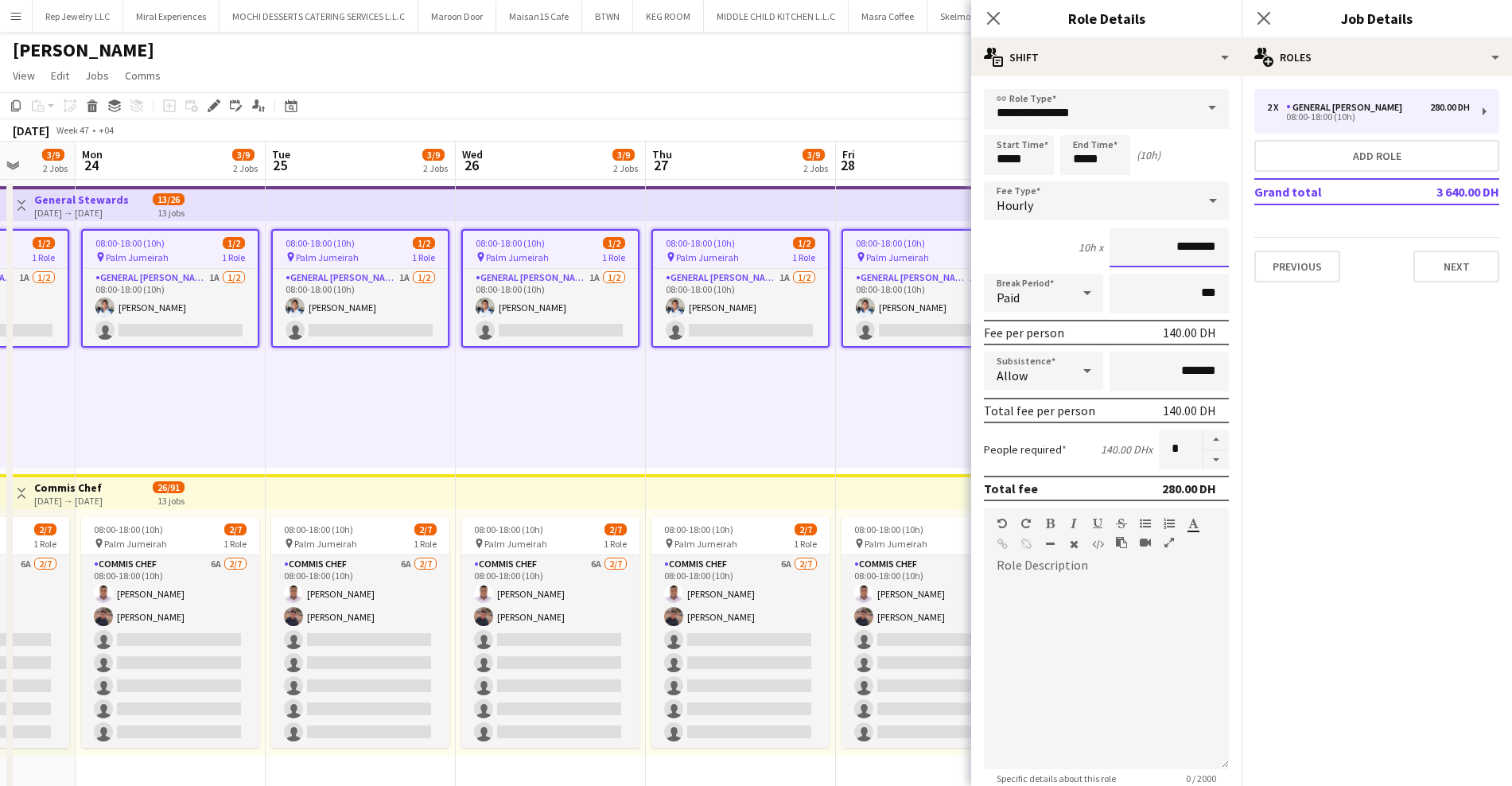
drag, startPoint x: 1138, startPoint y: 250, endPoint x: 1203, endPoint y: 258, distance: 65.5
click at [1203, 258] on input "********" at bounding box center [1169, 247] width 120 height 40
drag, startPoint x: 1147, startPoint y: 333, endPoint x: 1180, endPoint y: 333, distance: 33.0
click at [1180, 333] on div "Fee per person 140.00 DH" at bounding box center [1107, 333] width 245 height 25
click at [1437, 278] on button "Next" at bounding box center [1457, 266] width 86 height 32
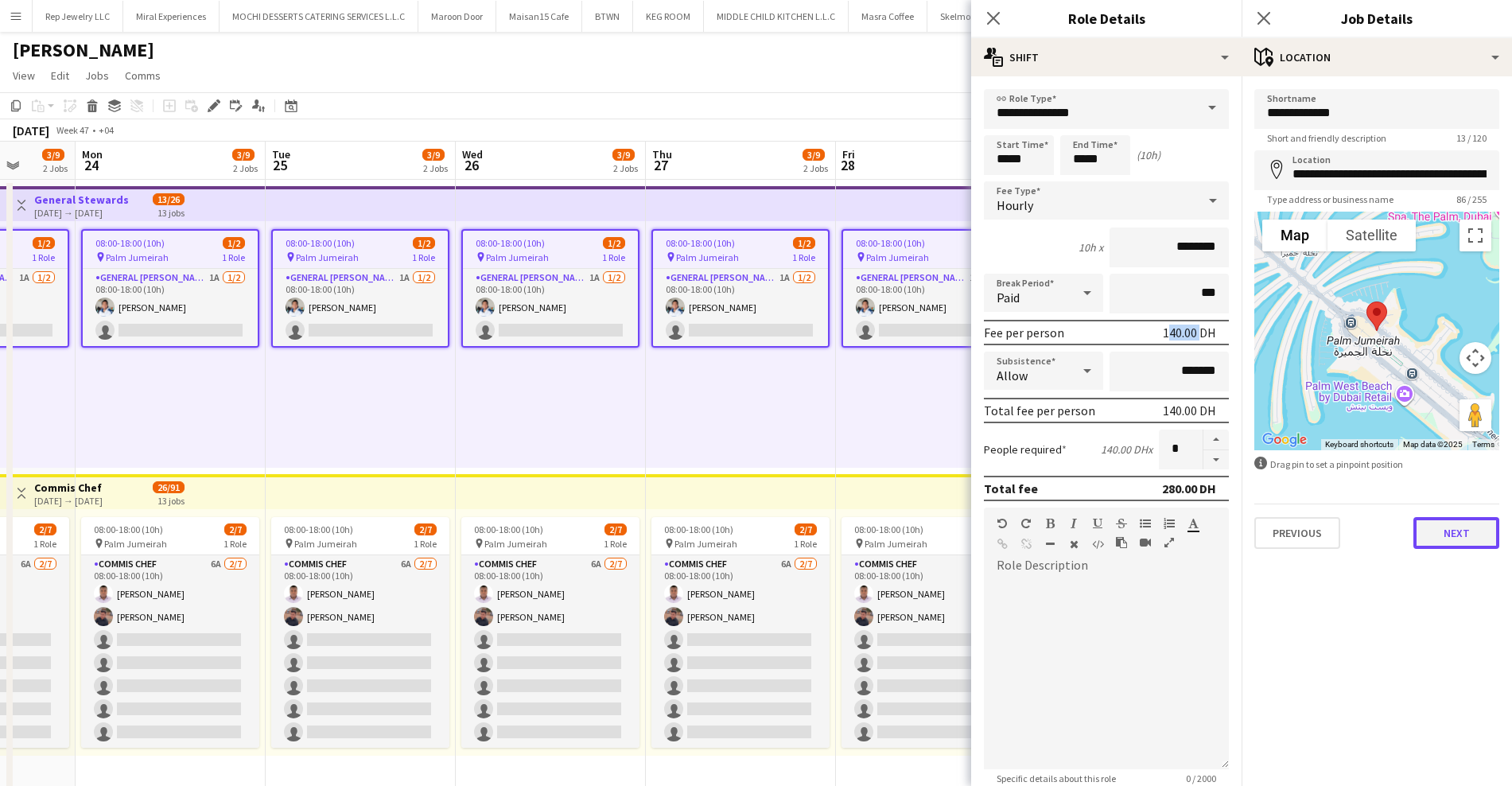
click at [1426, 523] on button "Next" at bounding box center [1457, 533] width 86 height 32
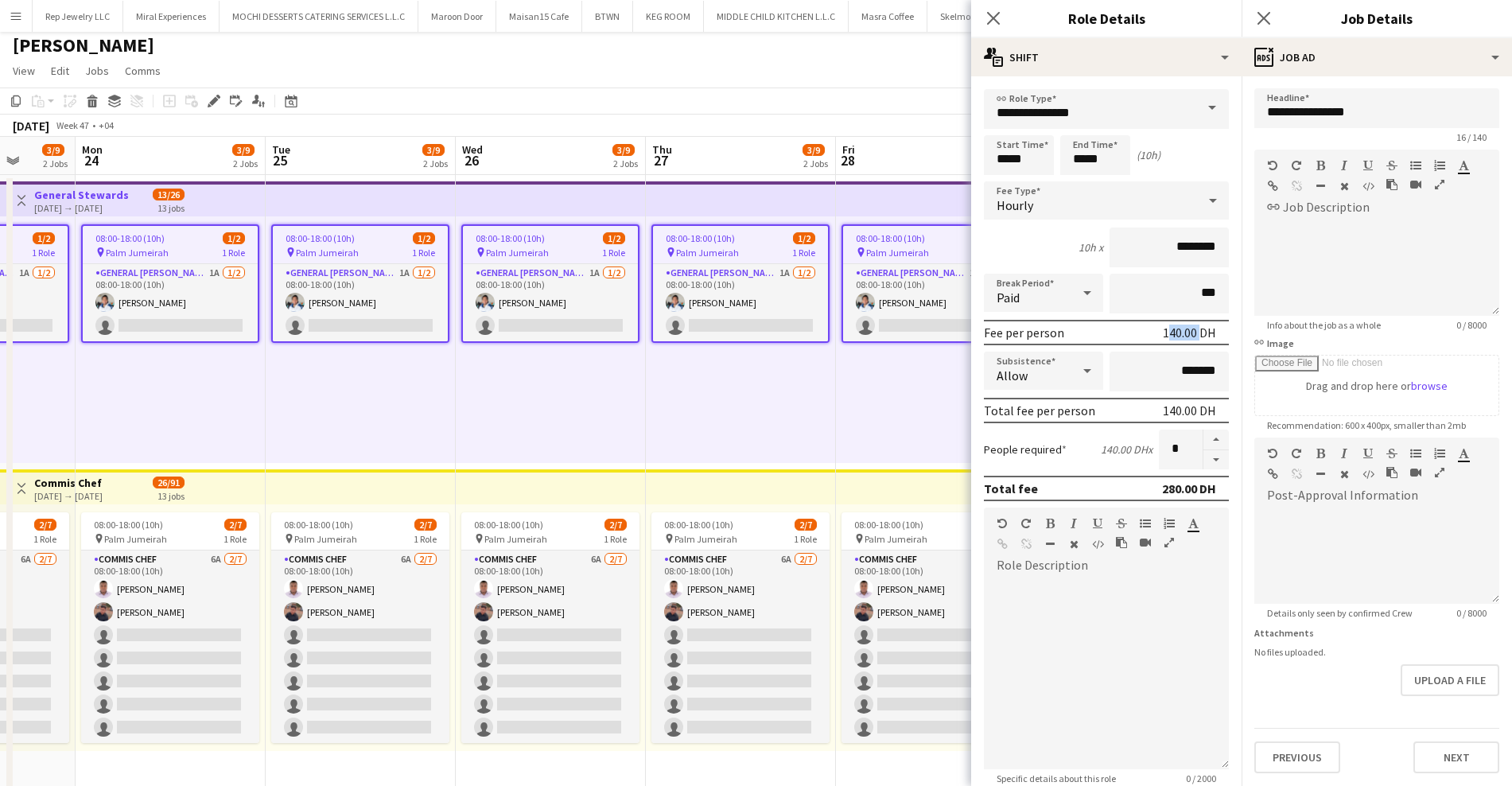
scroll to position [6, 0]
click at [1416, 760] on button "Next" at bounding box center [1457, 758] width 86 height 32
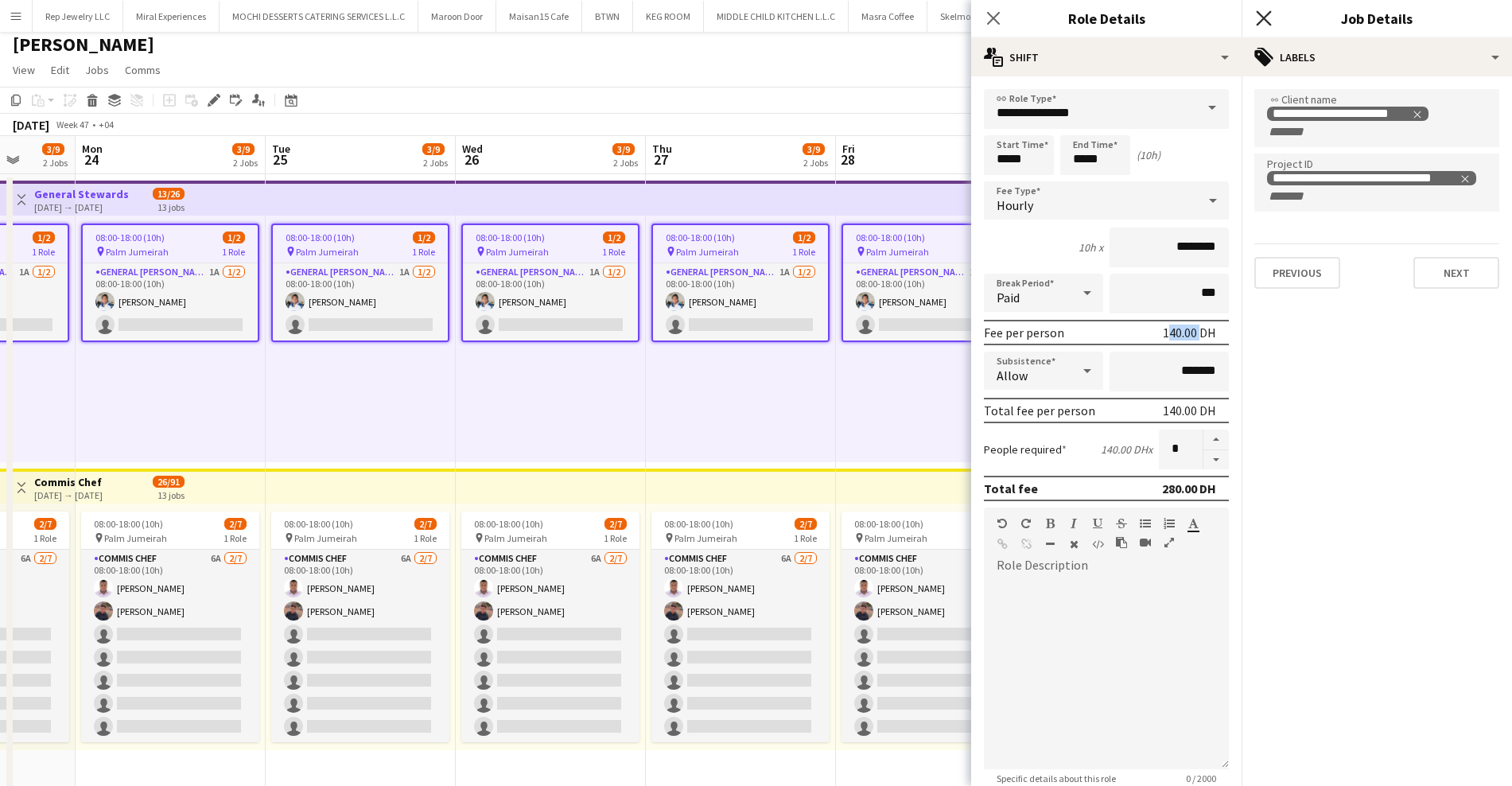
click at [1265, 15] on icon "Close pop-in" at bounding box center [1264, 19] width 16 height 16
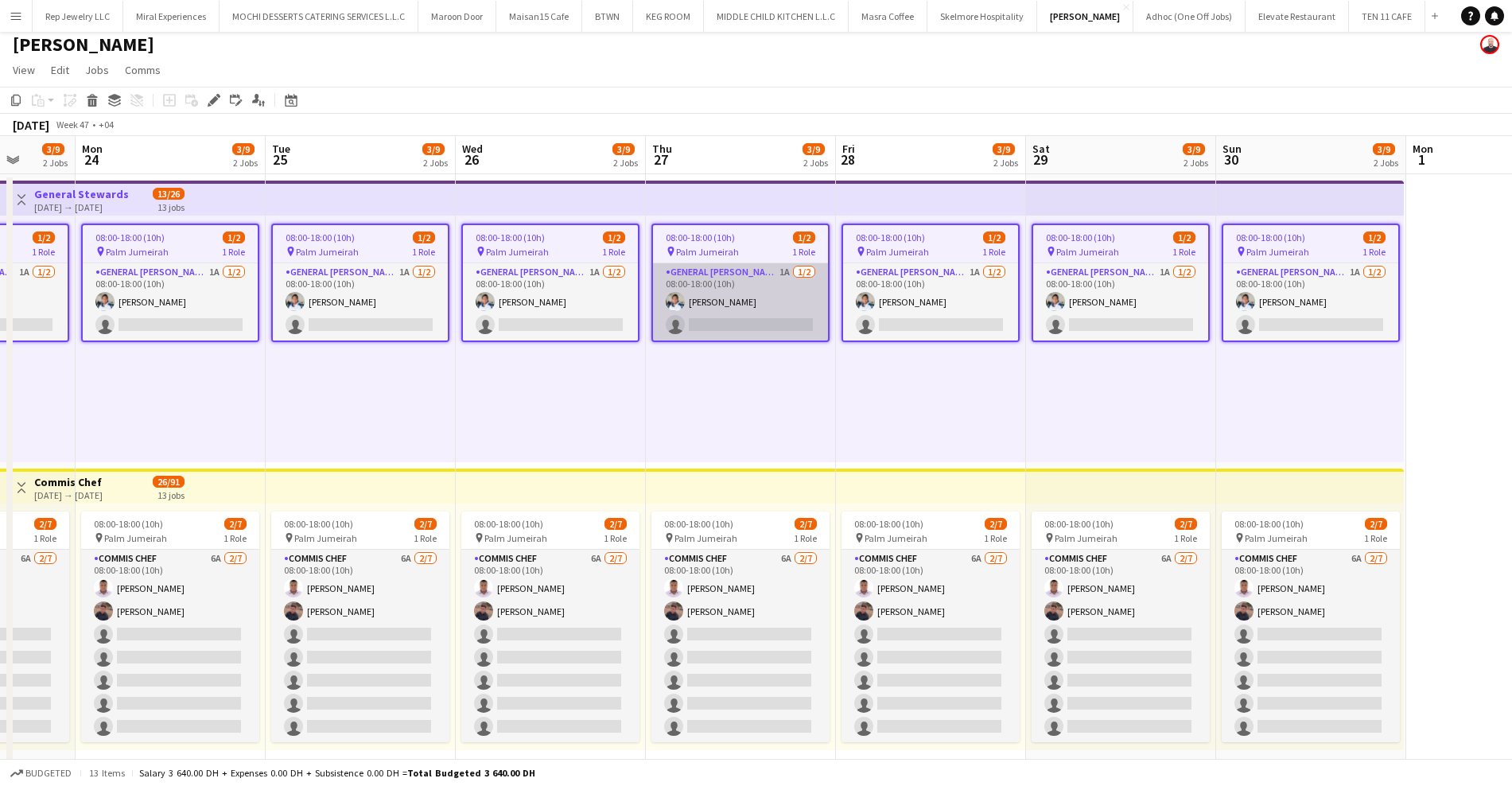
click at [803, 275] on app-card-role "General [PERSON_NAME] 1A [DATE] 08:00-18:00 (10h) [PERSON_NAME] single-neutral-…" at bounding box center [741, 301] width 175 height 77
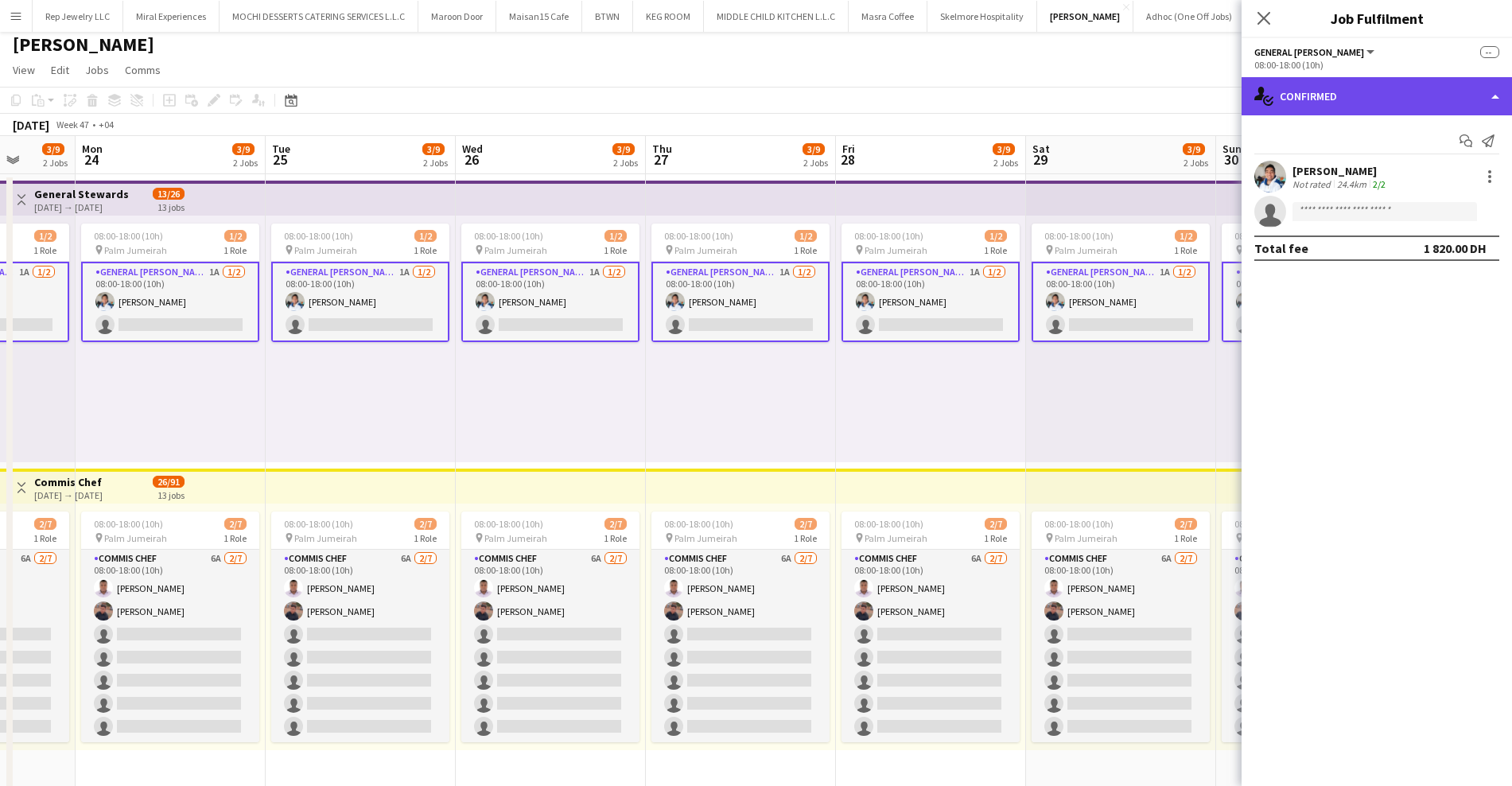
click at [1481, 102] on div "single-neutral-actions-check-2 Confirmed" at bounding box center [1378, 95] width 271 height 38
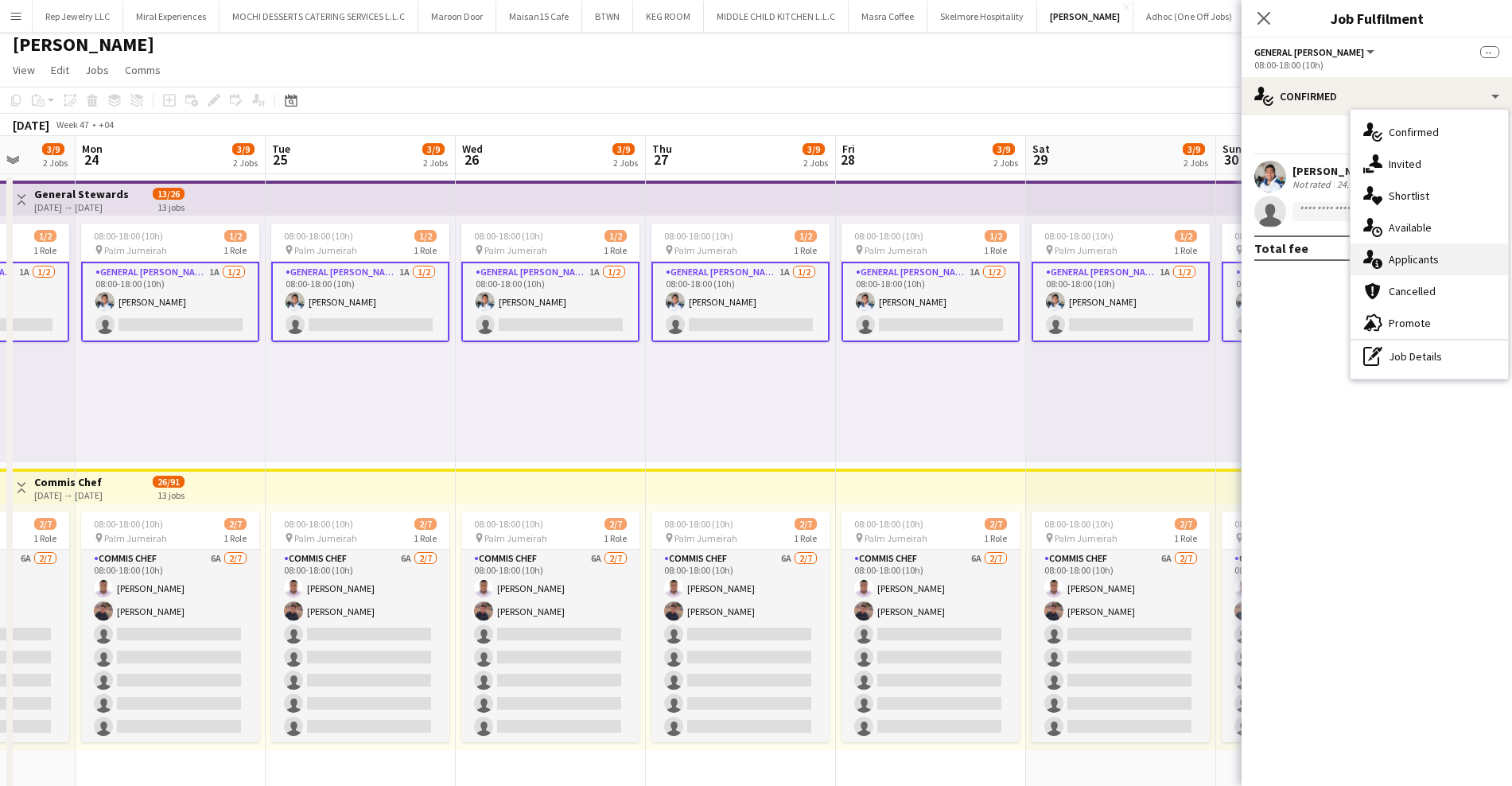
click at [1390, 259] on span "Applicants" at bounding box center [1414, 259] width 50 height 15
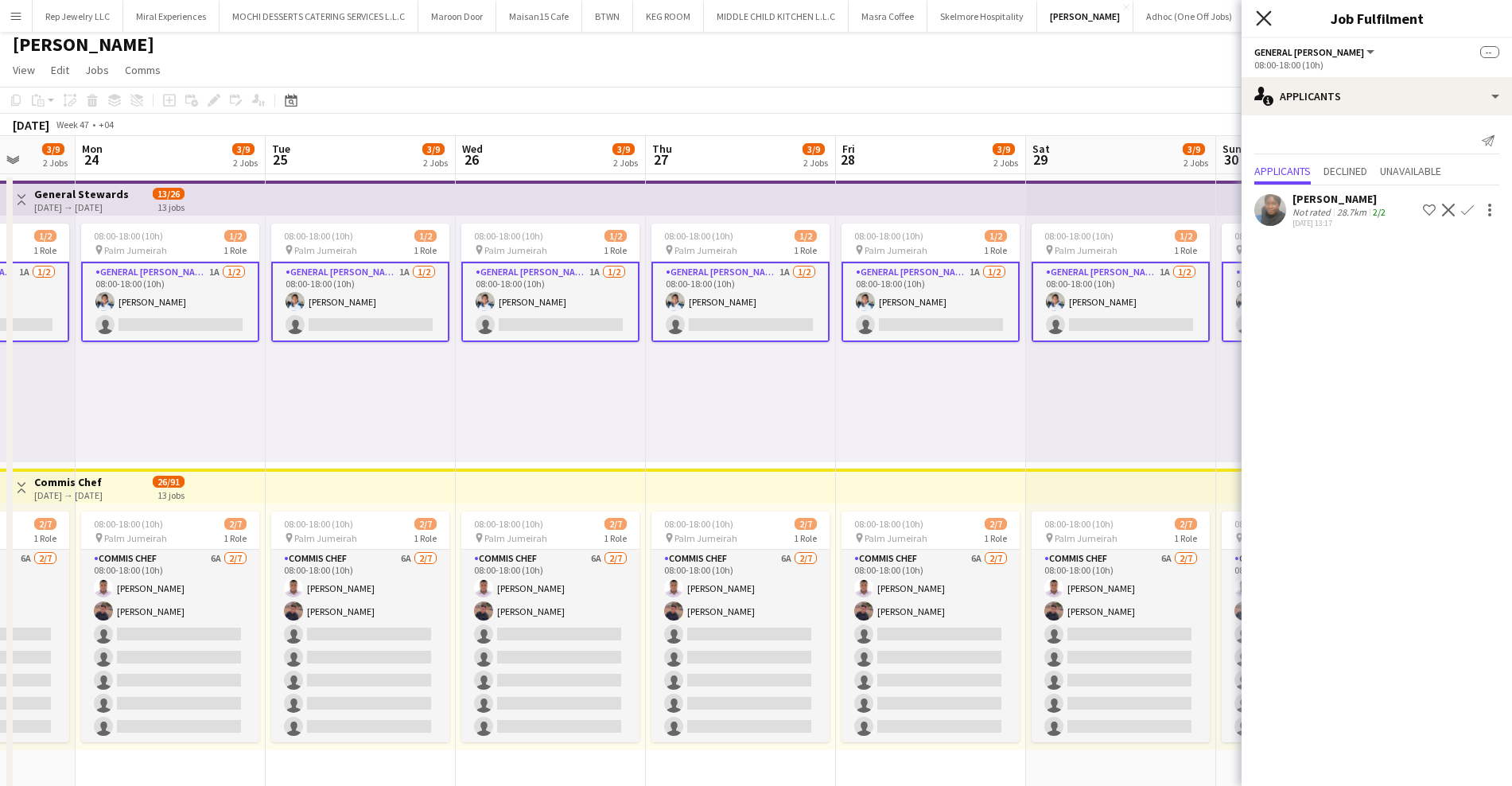
click at [1262, 16] on icon at bounding box center [1264, 19] width 16 height 16
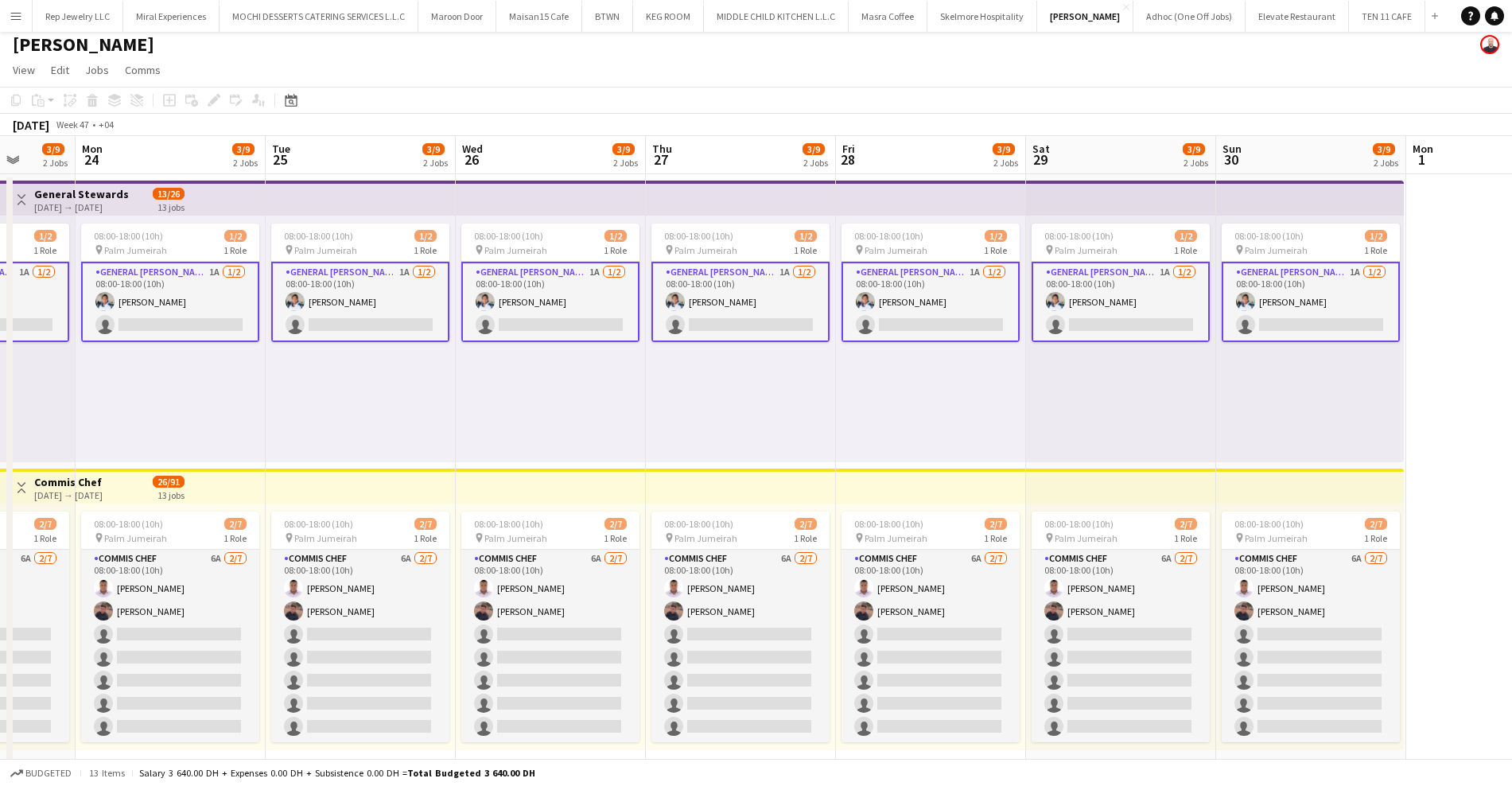
click at [1064, 485] on app-top-bar at bounding box center [1121, 486] width 190 height 35
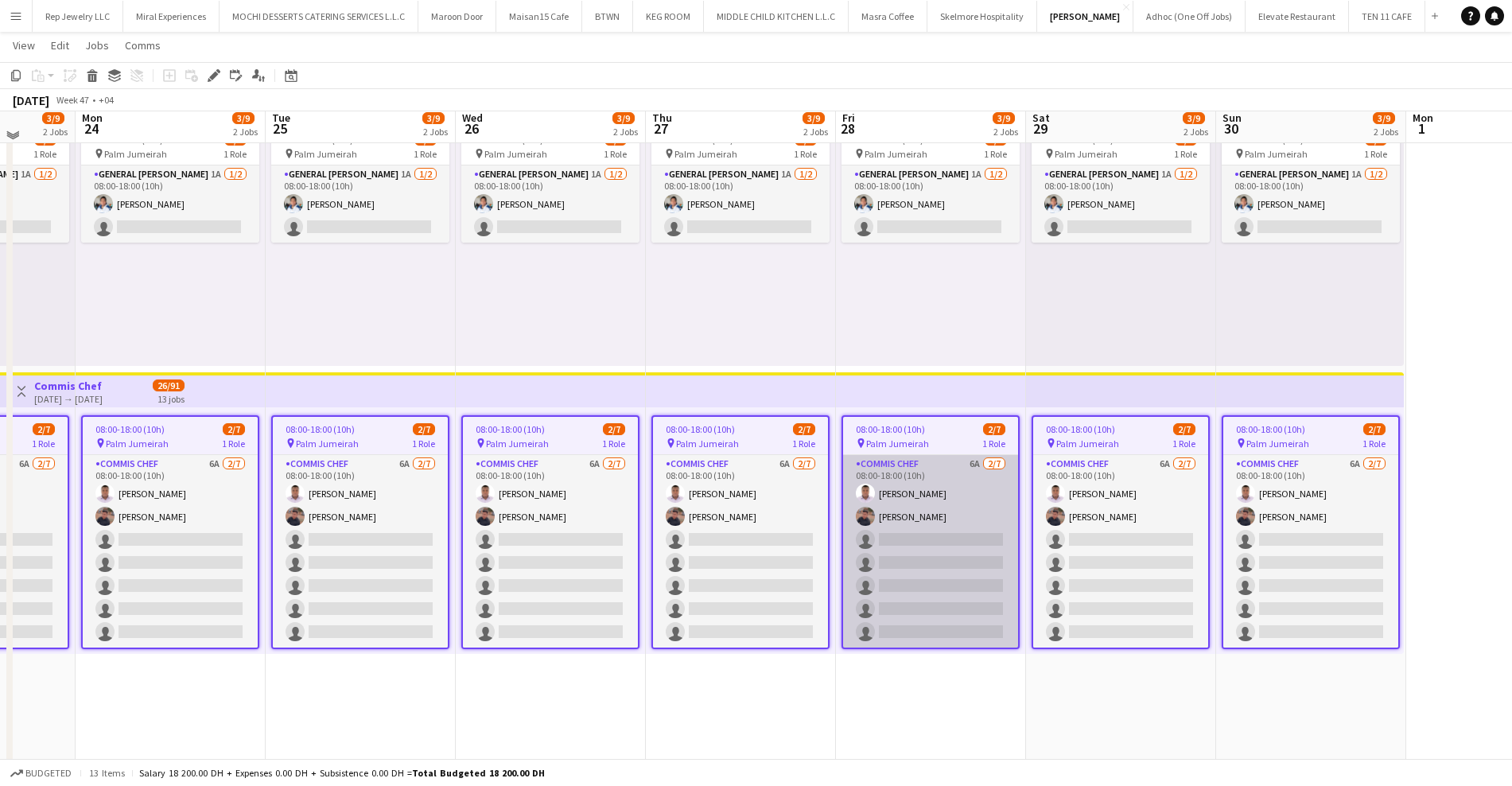
scroll to position [111, 0]
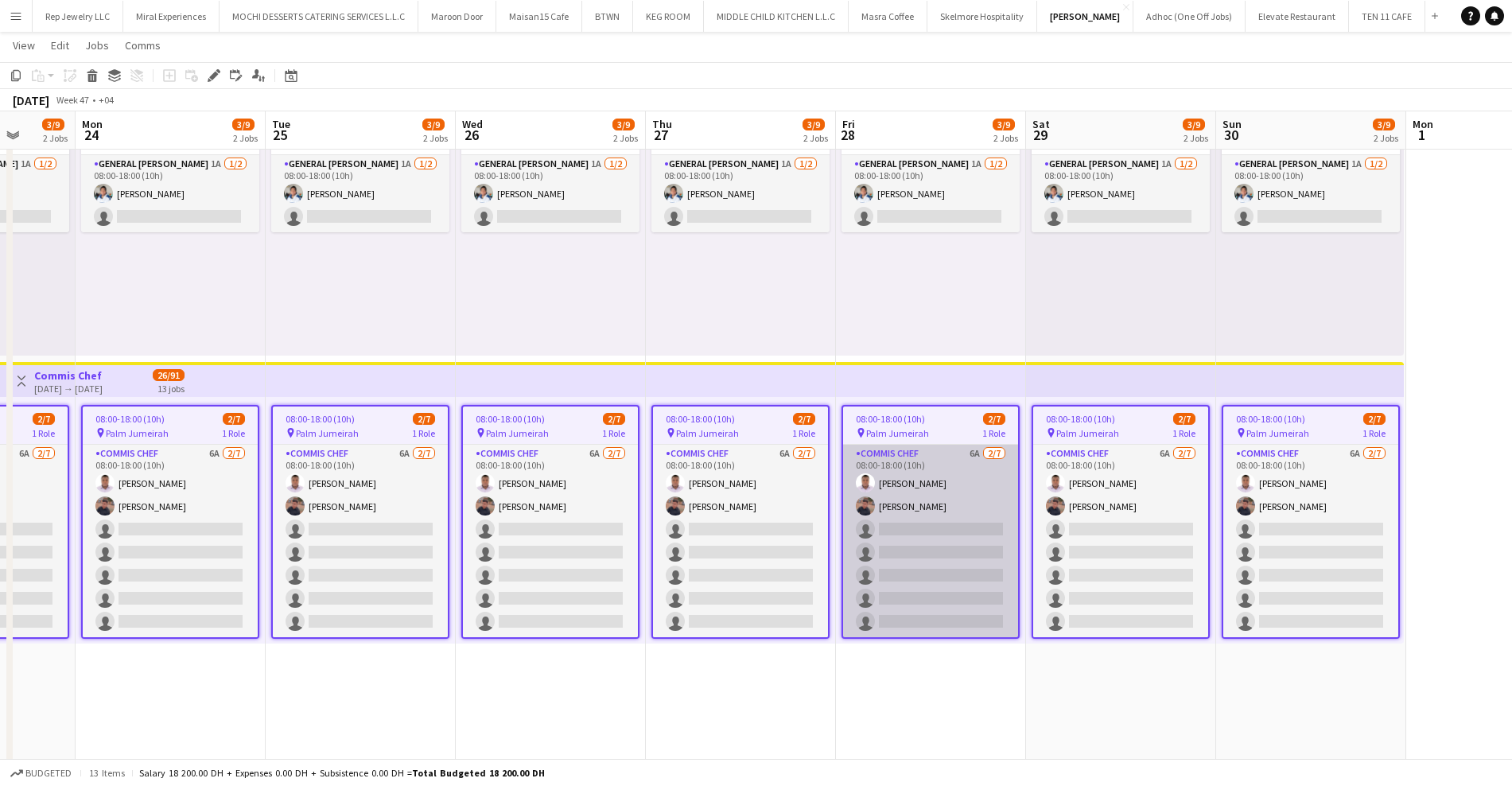
click at [929, 510] on app-card-role "Commis Chef 6A [DATE] 08:00-18:00 (10h) [PERSON_NAME] Echebe [PERSON_NAME] sing…" at bounding box center [931, 542] width 175 height 193
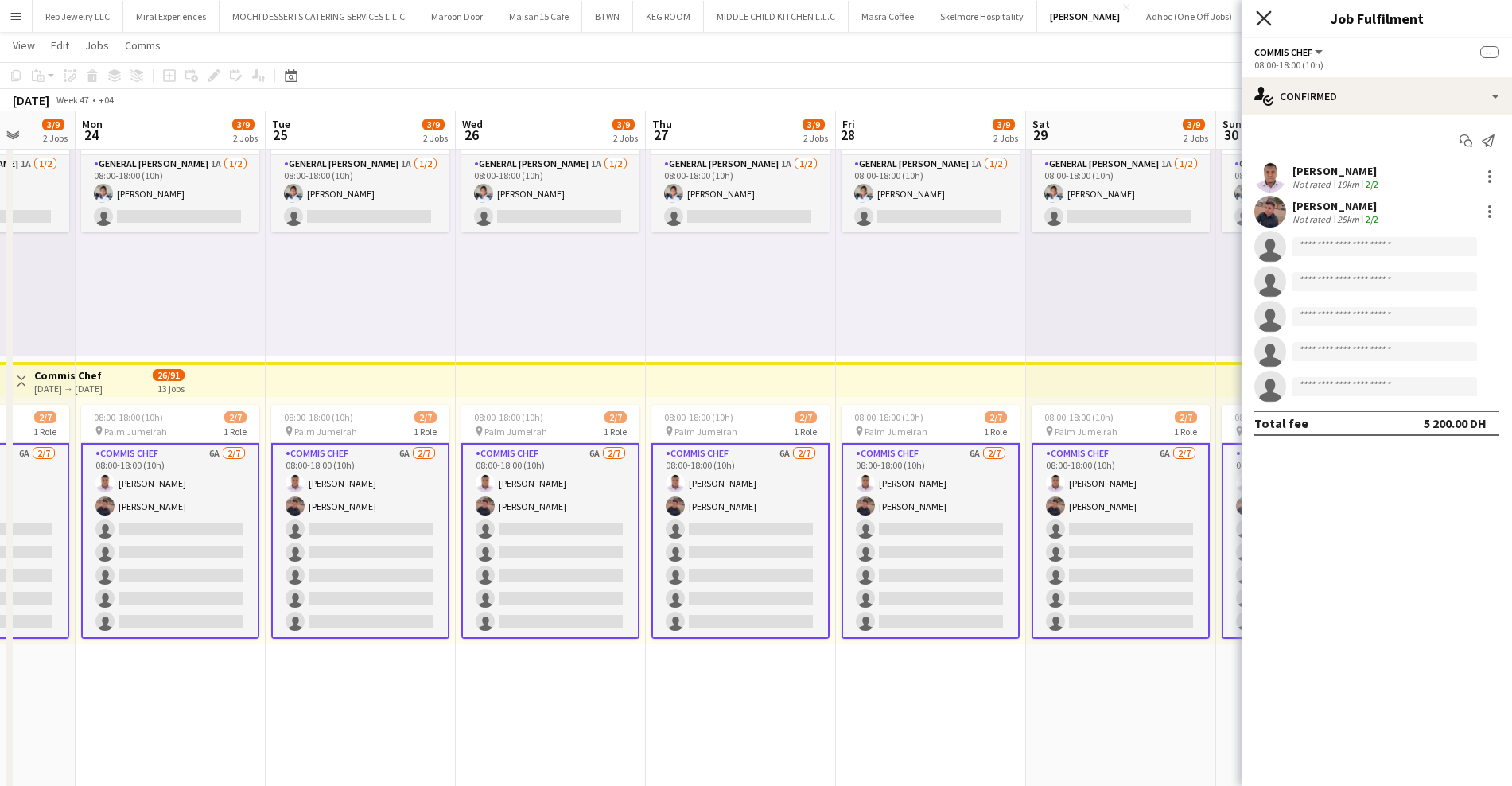
click at [1265, 19] on icon at bounding box center [1264, 19] width 16 height 16
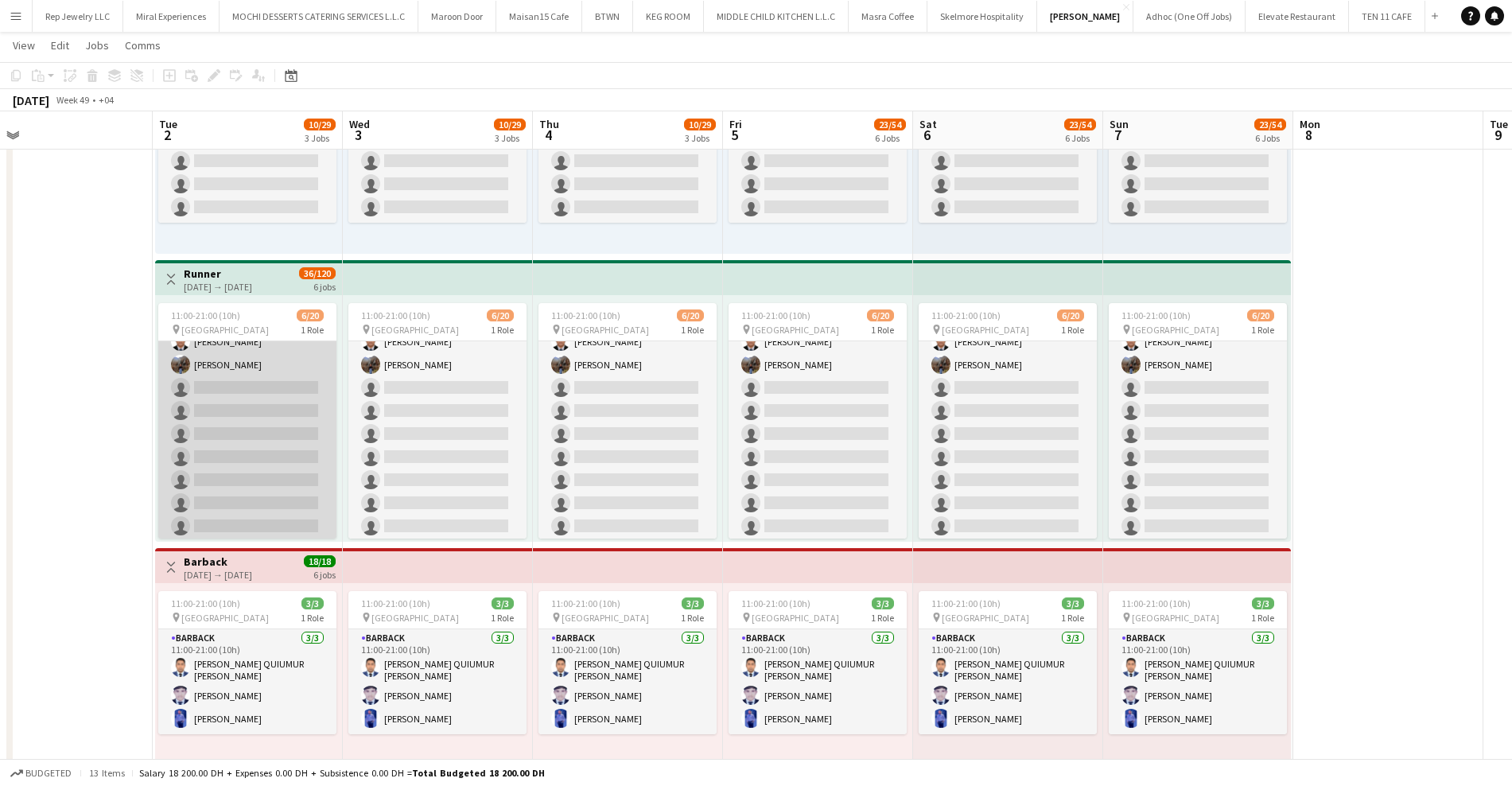
scroll to position [278, 0]
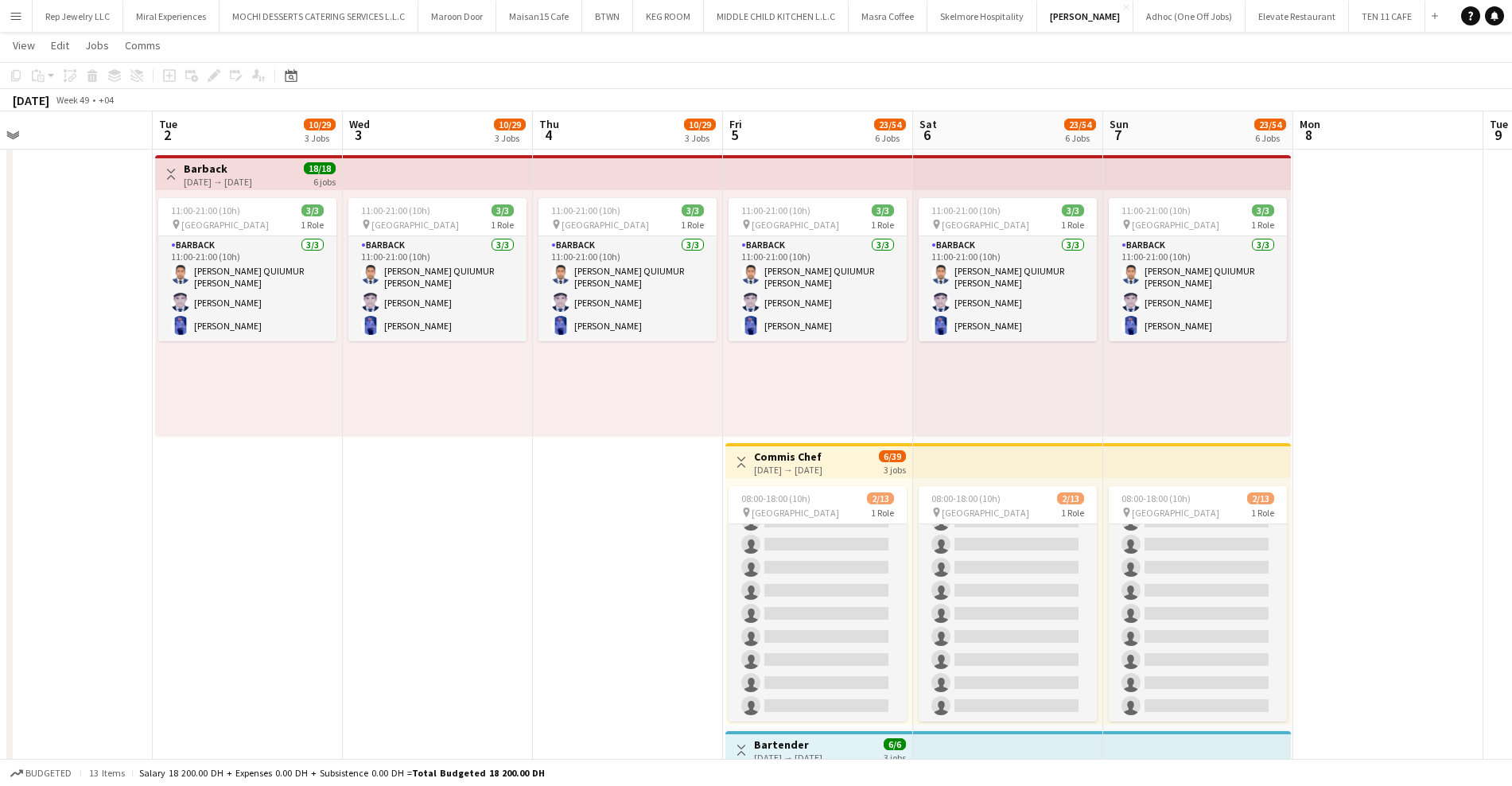
click at [8, 7] on button "Menu" at bounding box center [16, 16] width 32 height 32
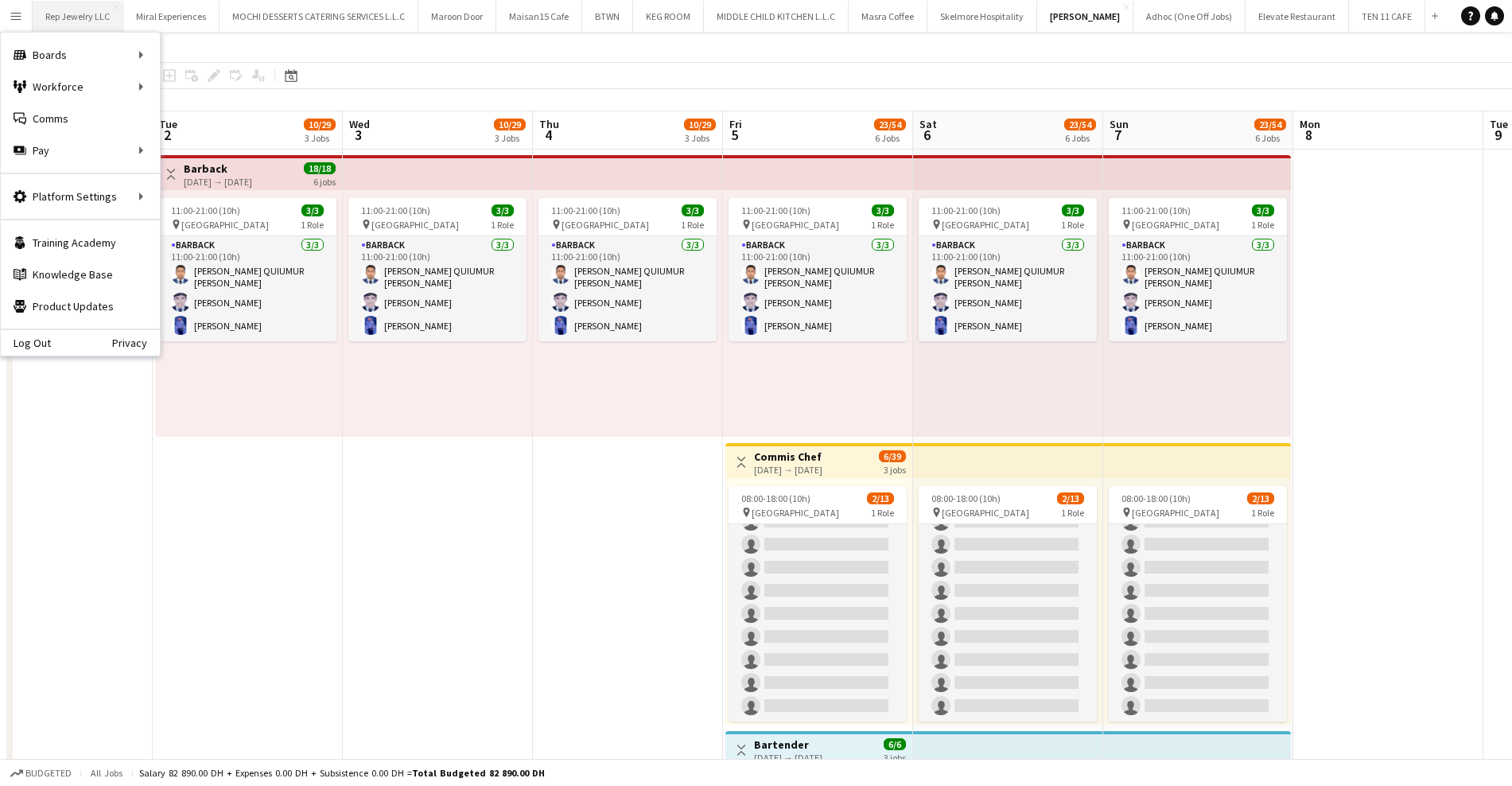
drag, startPoint x: 60, startPoint y: 16, endPoint x: 62, endPoint y: 3, distance: 13.2
click at [63, 2] on button "Rep Jewelry LLC Close" at bounding box center [78, 17] width 91 height 31
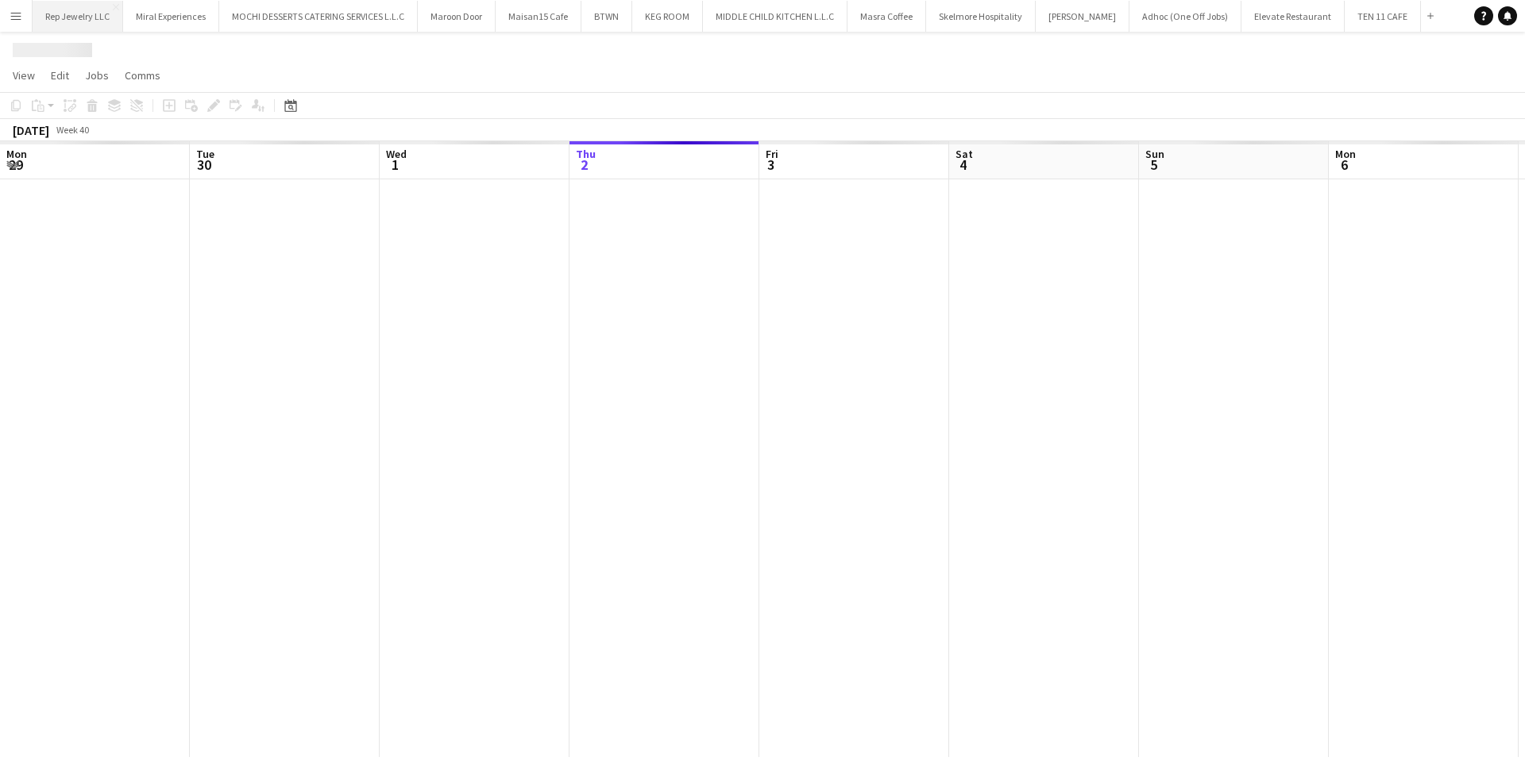
scroll to position [0, 380]
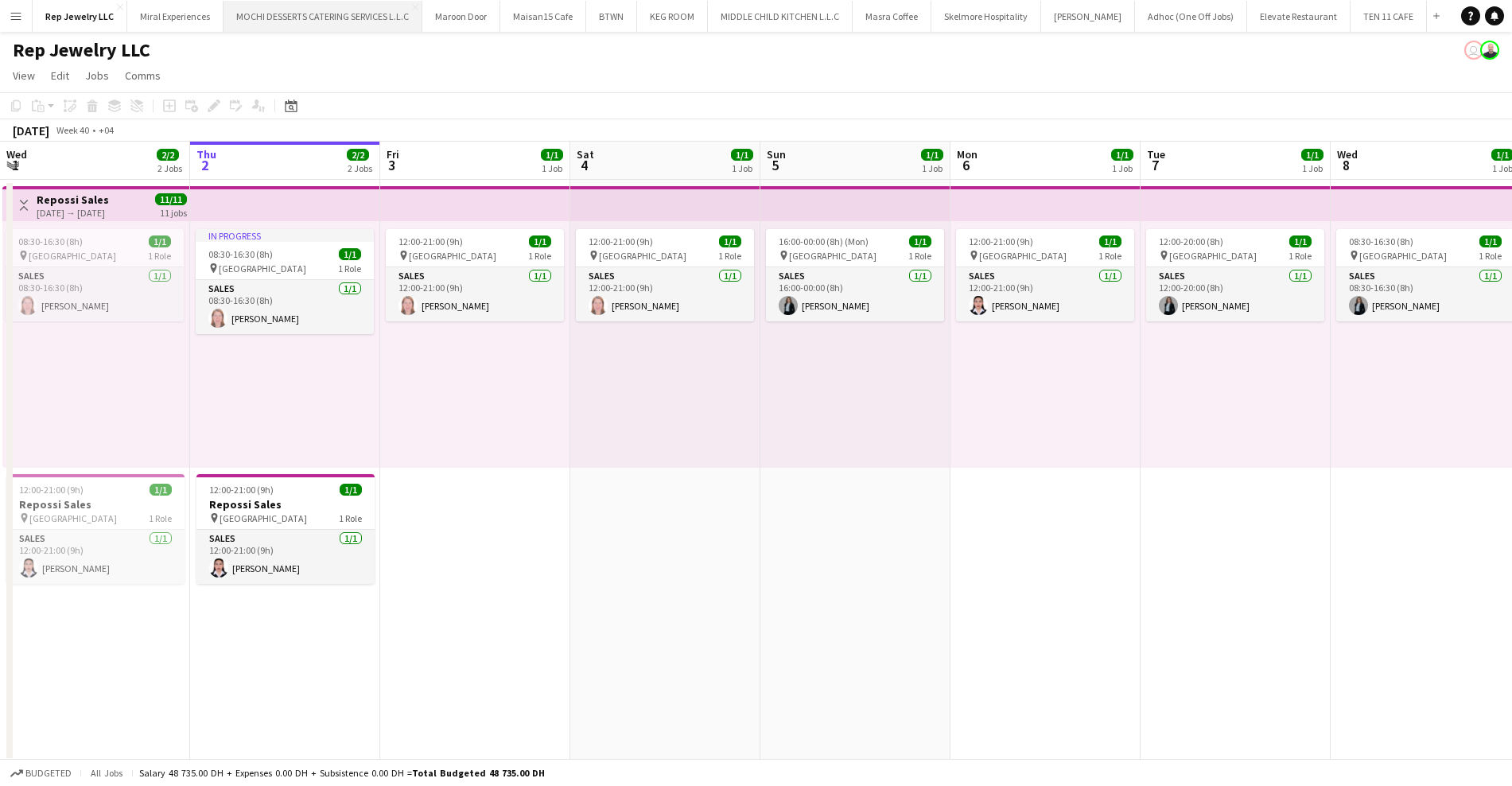
click at [278, 21] on button "MOCHI DESSERTS CATERING SERVICES L.L.C Close" at bounding box center [323, 17] width 199 height 31
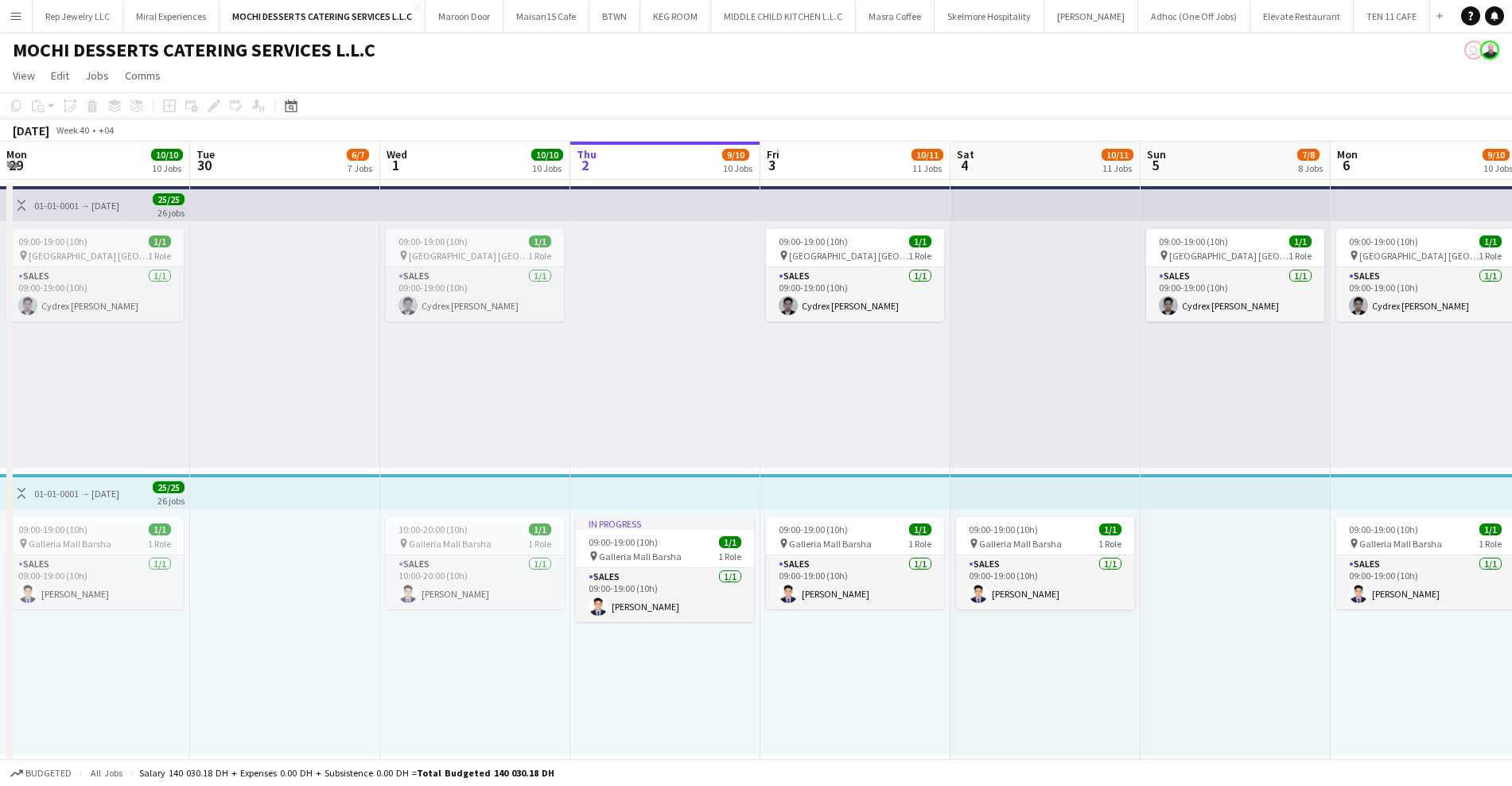
click at [381, 429] on div at bounding box center [284, 344] width 190 height 246
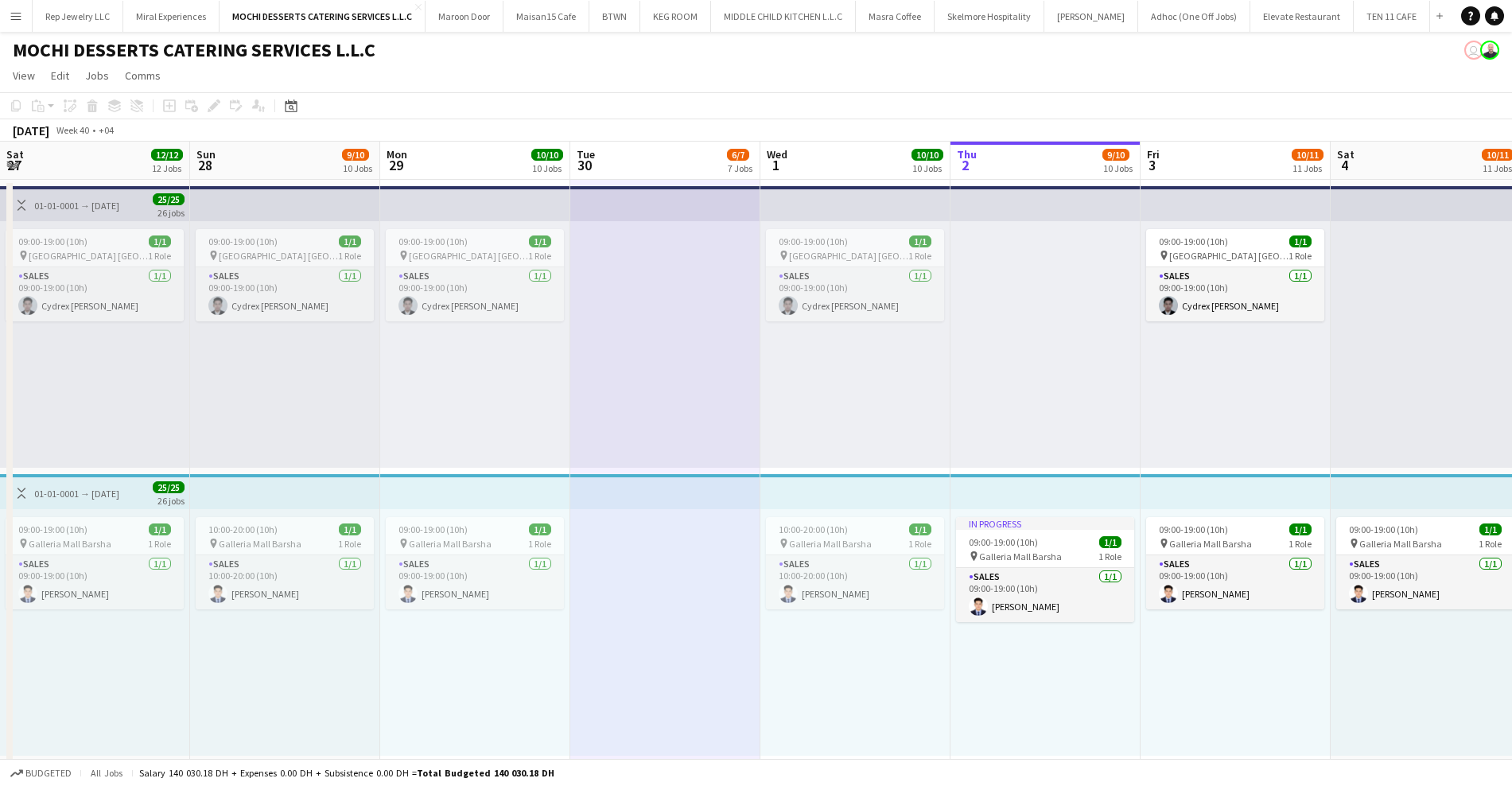
click at [12, 16] on app-icon "Menu" at bounding box center [16, 16] width 13 height 13
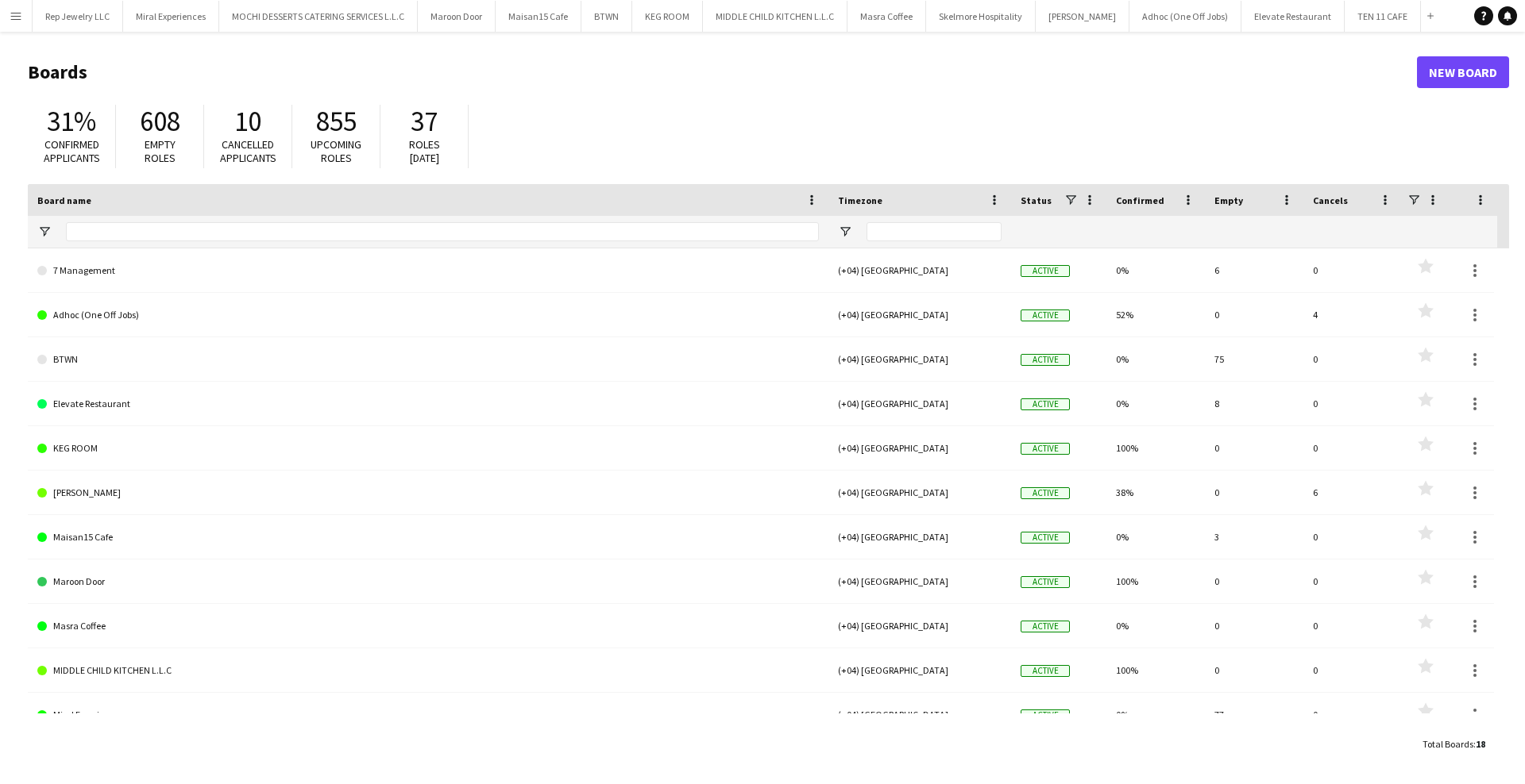
click at [11, 11] on app-icon "Menu" at bounding box center [16, 16] width 13 height 13
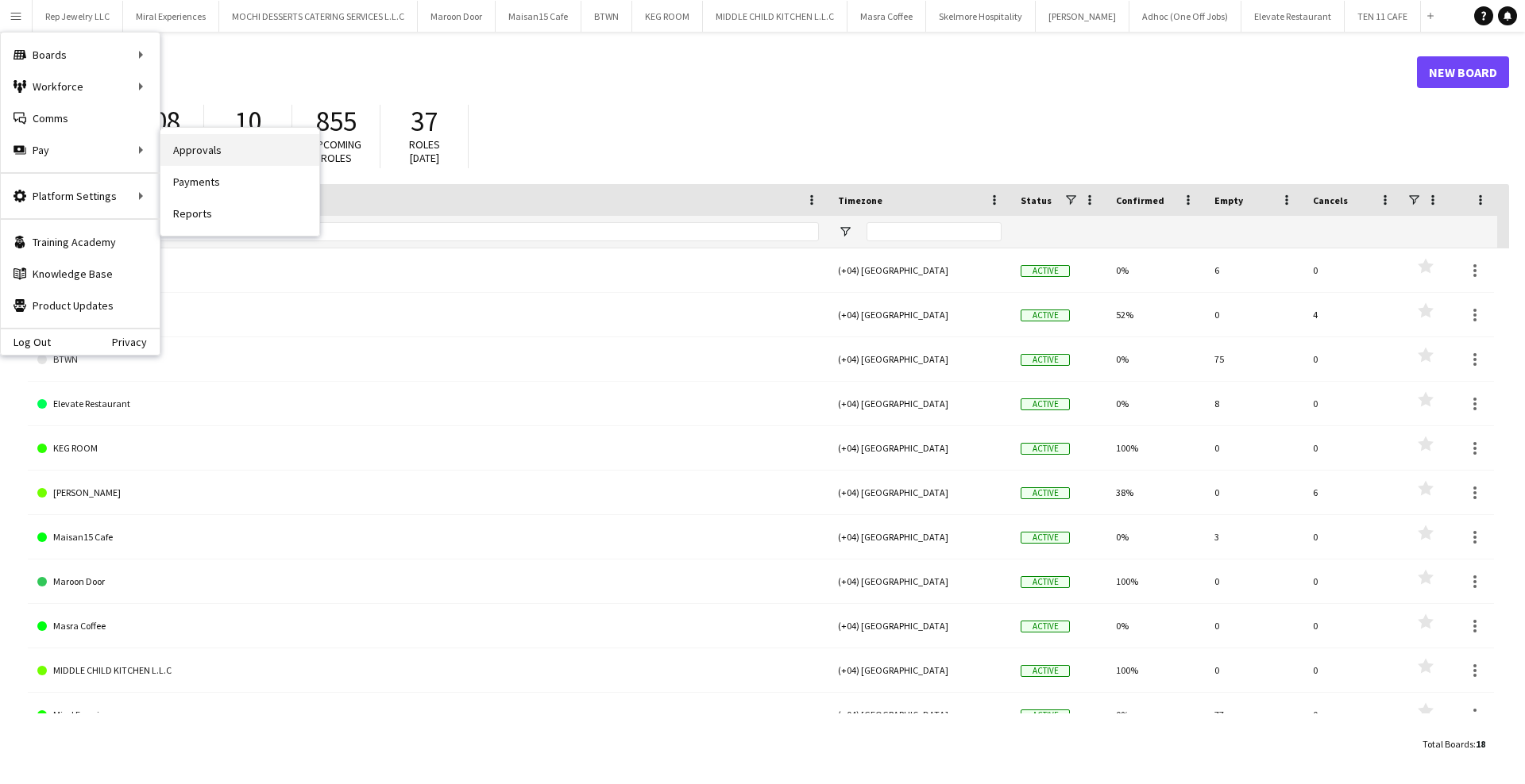
click at [181, 154] on link "Approvals" at bounding box center [239, 150] width 158 height 32
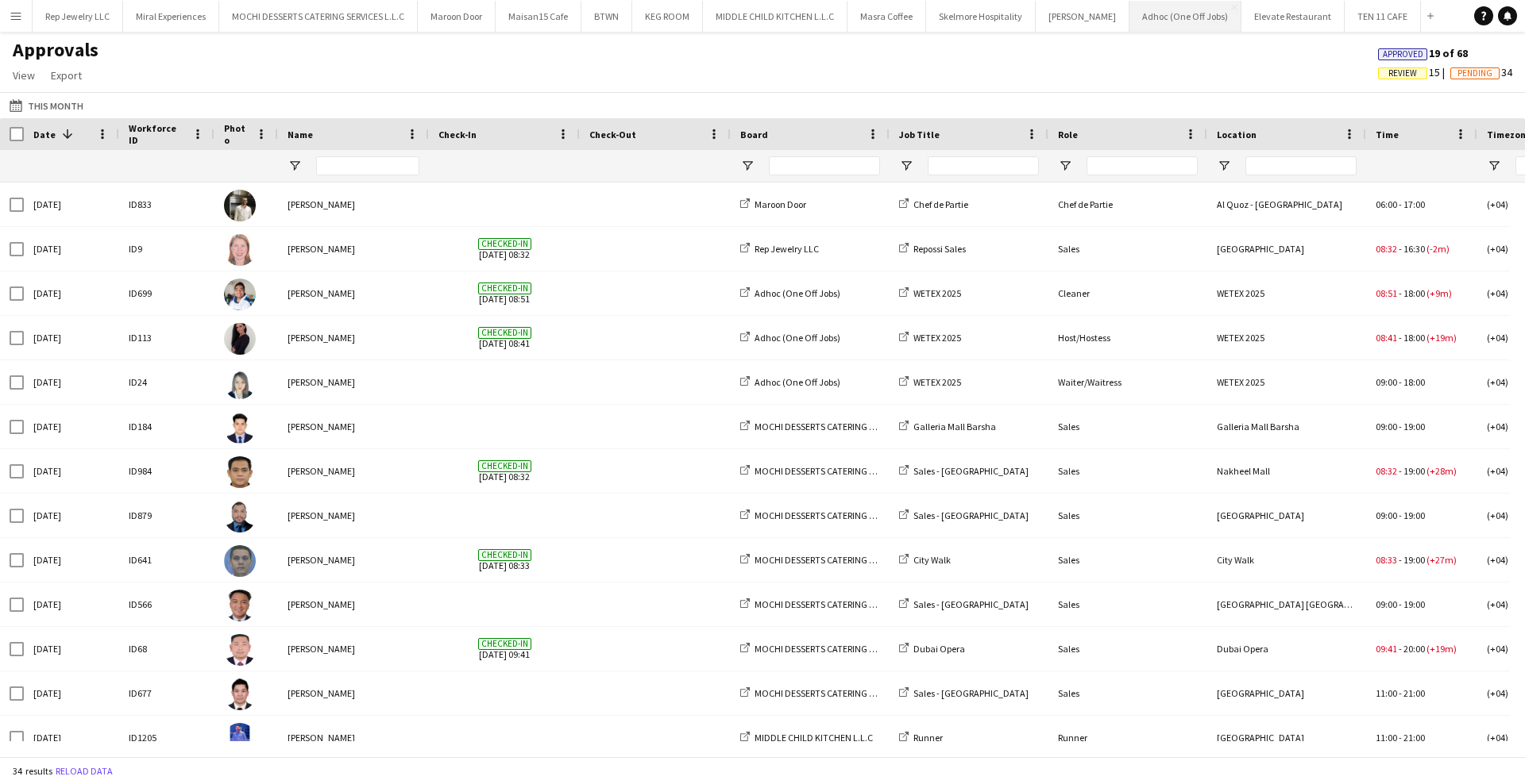
click at [1129, 2] on button "Adhoc (One Off Jobs) Close" at bounding box center [1185, 17] width 112 height 31
